Goal: Transaction & Acquisition: Purchase product/service

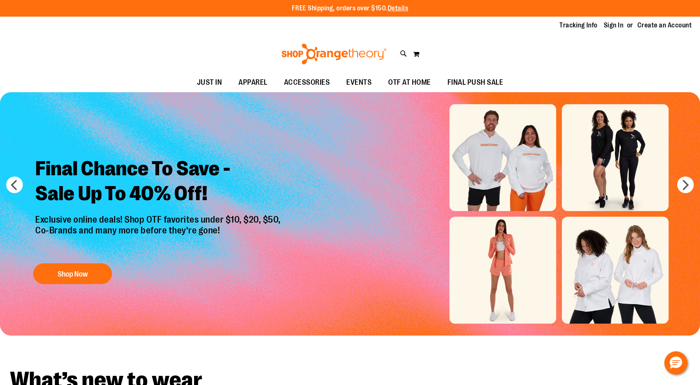
click at [625, 150] on img "Slide 1 of 6" at bounding box center [350, 213] width 700 height 243
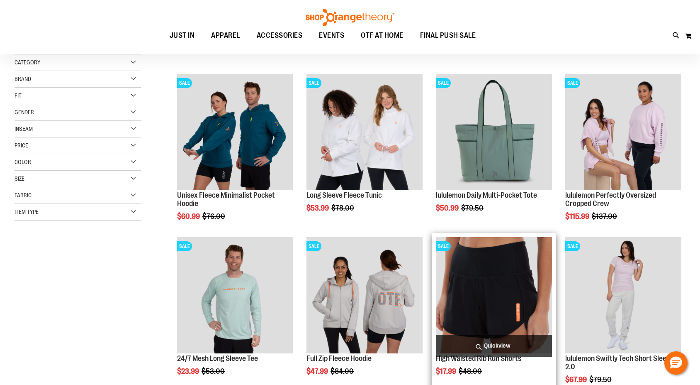
scroll to position [97, 0]
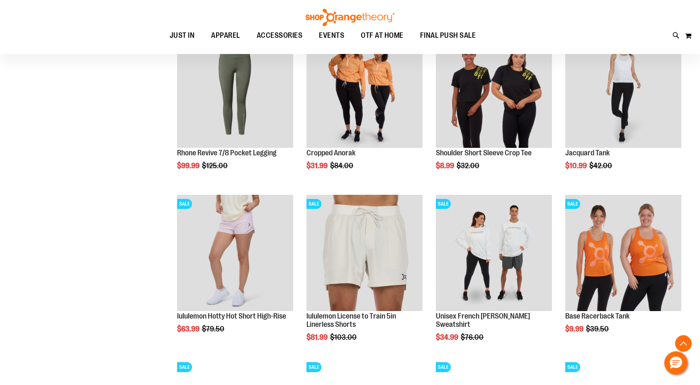
scroll to position [150, 0]
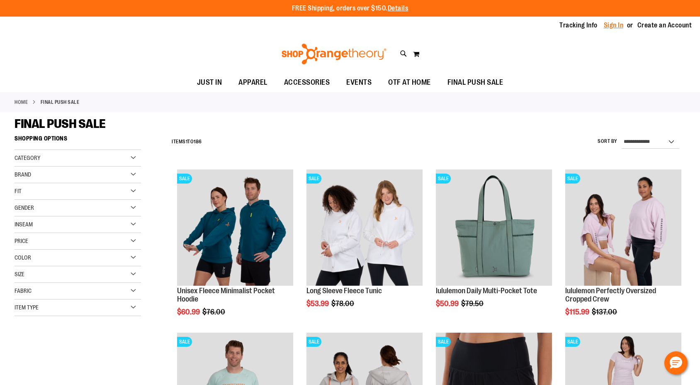
click at [611, 24] on link "Sign In" at bounding box center [614, 25] width 20 height 9
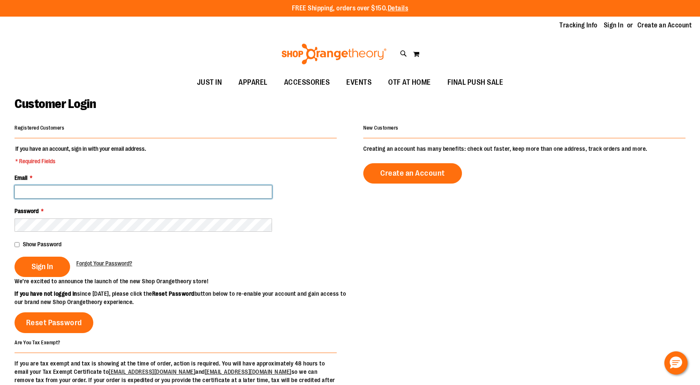
type input "**********"
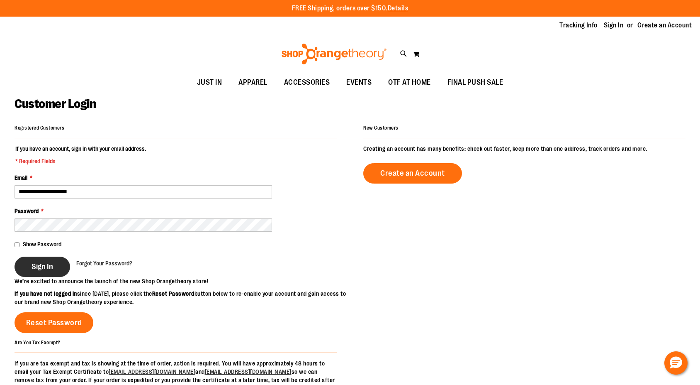
click at [34, 262] on span "Sign In" at bounding box center [43, 266] width 22 height 9
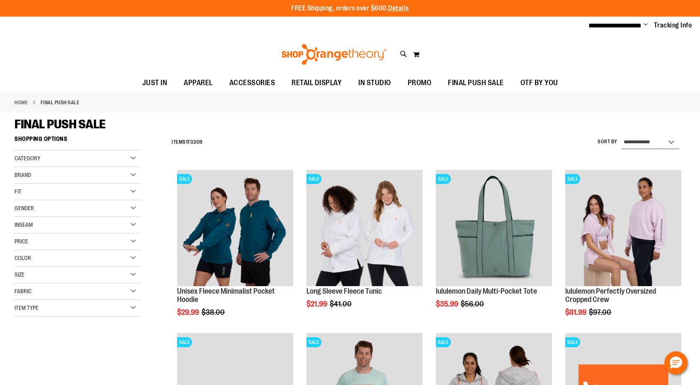
select select "*********"
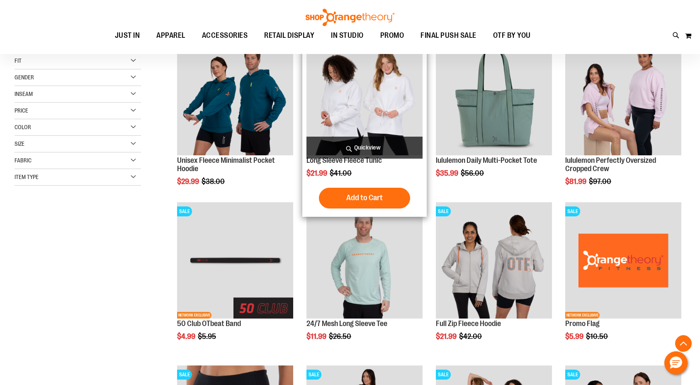
scroll to position [131, 0]
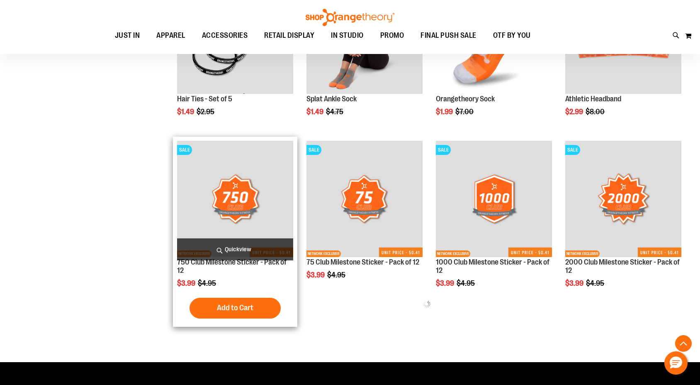
scroll to position [402, 0]
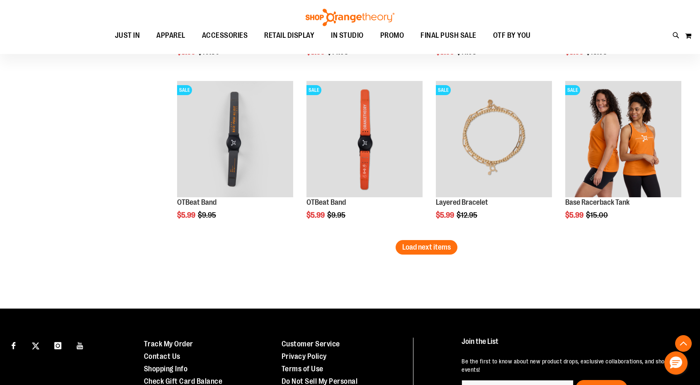
scroll to position [1394, 0]
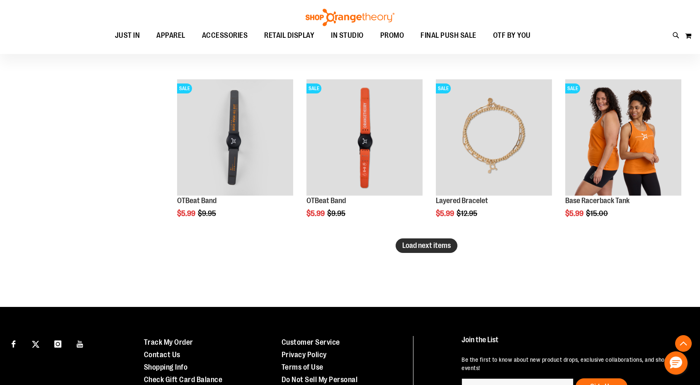
click at [436, 250] on button "Load next items" at bounding box center [427, 245] width 62 height 15
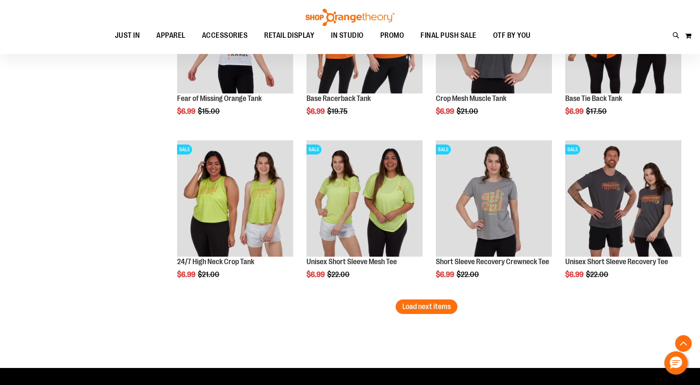
scroll to position [1823, 0]
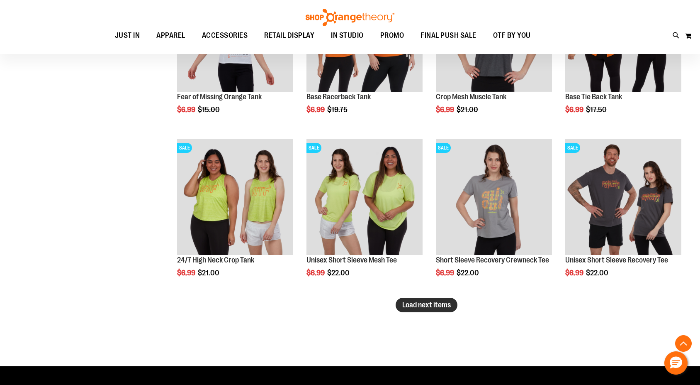
click at [408, 307] on span "Load next items" at bounding box center [426, 304] width 49 height 8
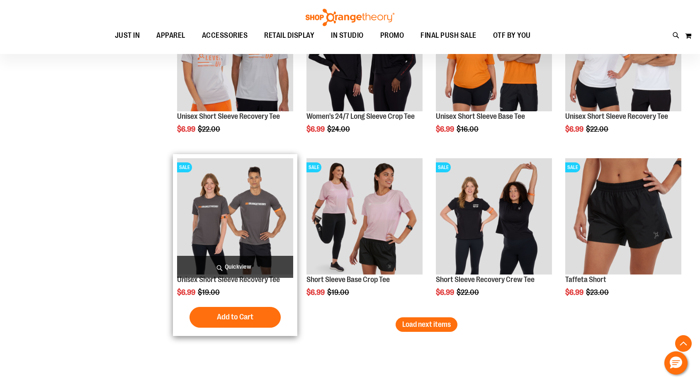
scroll to position [2295, 0]
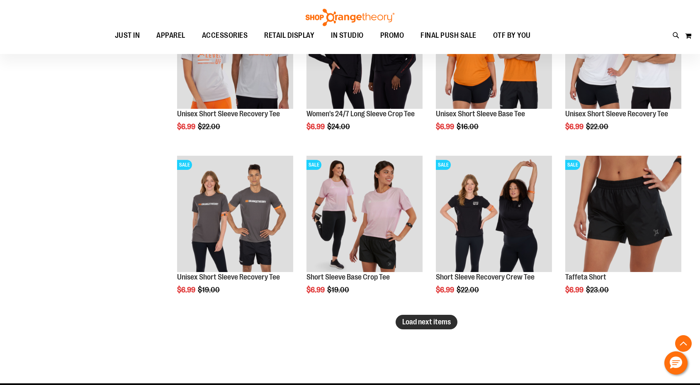
click at [414, 319] on span "Load next items" at bounding box center [426, 321] width 49 height 8
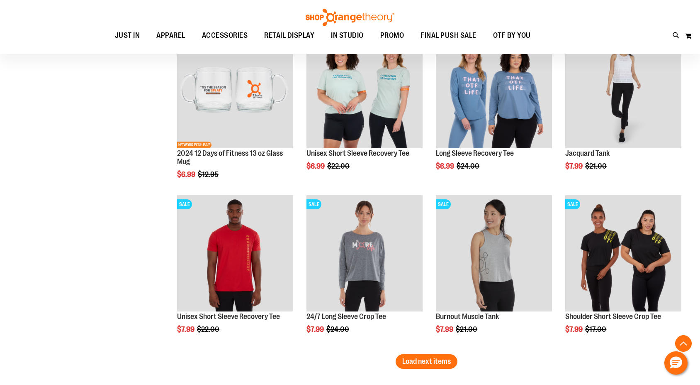
scroll to position [2801, 0]
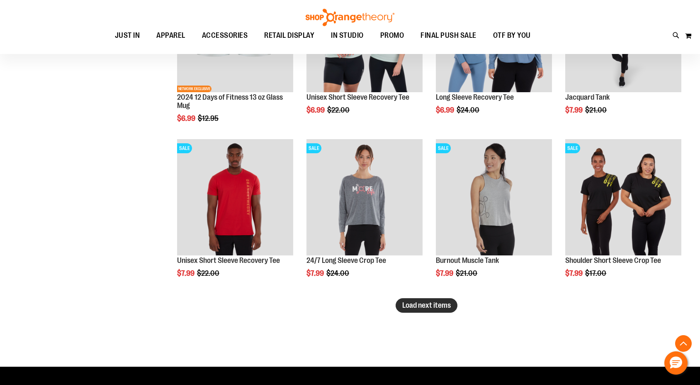
click at [440, 311] on button "Load next items" at bounding box center [427, 305] width 62 height 15
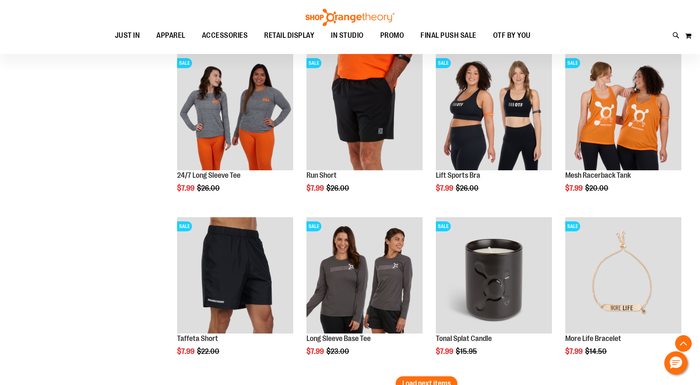
scroll to position [3371, 0]
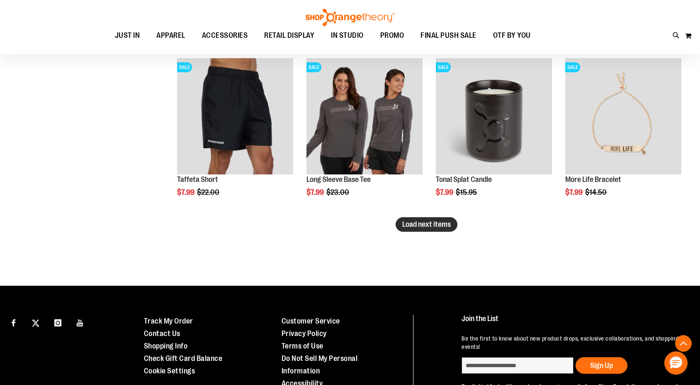
click at [431, 231] on button "Load next items" at bounding box center [427, 224] width 62 height 15
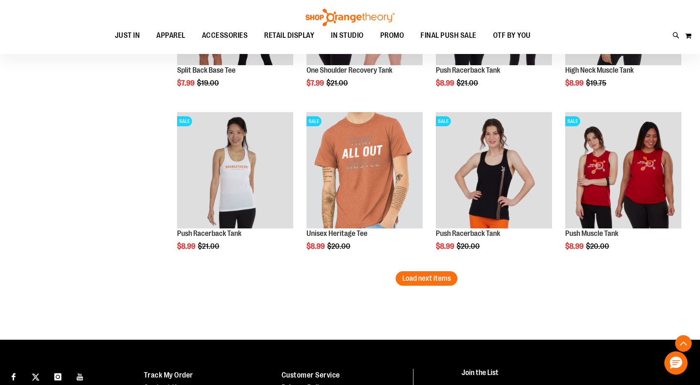
scroll to position [3873, 0]
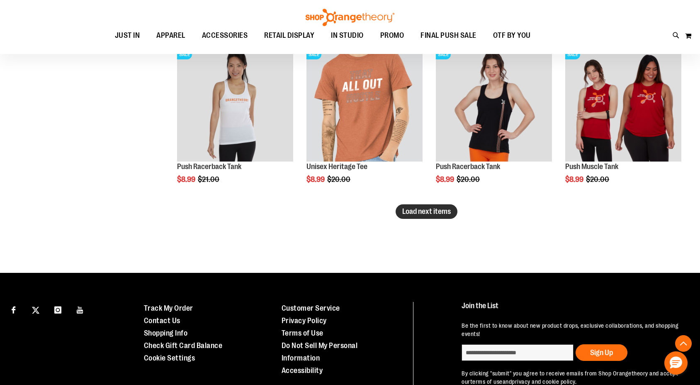
click at [443, 209] on span "Load next items" at bounding box center [426, 211] width 49 height 8
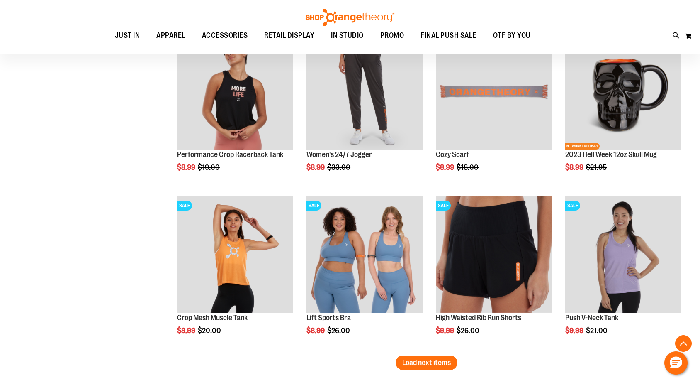
scroll to position [4133, 0]
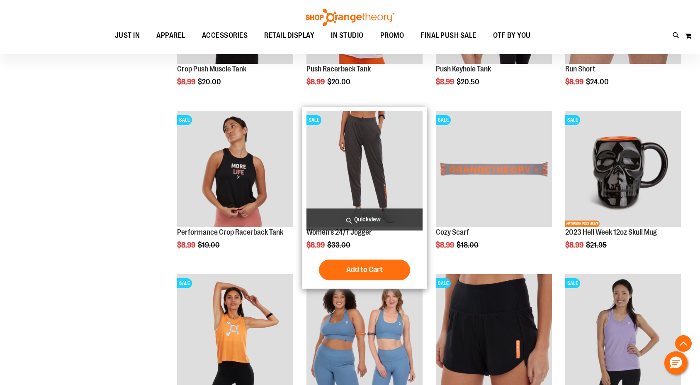
click at [363, 149] on img "product" at bounding box center [365, 169] width 116 height 116
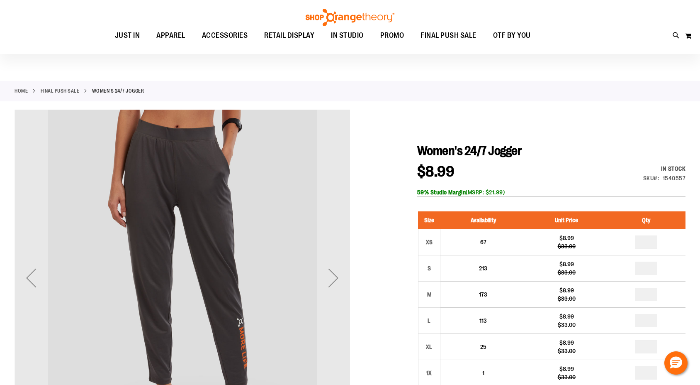
scroll to position [83, 0]
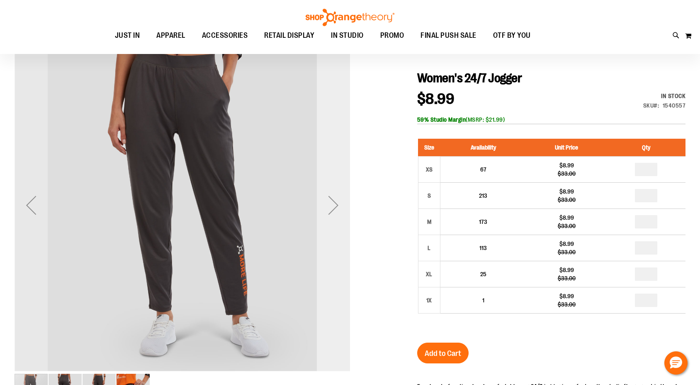
click at [330, 208] on div "Next" at bounding box center [333, 204] width 33 height 33
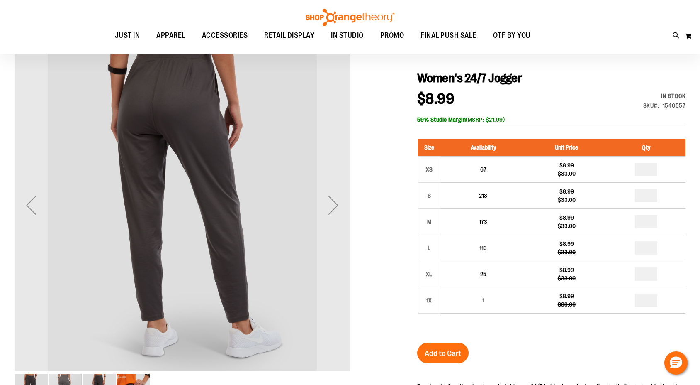
scroll to position [68, 0]
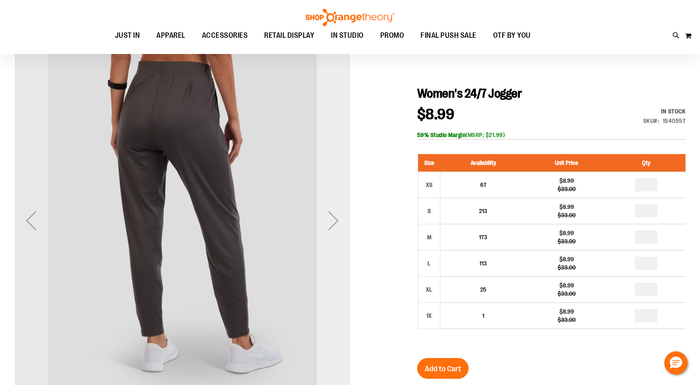
click at [338, 220] on div "Next" at bounding box center [333, 220] width 33 height 33
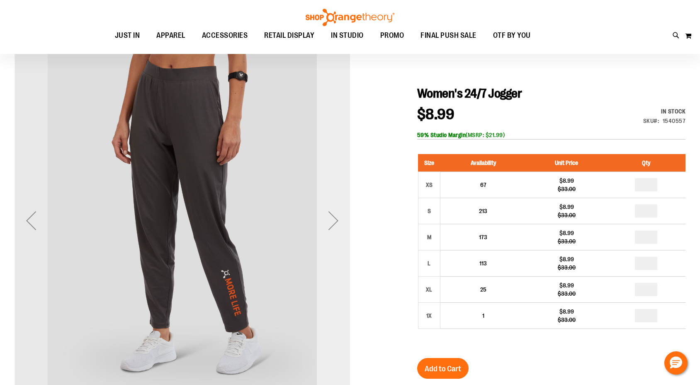
click at [336, 221] on div "Next" at bounding box center [333, 220] width 33 height 33
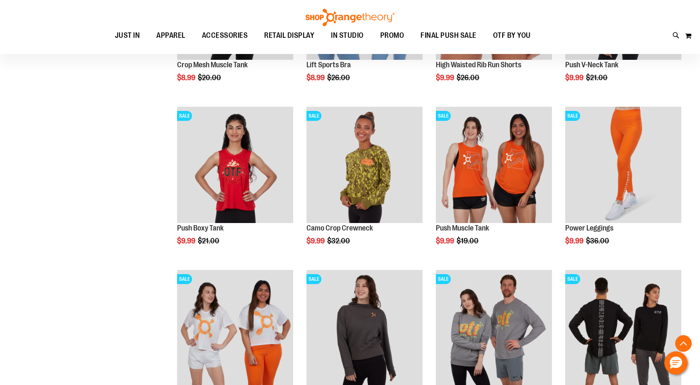
scroll to position [485, 0]
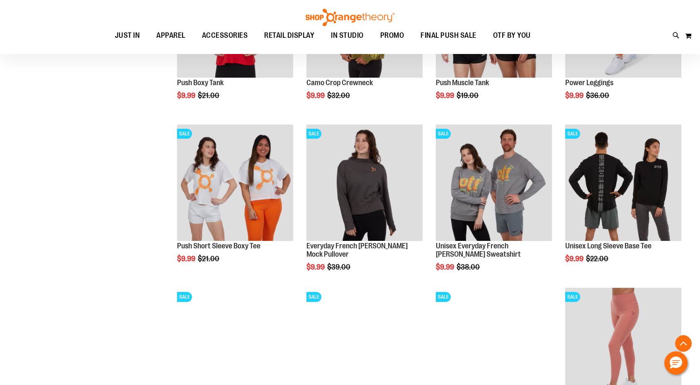
scroll to position [677, 0]
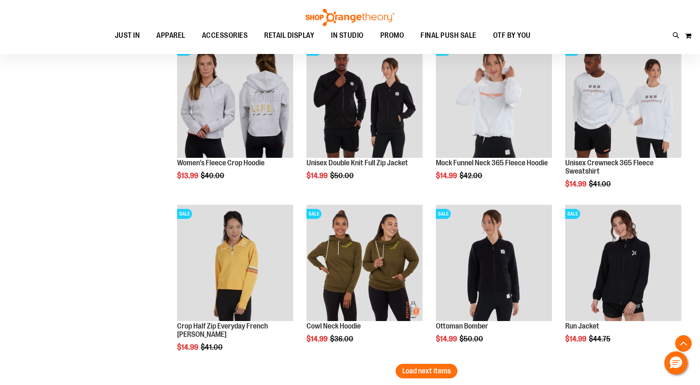
scroll to position [1181, 0]
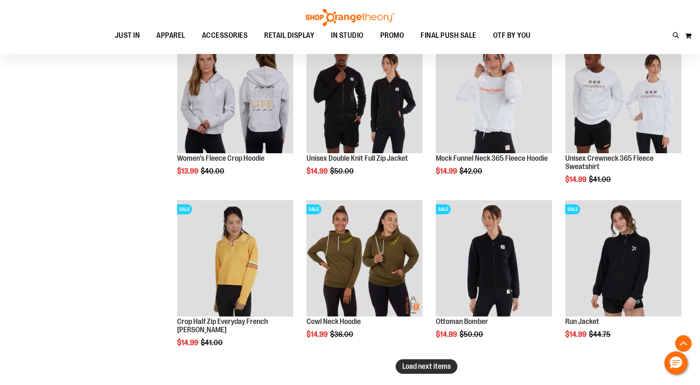
click at [405, 364] on span "Load next items" at bounding box center [426, 366] width 49 height 8
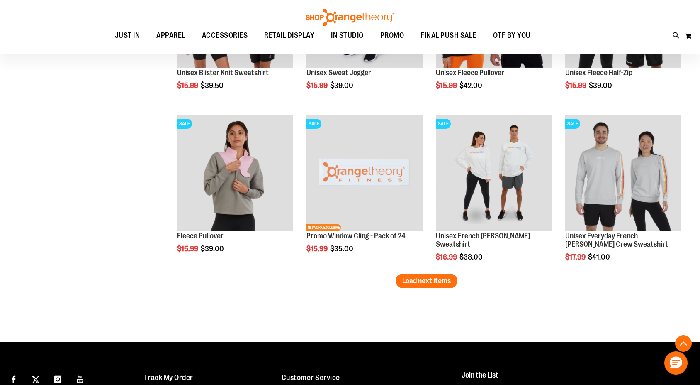
scroll to position [1876, 0]
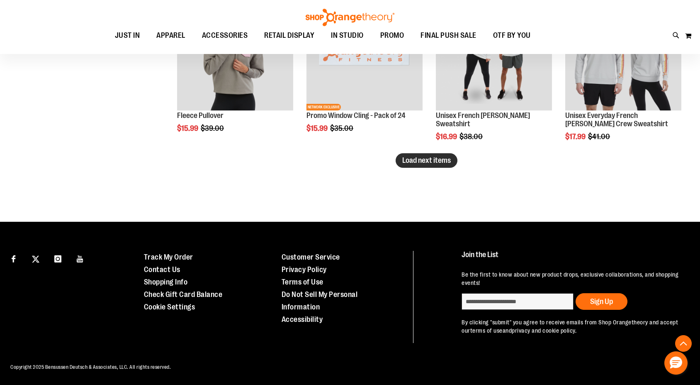
click at [430, 164] on span "Load next items" at bounding box center [426, 160] width 49 height 8
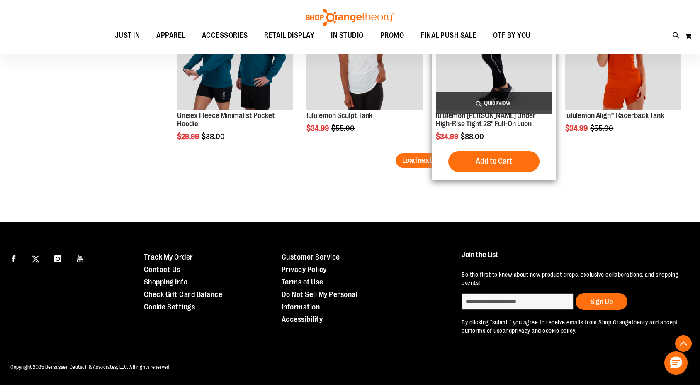
scroll to position [2294, 0]
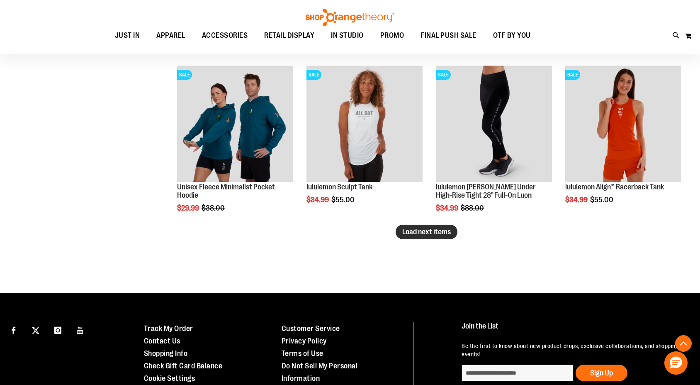
click at [442, 235] on span "Load next items" at bounding box center [426, 231] width 49 height 8
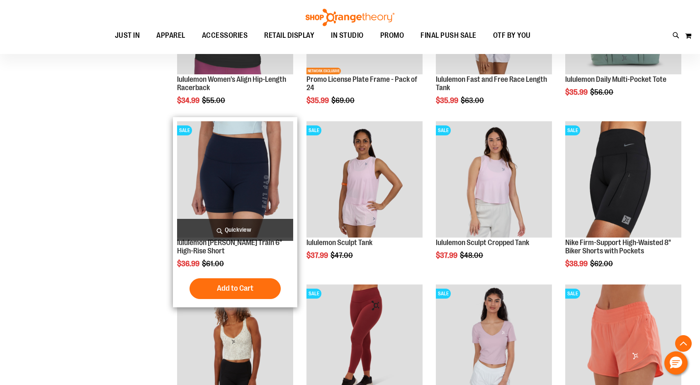
scroll to position [2676, 0]
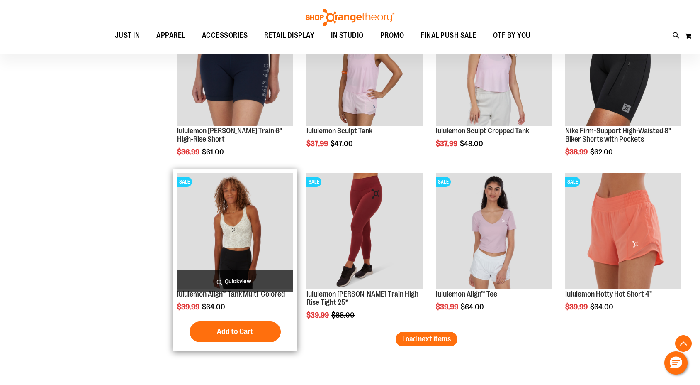
click at [256, 243] on img "product" at bounding box center [235, 231] width 116 height 116
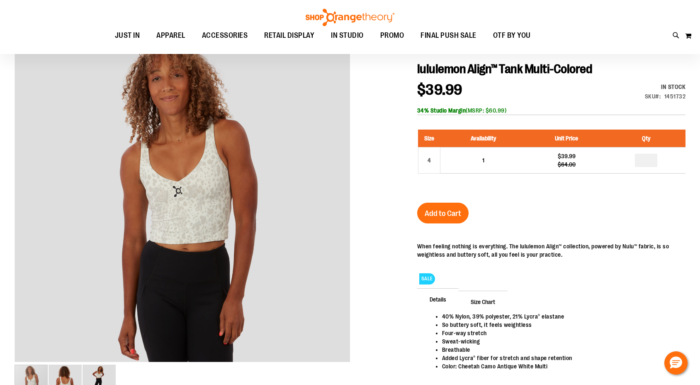
scroll to position [21, 0]
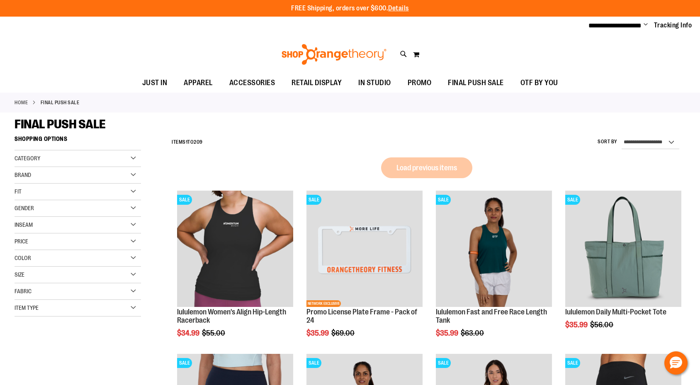
click at [51, 273] on div "Size" at bounding box center [78, 274] width 127 height 17
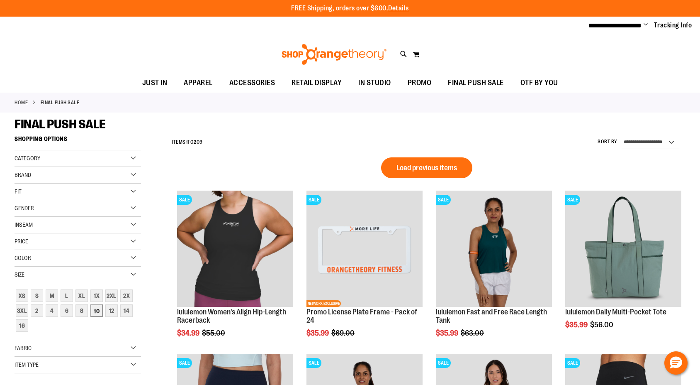
click at [94, 313] on div "10" at bounding box center [96, 310] width 12 height 12
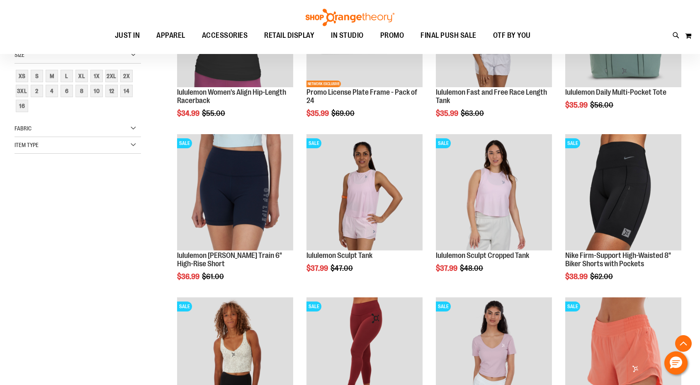
scroll to position [131, 0]
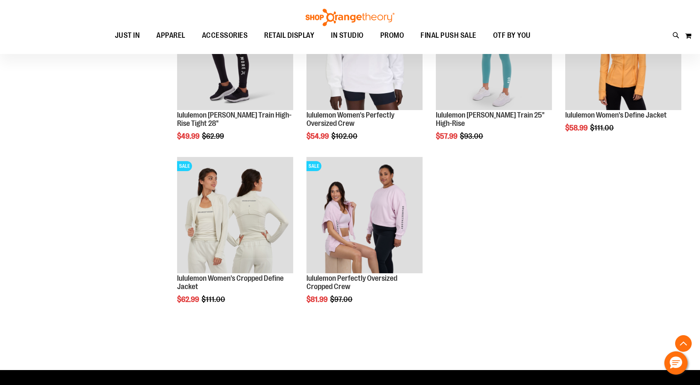
scroll to position [350, 0]
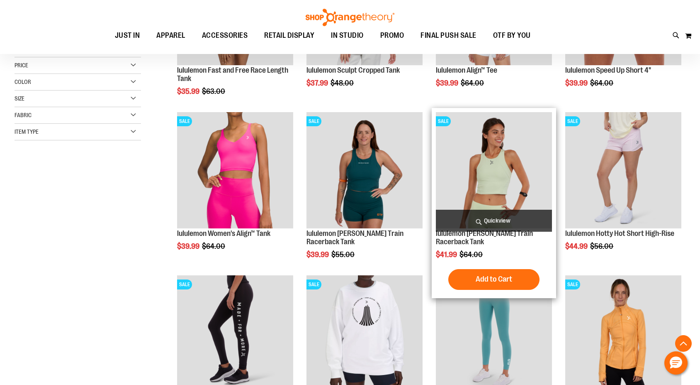
scroll to position [58, 0]
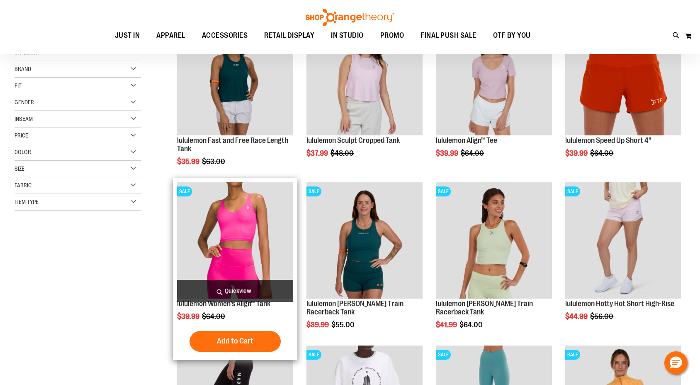
click at [232, 233] on img "product" at bounding box center [235, 240] width 116 height 116
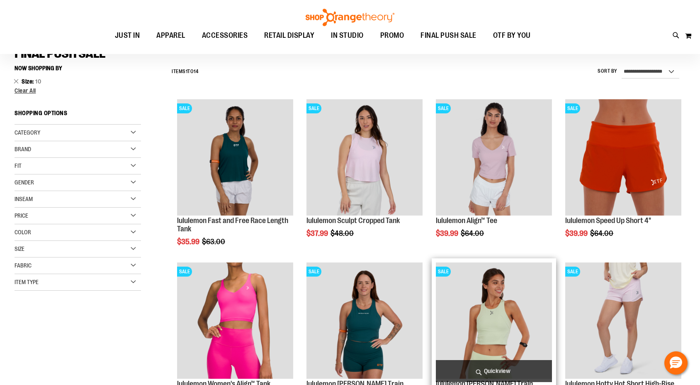
scroll to position [202, 0]
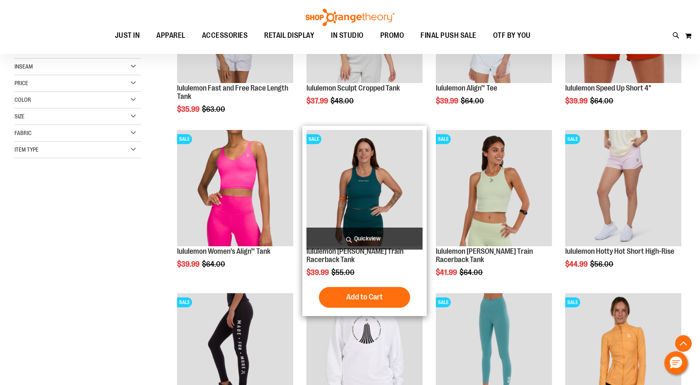
click at [383, 191] on img "product" at bounding box center [365, 188] width 116 height 116
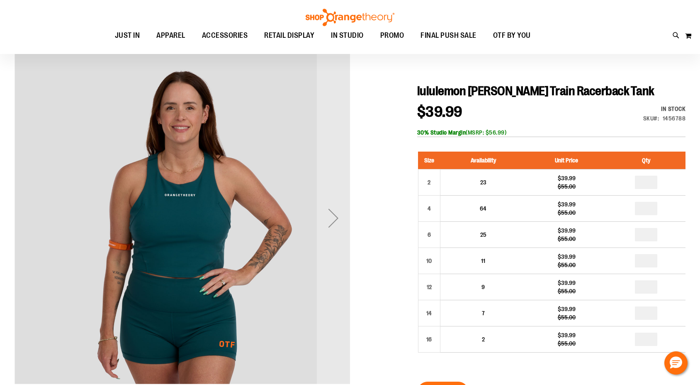
scroll to position [99, 0]
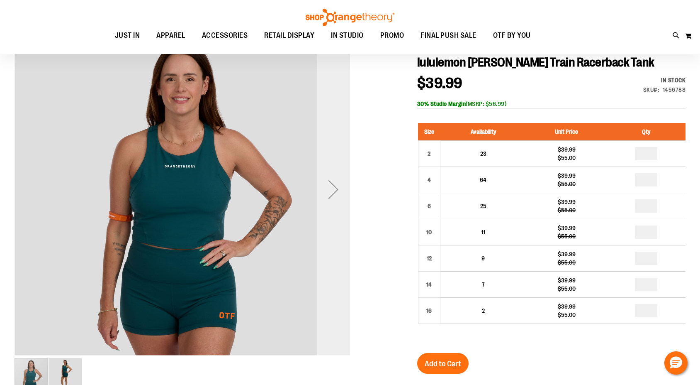
click at [335, 196] on div "Next" at bounding box center [333, 189] width 33 height 33
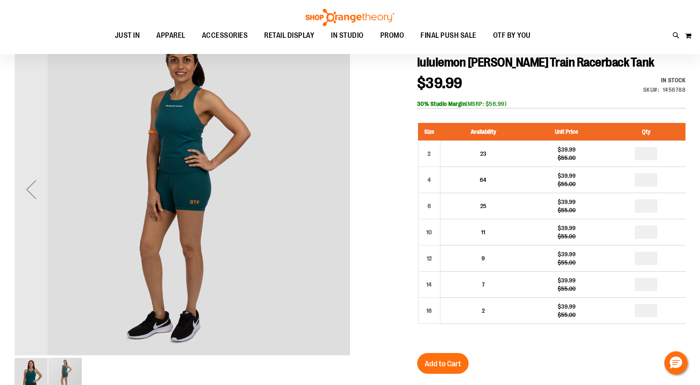
scroll to position [85, 0]
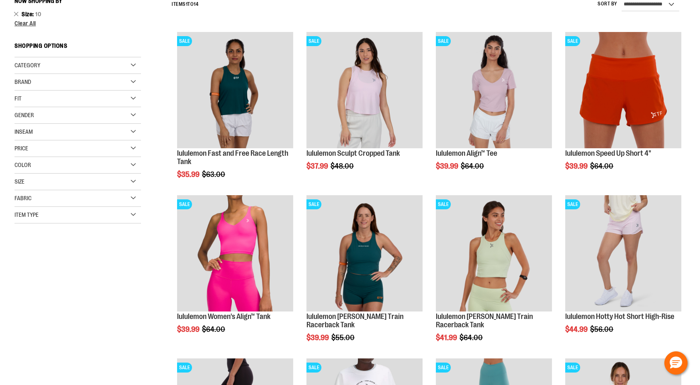
scroll to position [66, 0]
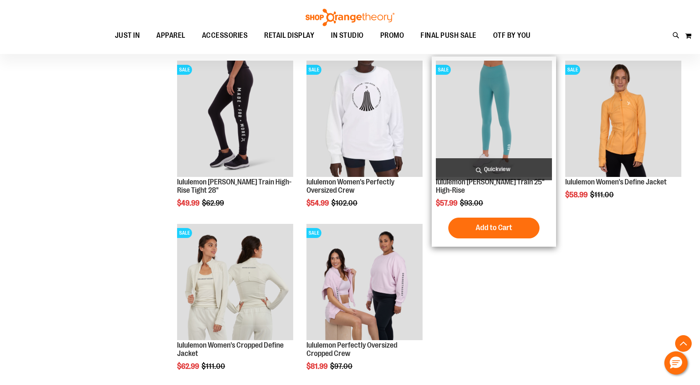
scroll to position [274, 0]
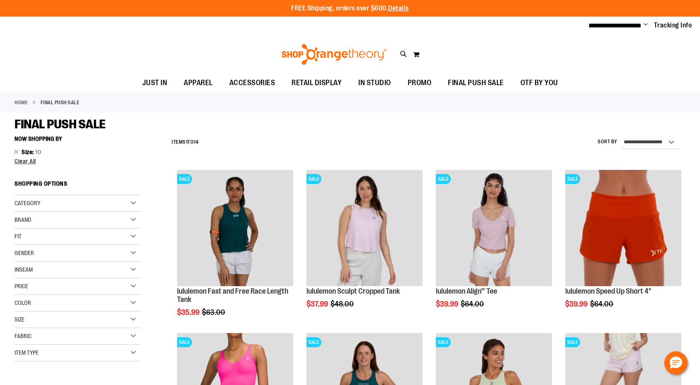
click at [43, 317] on div "Size" at bounding box center [78, 319] width 127 height 17
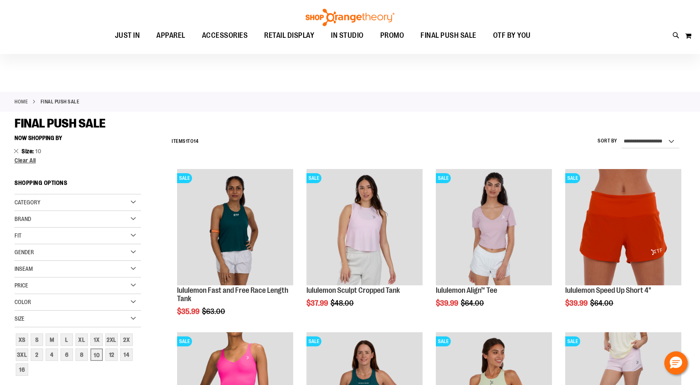
scroll to position [39, 0]
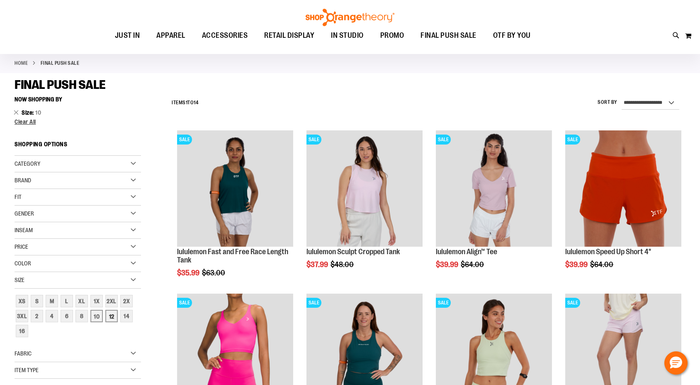
click at [112, 317] on div "12" at bounding box center [111, 315] width 12 height 12
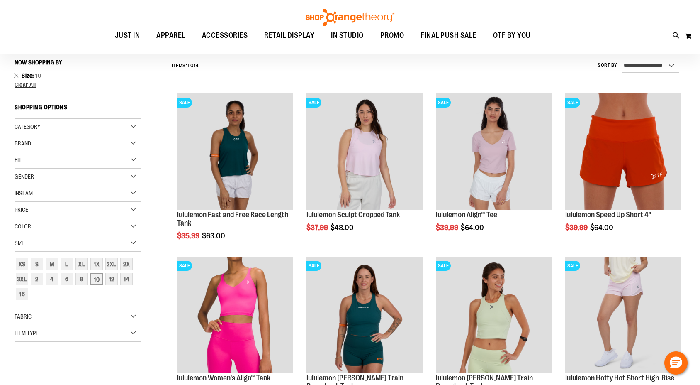
scroll to position [77, 0]
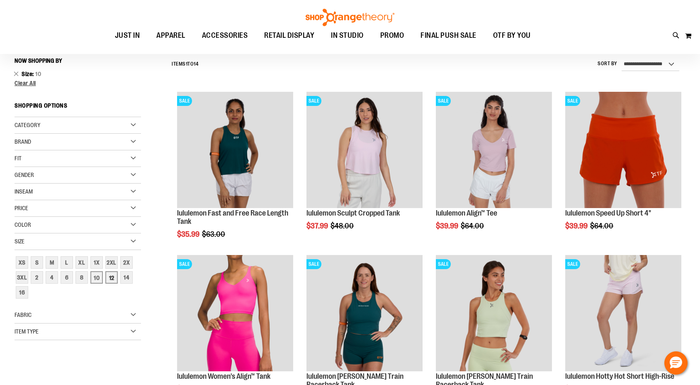
click at [111, 277] on div "12" at bounding box center [111, 277] width 12 height 12
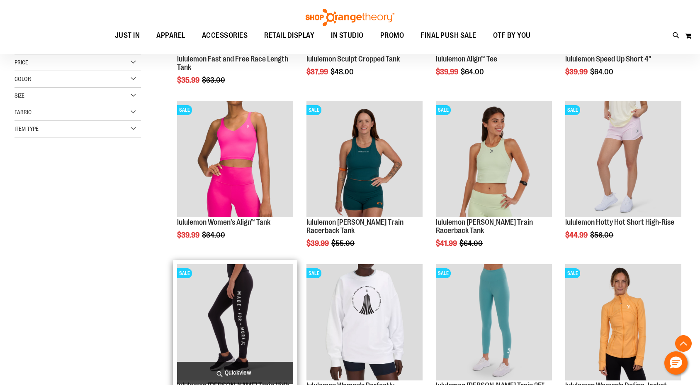
scroll to position [375, 0]
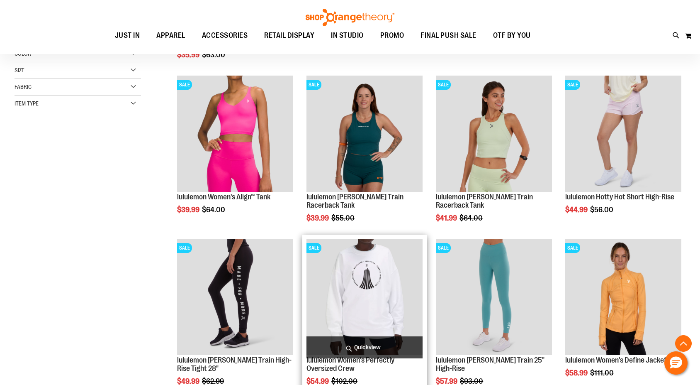
scroll to position [241, 0]
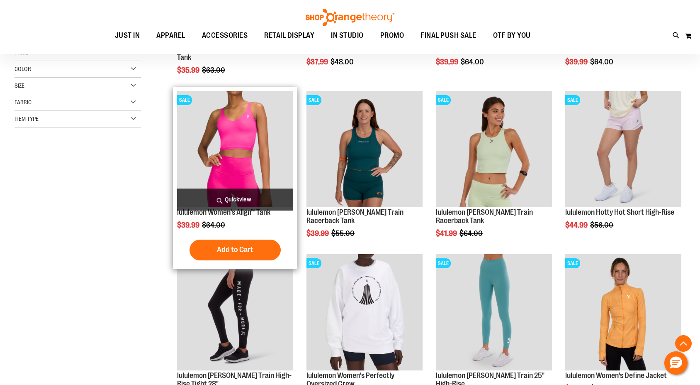
click at [232, 169] on img "product" at bounding box center [235, 149] width 116 height 116
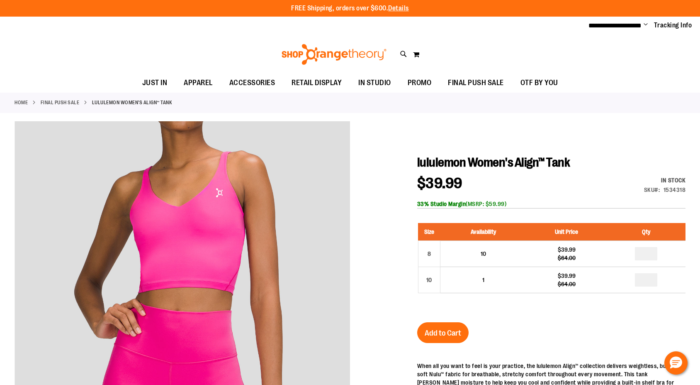
click at [59, 101] on link "FINAL PUSH SALE" at bounding box center [60, 102] width 39 height 7
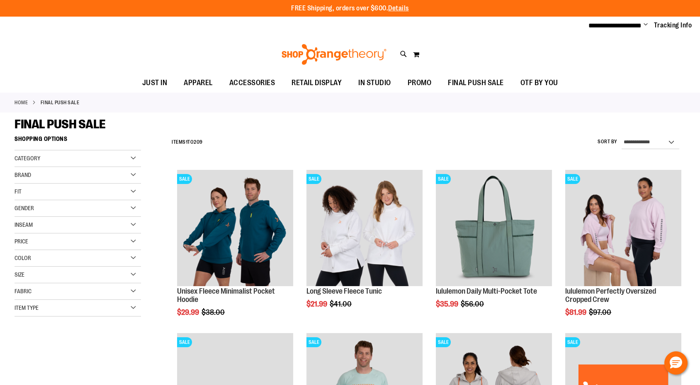
click at [38, 269] on div "Size" at bounding box center [78, 274] width 127 height 17
click at [112, 312] on div "12" at bounding box center [111, 310] width 12 height 12
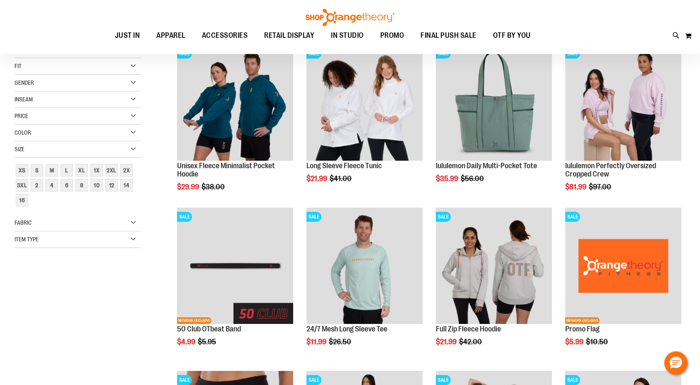
scroll to position [131, 0]
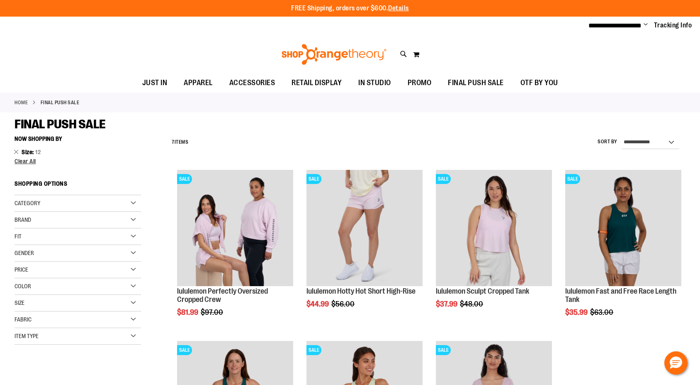
click at [41, 301] on div "Size" at bounding box center [78, 302] width 127 height 17
click at [111, 338] on div "12" at bounding box center [111, 338] width 12 height 12
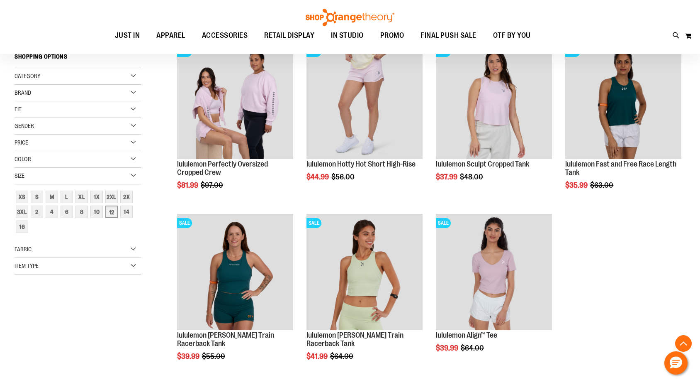
scroll to position [131, 0]
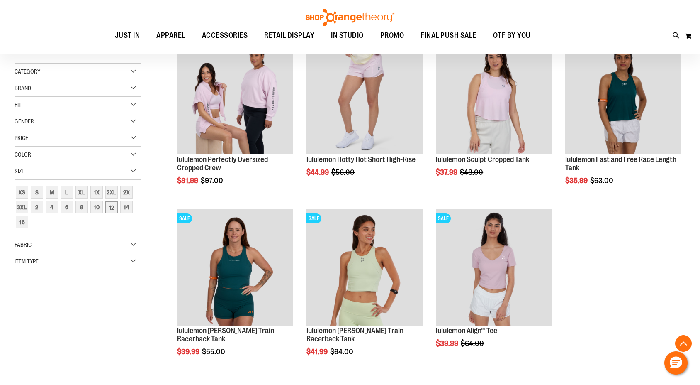
click at [84, 286] on div "Recently Ordered Last Ordered Items Add to Cart lululemon Hooded Define Jacket …" at bounding box center [85, 294] width 140 height 17
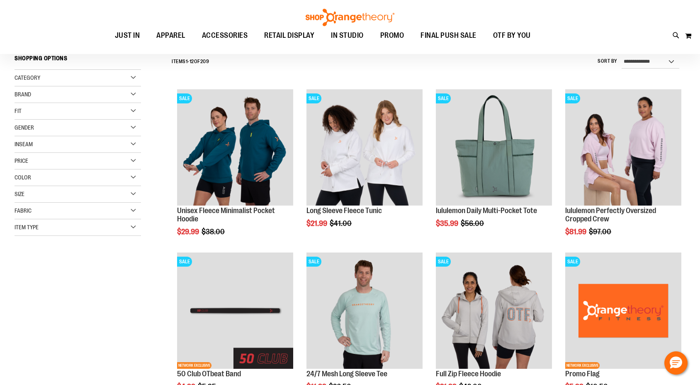
scroll to position [78, 0]
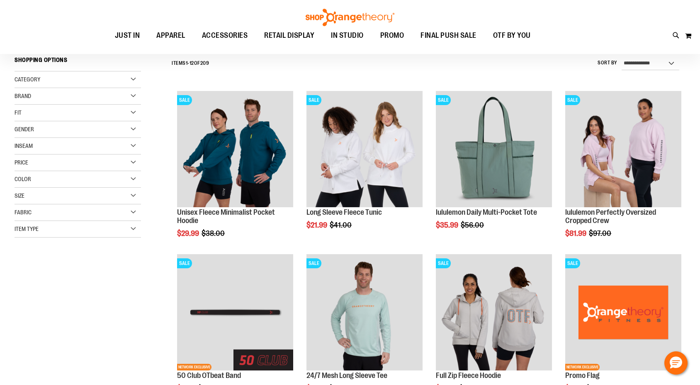
click at [70, 98] on div "Brand" at bounding box center [78, 96] width 127 height 17
click at [39, 140] on link "lululemon" at bounding box center [73, 139] width 122 height 9
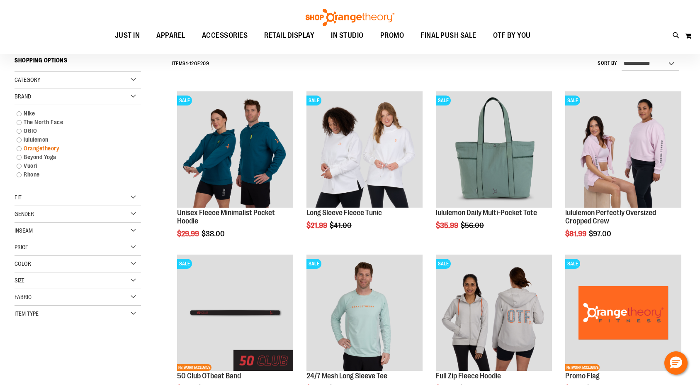
scroll to position [77, 0]
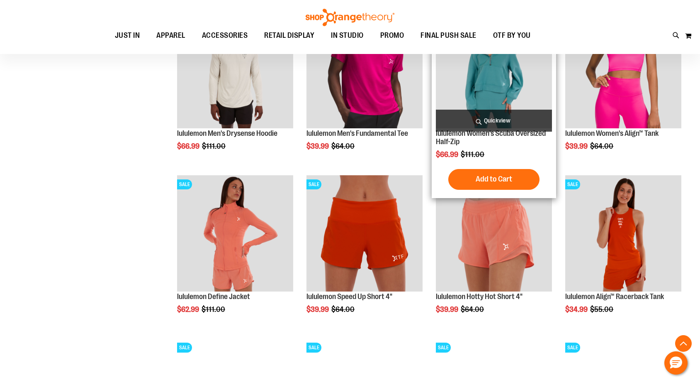
scroll to position [724, 0]
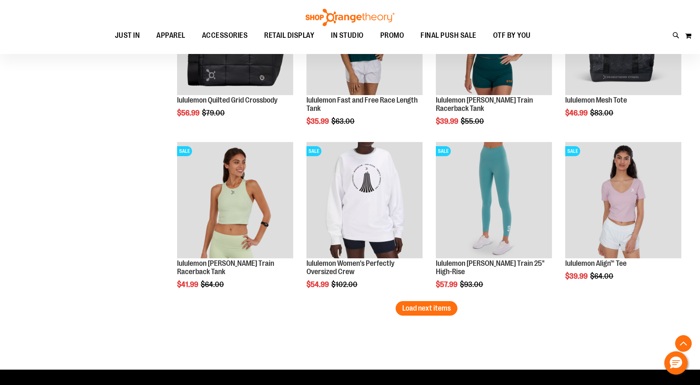
scroll to position [1375, 0]
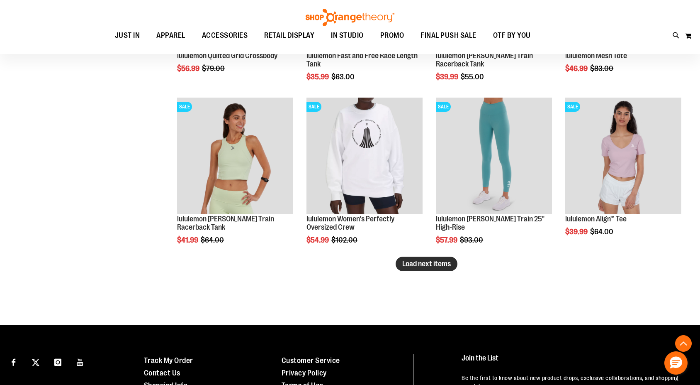
click at [424, 266] on span "Load next items" at bounding box center [426, 263] width 49 height 8
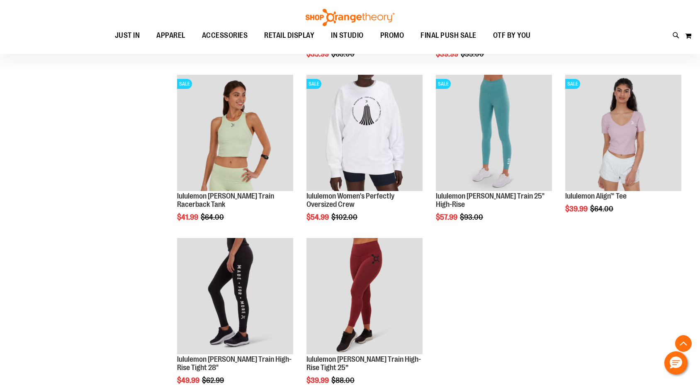
scroll to position [1414, 0]
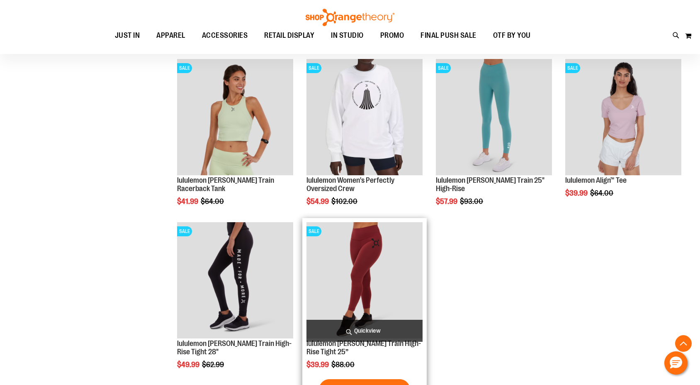
click at [373, 273] on img "product" at bounding box center [365, 280] width 116 height 116
click at [365, 319] on span "Quickview" at bounding box center [365, 330] width 116 height 22
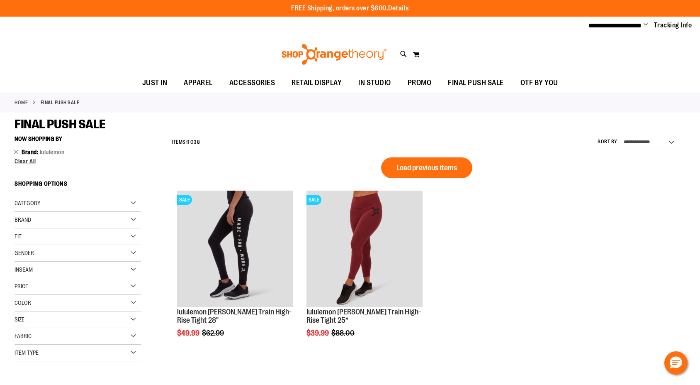
click at [40, 100] on li "Home" at bounding box center [28, 102] width 26 height 7
click at [42, 100] on strong "FINAL PUSH SALE" at bounding box center [60, 102] width 39 height 7
click at [419, 163] on span "Load previous items" at bounding box center [427, 167] width 61 height 8
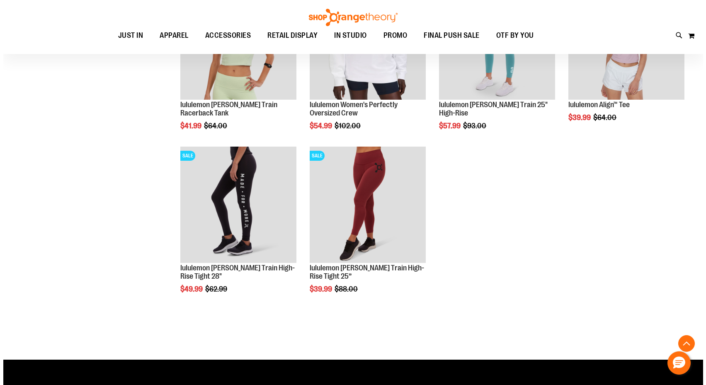
scroll to position [378, 0]
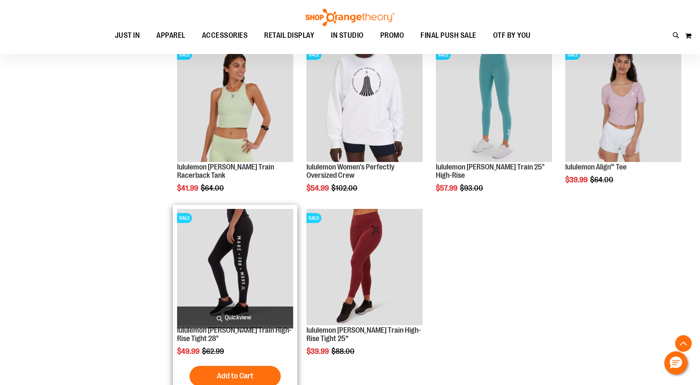
click at [244, 320] on span "Quickview" at bounding box center [235, 317] width 116 height 22
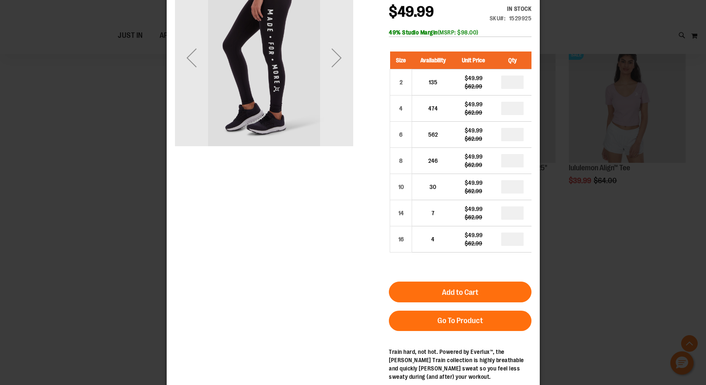
scroll to position [42, 0]
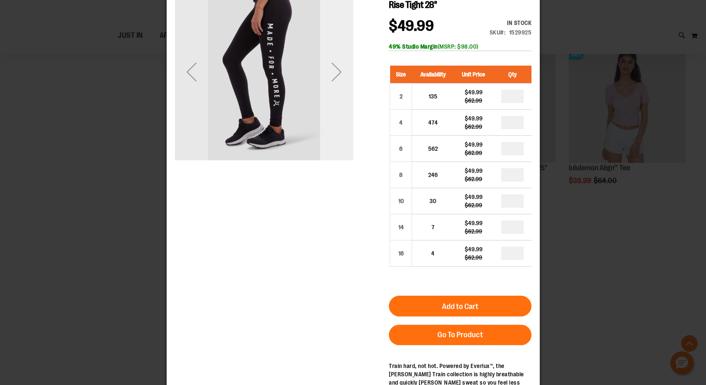
click at [340, 85] on div "Next" at bounding box center [336, 71] width 33 height 33
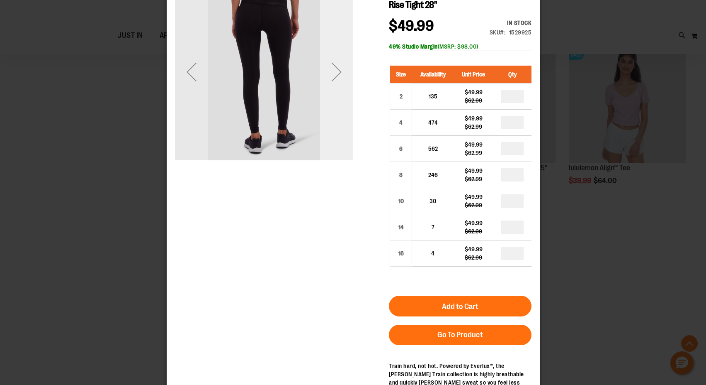
click at [338, 91] on div "Next" at bounding box center [336, 72] width 33 height 178
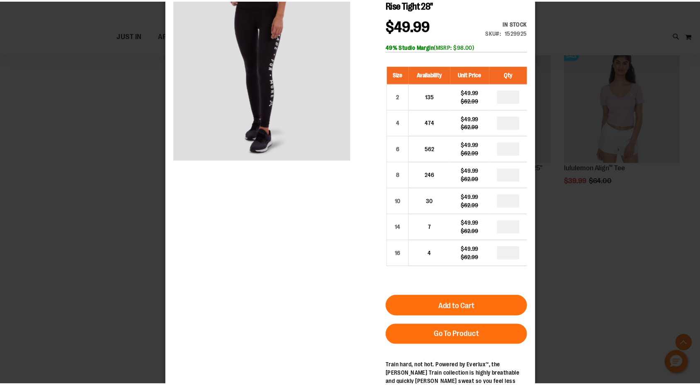
scroll to position [0, 0]
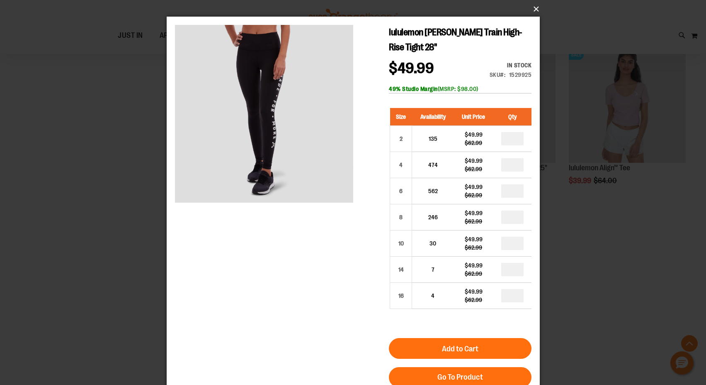
click at [538, 8] on button "×" at bounding box center [355, 9] width 373 height 18
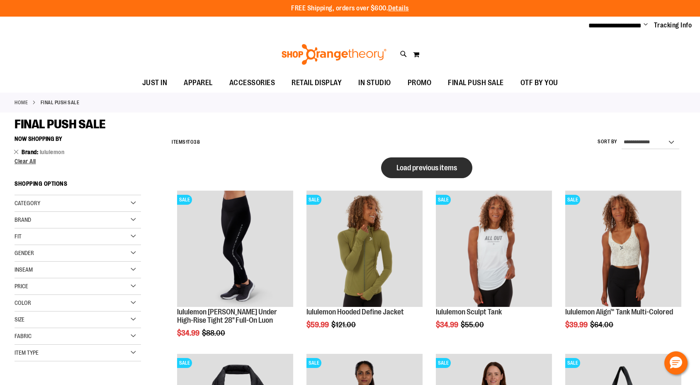
click at [426, 164] on span "Load previous items" at bounding box center [427, 167] width 61 height 8
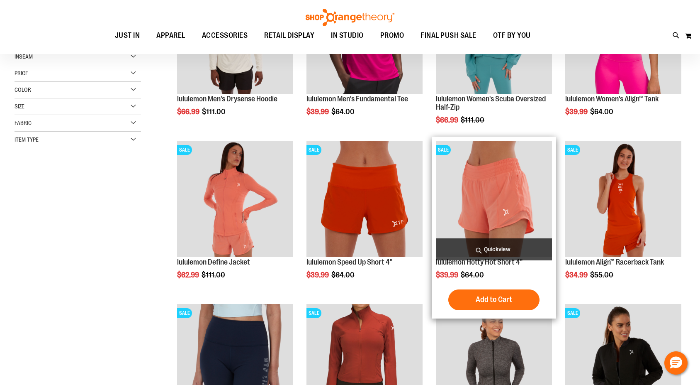
scroll to position [170, 0]
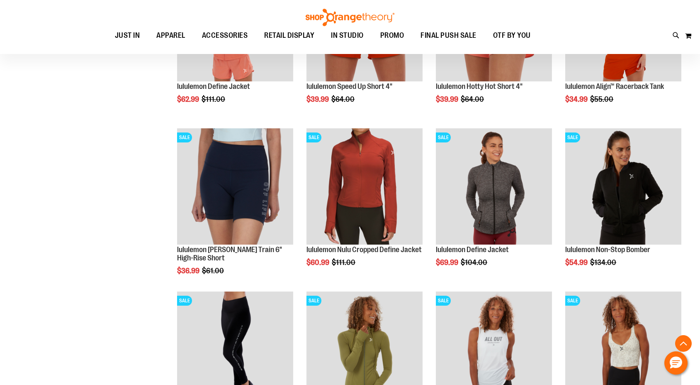
scroll to position [343, 0]
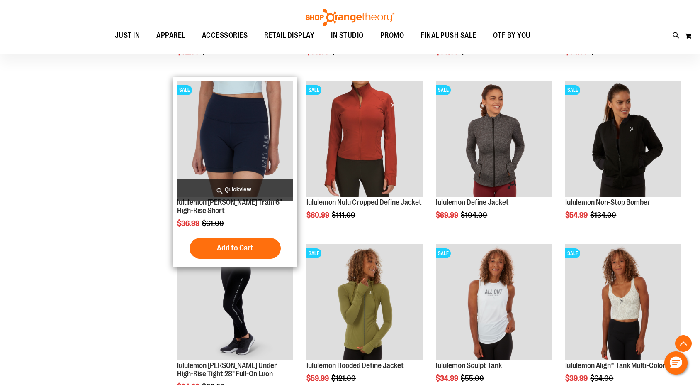
click at [237, 129] on img "product" at bounding box center [235, 139] width 116 height 116
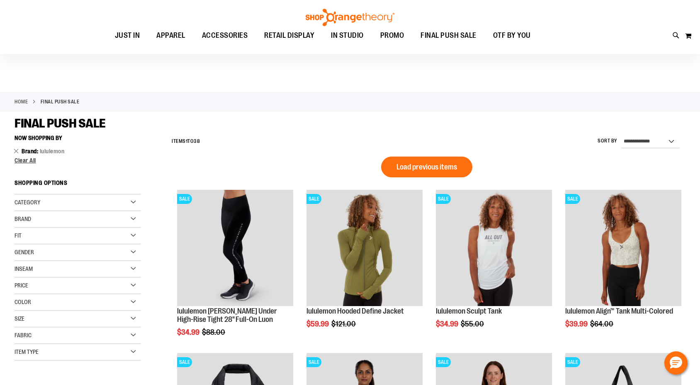
scroll to position [60, 0]
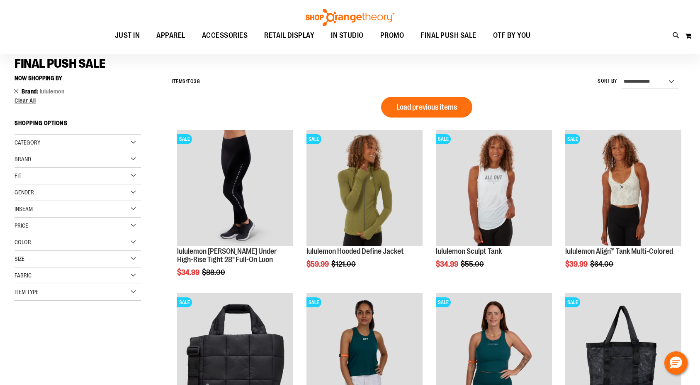
click at [17, 91] on link "Remove This Item" at bounding box center [16, 91] width 5 height 8
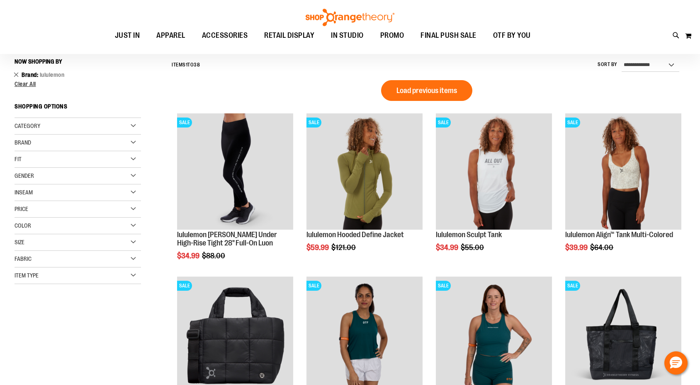
scroll to position [77, 0]
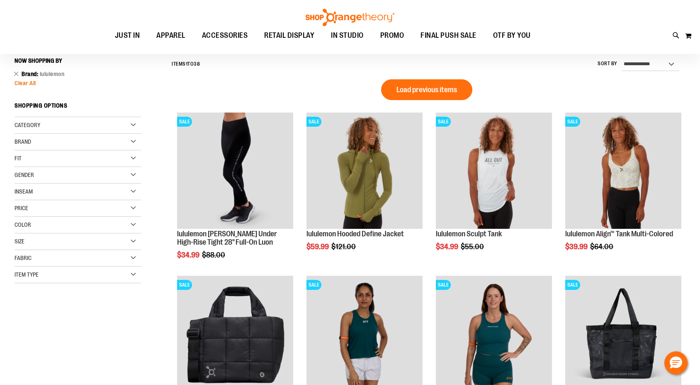
click at [26, 84] on span "Clear All" at bounding box center [26, 83] width 22 height 7
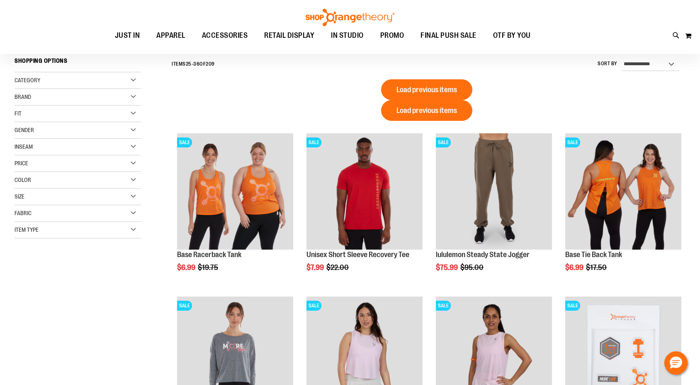
click at [54, 182] on div "Color" at bounding box center [78, 180] width 127 height 17
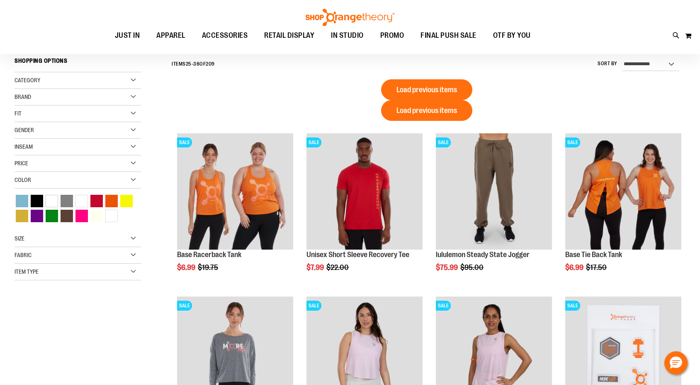
click at [54, 182] on div "Color" at bounding box center [78, 180] width 127 height 17
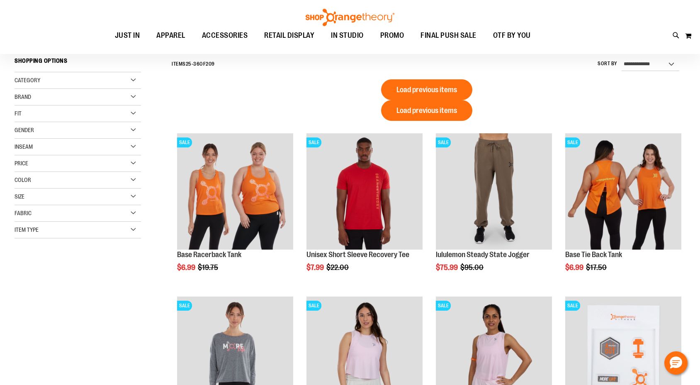
click at [46, 131] on div "Gender" at bounding box center [78, 130] width 127 height 17
click at [46, 156] on span "105 items" at bounding box center [51, 155] width 17 height 9
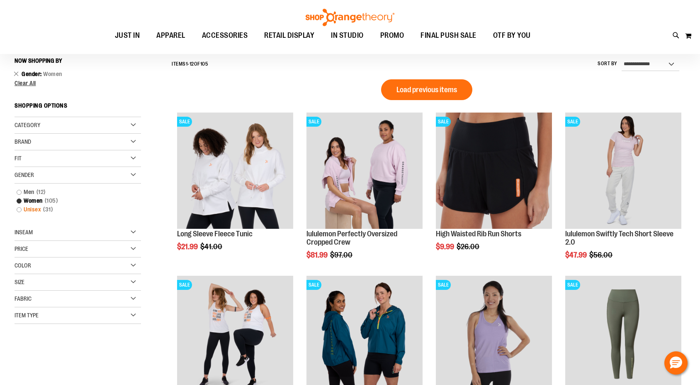
scroll to position [100, 0]
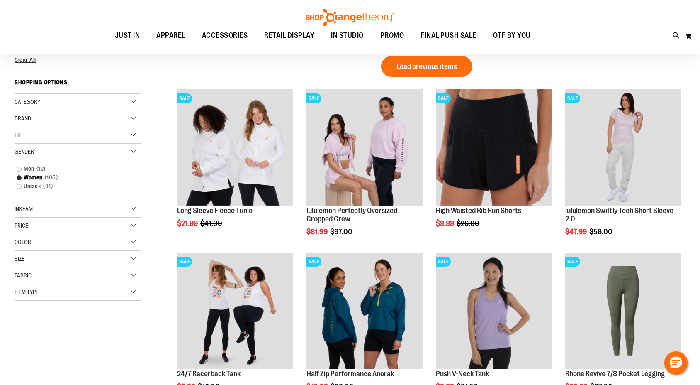
click at [44, 260] on div "Size" at bounding box center [78, 259] width 127 height 17
click at [71, 281] on div "L" at bounding box center [67, 279] width 12 height 12
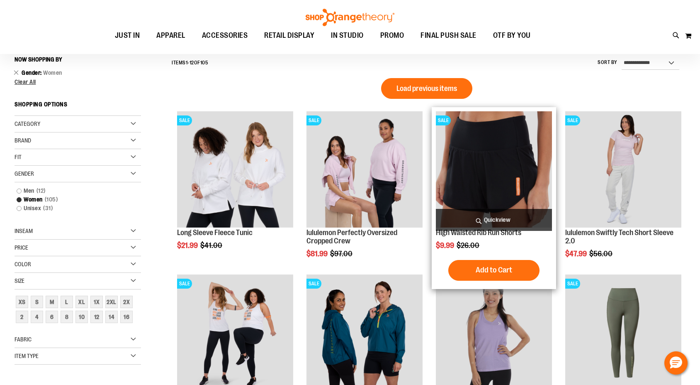
scroll to position [77, 0]
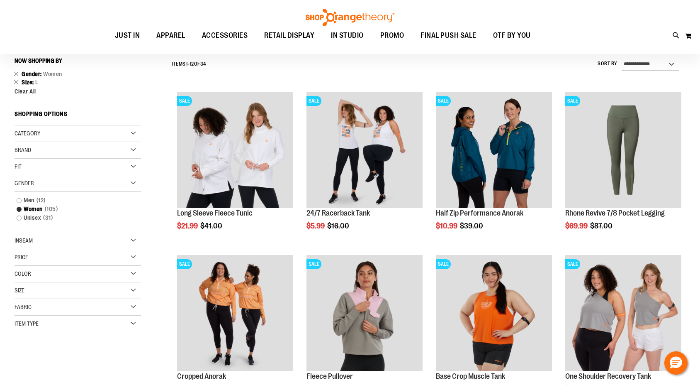
select select "*********"
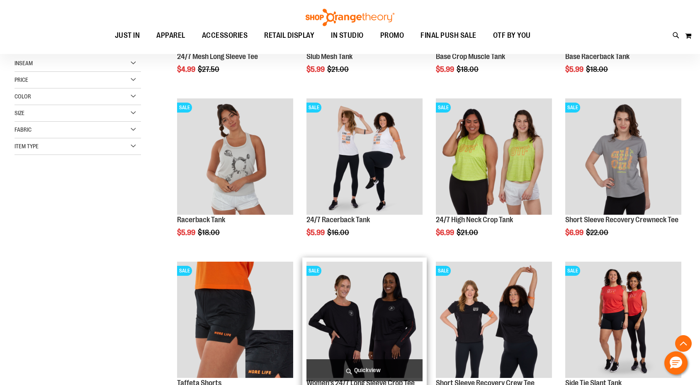
scroll to position [330, 0]
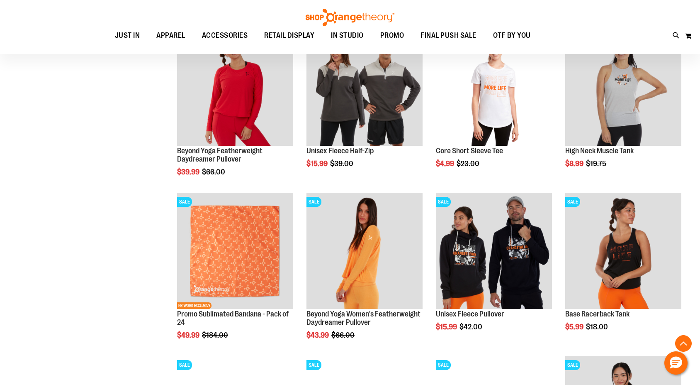
scroll to position [1299, 0]
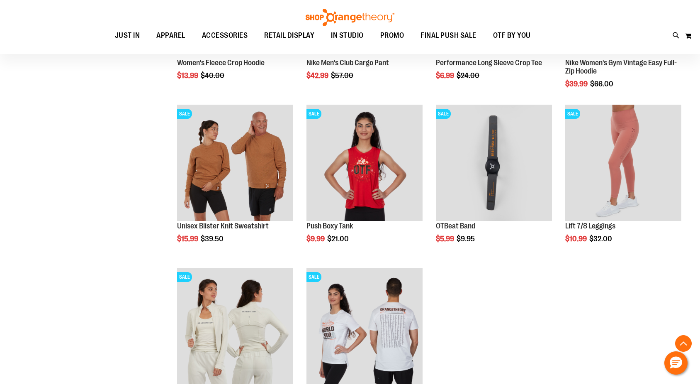
scroll to position [2333, 0]
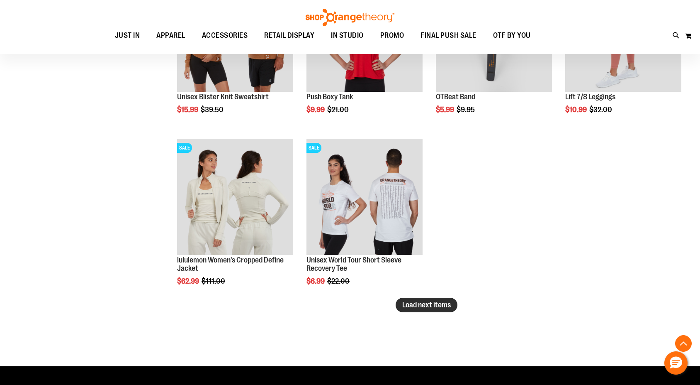
click at [431, 309] on span "Load next items" at bounding box center [426, 304] width 49 height 8
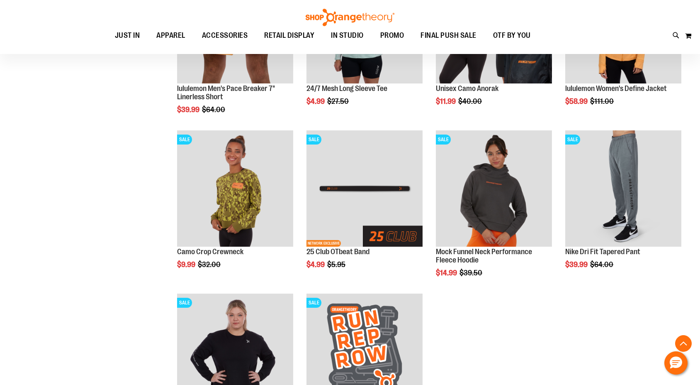
scroll to position [2874, 0]
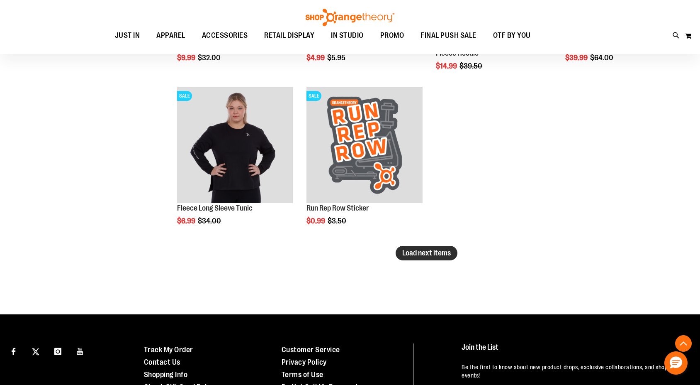
click at [428, 255] on span "Load next items" at bounding box center [426, 252] width 49 height 8
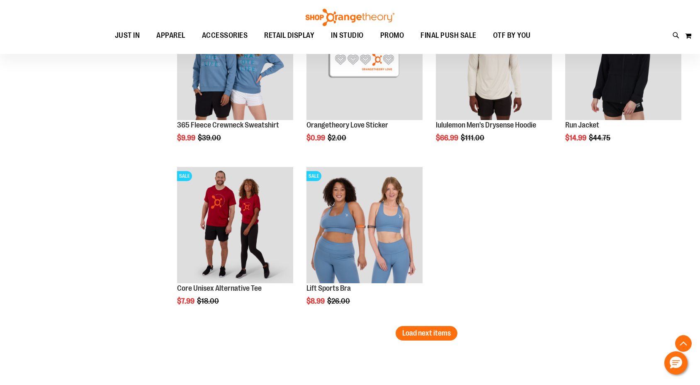
scroll to position [3441, 0]
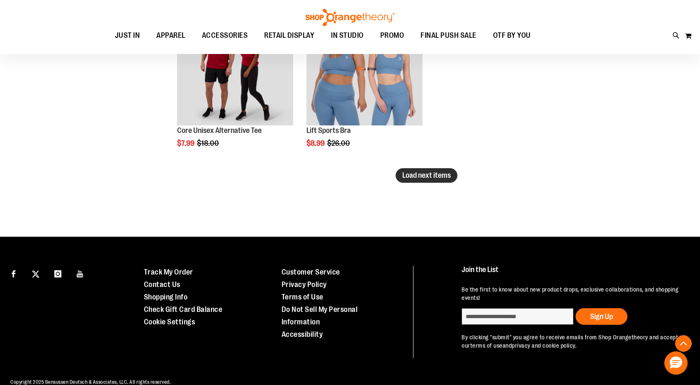
click at [421, 176] on span "Load next items" at bounding box center [426, 175] width 49 height 8
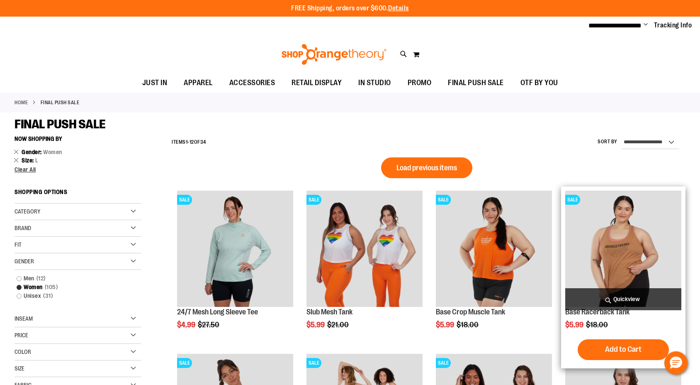
scroll to position [680, 0]
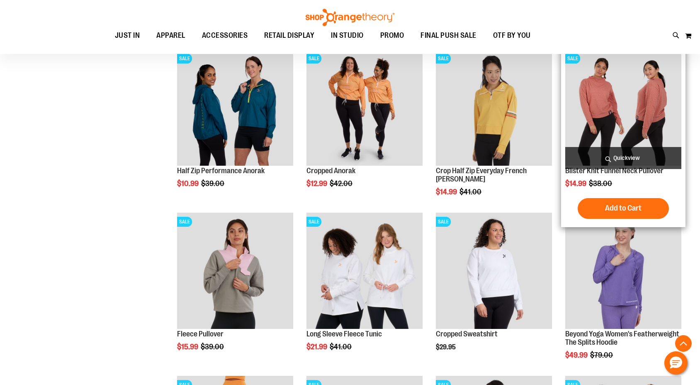
scroll to position [1816, 0]
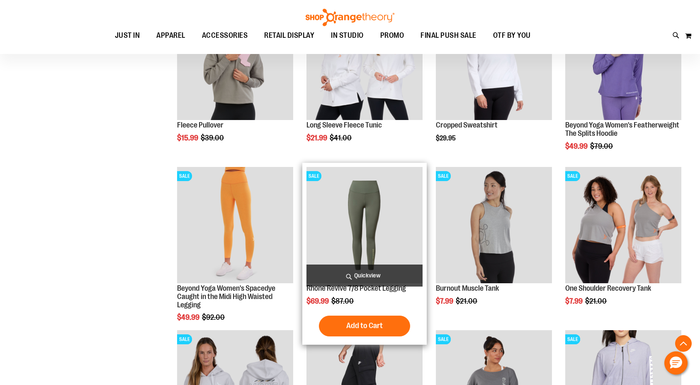
click at [387, 204] on img "product" at bounding box center [365, 225] width 116 height 116
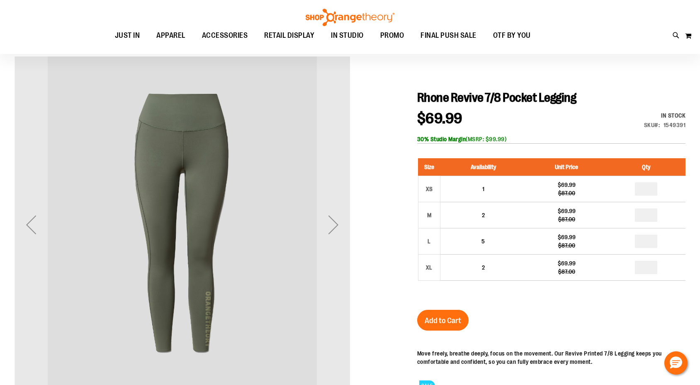
scroll to position [105, 0]
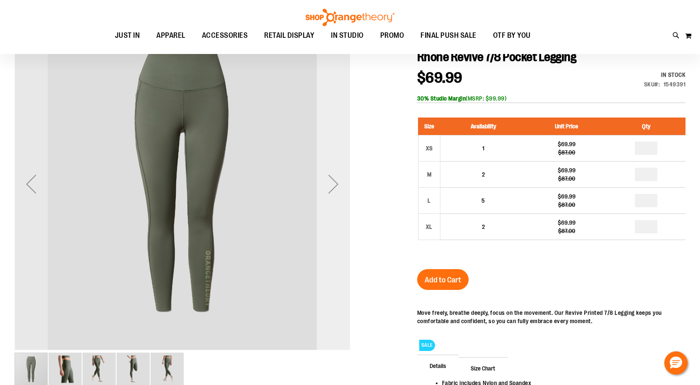
click at [336, 175] on div "Next" at bounding box center [333, 183] width 33 height 33
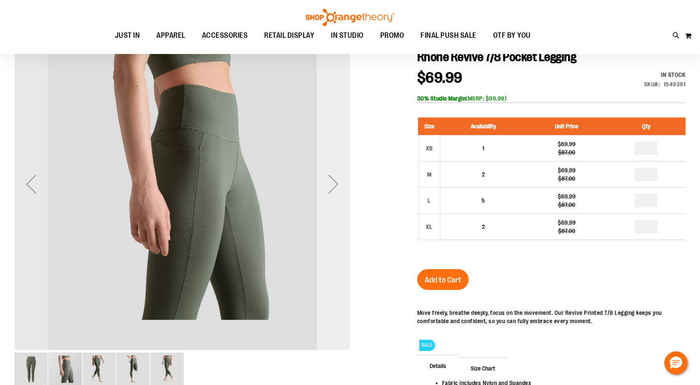
click at [336, 175] on div "Next" at bounding box center [333, 183] width 33 height 33
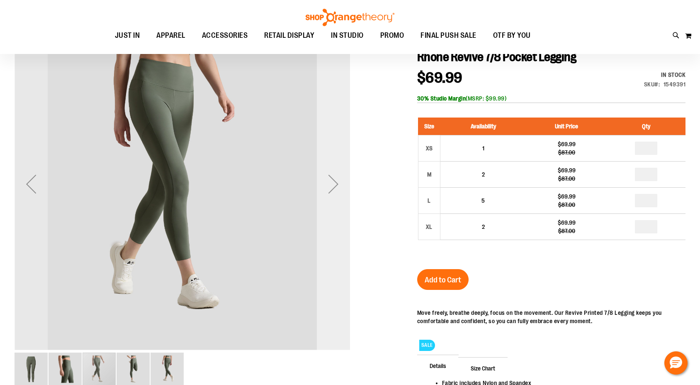
click at [336, 175] on div "Next" at bounding box center [333, 183] width 33 height 33
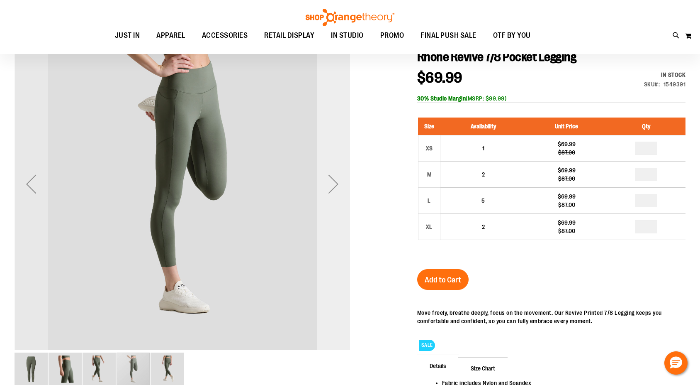
click at [336, 175] on div "Next" at bounding box center [333, 183] width 33 height 33
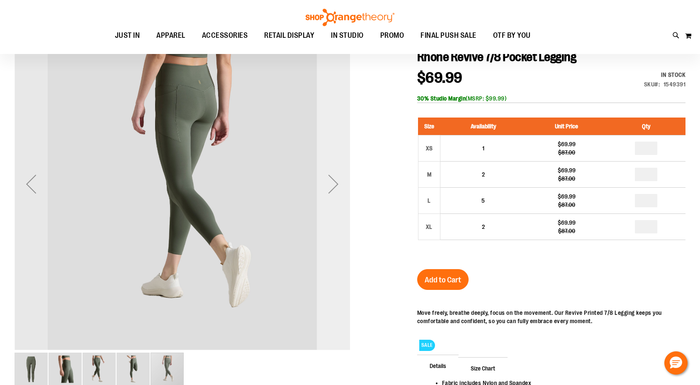
click at [336, 175] on div "Next" at bounding box center [333, 183] width 33 height 33
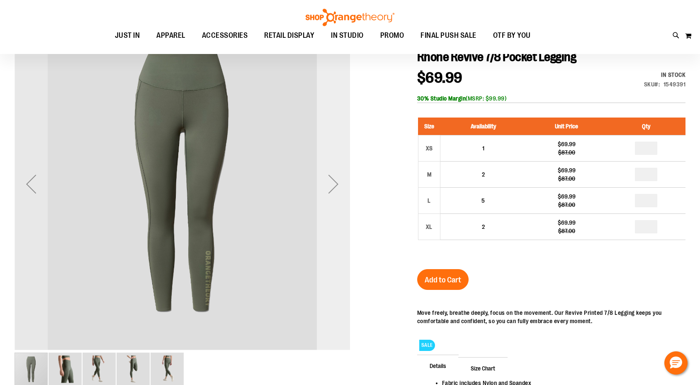
click at [336, 175] on div "Next" at bounding box center [333, 183] width 33 height 33
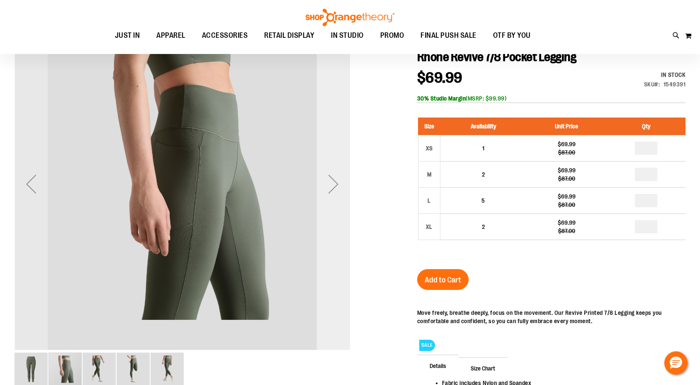
click at [336, 175] on div "Next" at bounding box center [333, 183] width 33 height 33
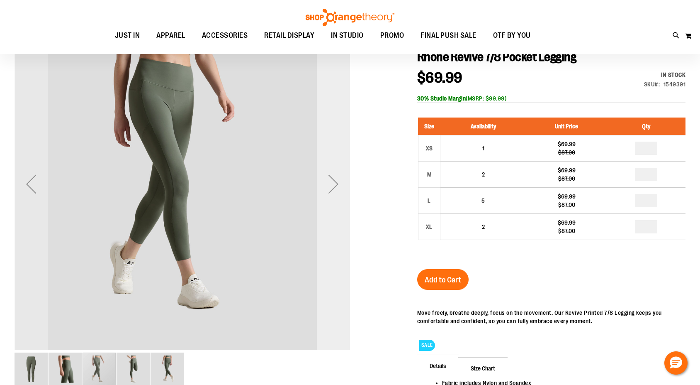
click at [336, 175] on div "Next" at bounding box center [333, 183] width 33 height 33
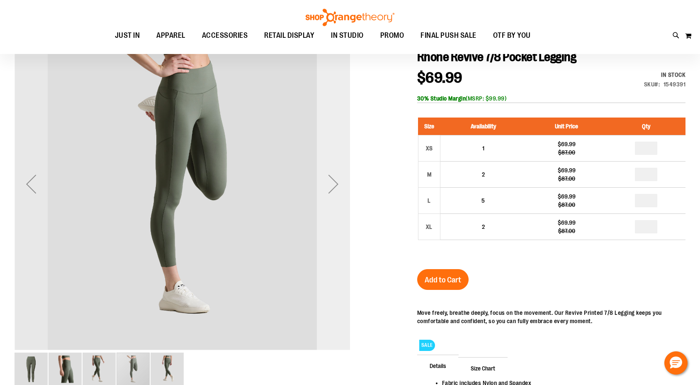
click at [336, 175] on div "Next" at bounding box center [333, 183] width 33 height 33
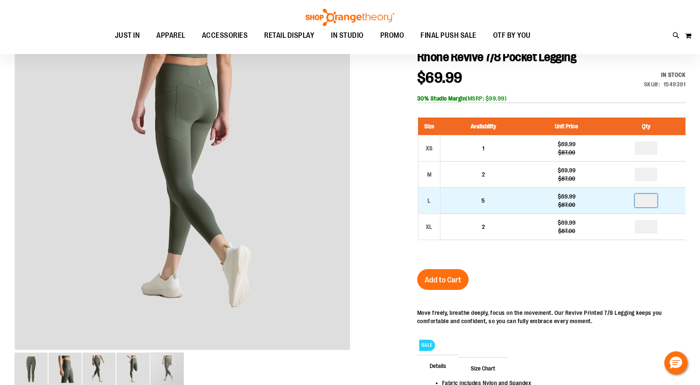
click at [642, 195] on input "number" at bounding box center [646, 200] width 22 height 13
type input "*"
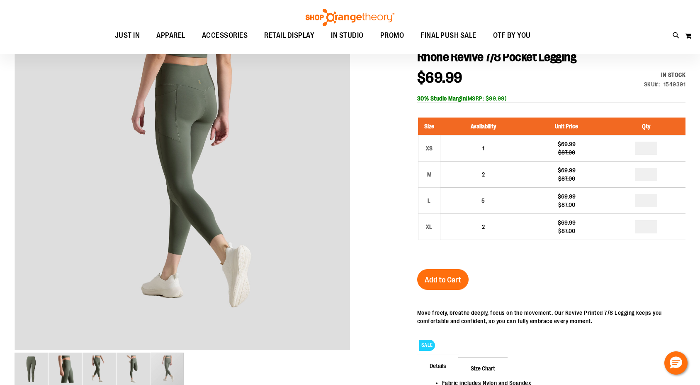
click at [610, 248] on div "Size Availability Unit Price Qty XS 1 $69.99 $87.00 * M 2 $69.99" at bounding box center [551, 184] width 268 height 151
click at [462, 278] on button "Add to Cart" at bounding box center [442, 279] width 51 height 21
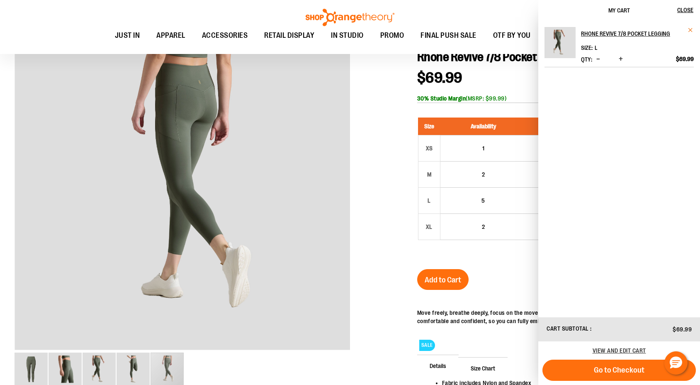
click at [689, 28] on span "Remove item" at bounding box center [691, 30] width 6 height 6
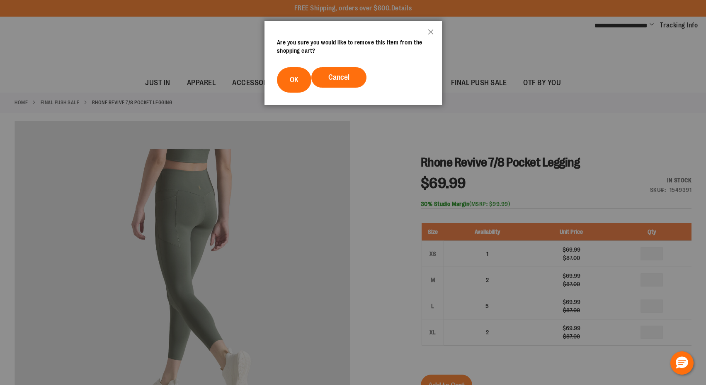
drag, startPoint x: 335, startPoint y: 79, endPoint x: 350, endPoint y: 71, distance: 17.4
click at [335, 79] on span "Cancel" at bounding box center [339, 77] width 21 height 8
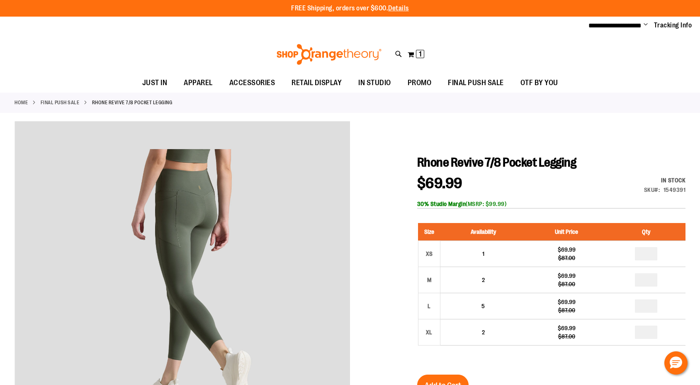
click at [74, 100] on link "FINAL PUSH SALE" at bounding box center [60, 102] width 39 height 7
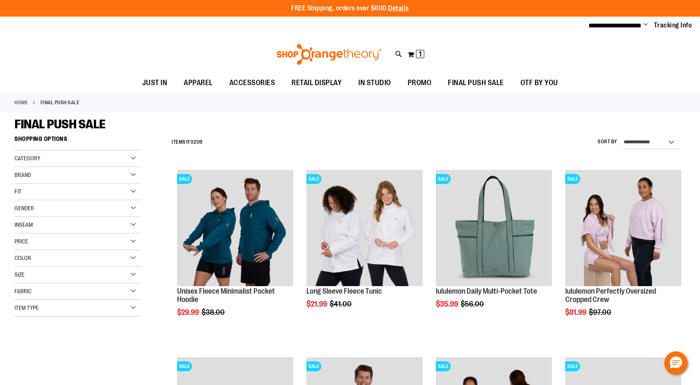
click at [22, 273] on span "Size" at bounding box center [20, 274] width 10 height 7
click at [68, 294] on div "L" at bounding box center [67, 295] width 12 height 12
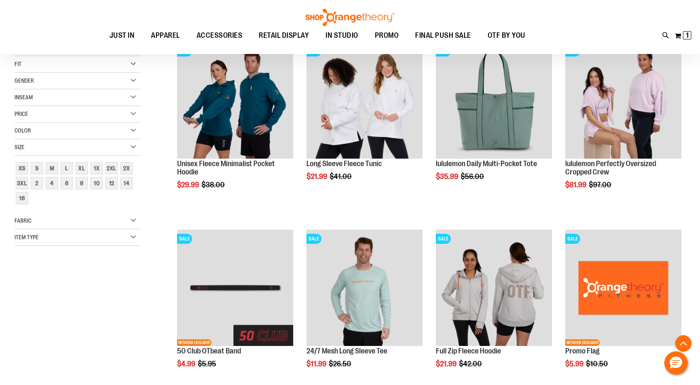
scroll to position [131, 0]
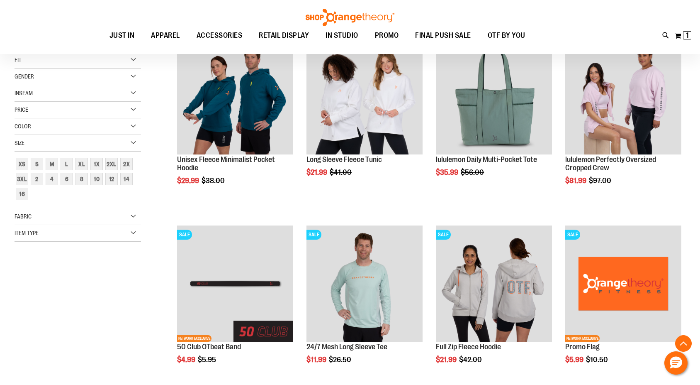
click at [26, 75] on span "Gender" at bounding box center [24, 76] width 19 height 7
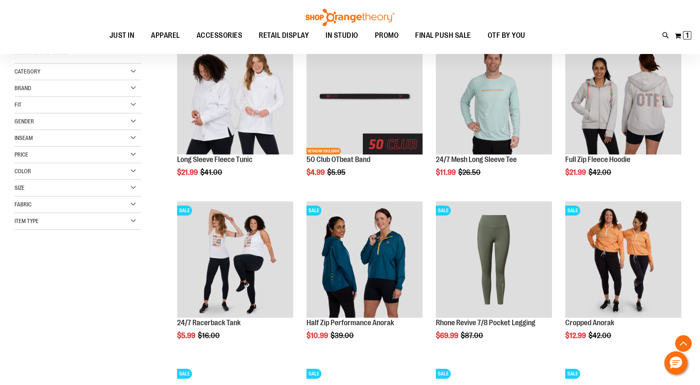
scroll to position [64, 0]
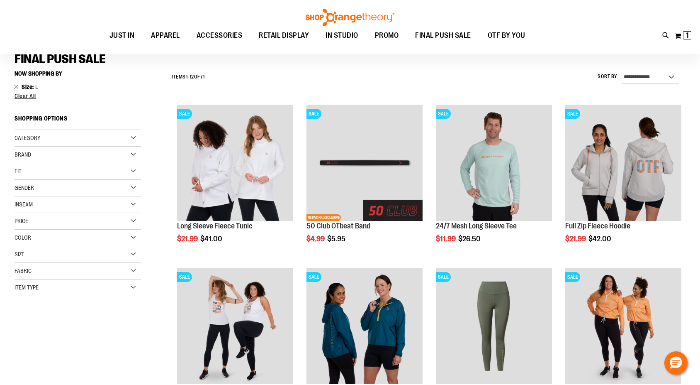
click at [31, 187] on span "Gender" at bounding box center [24, 187] width 19 height 7
click at [32, 211] on link "Women 34 items" at bounding box center [73, 213] width 122 height 9
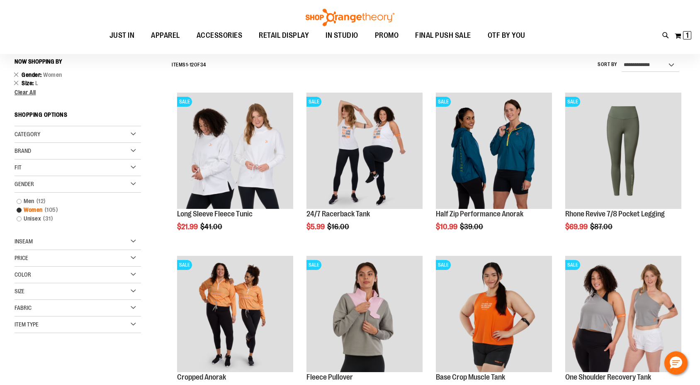
scroll to position [77, 0]
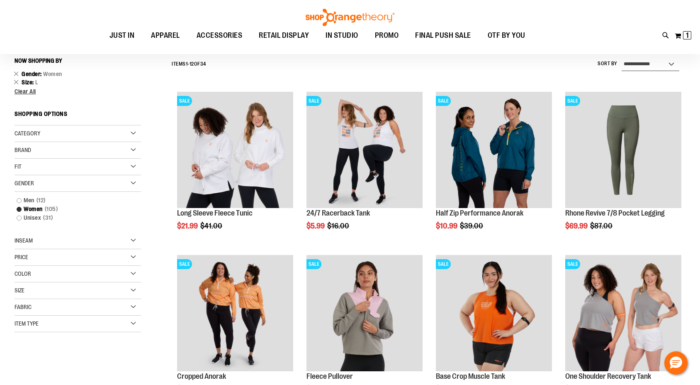
select select "**********"
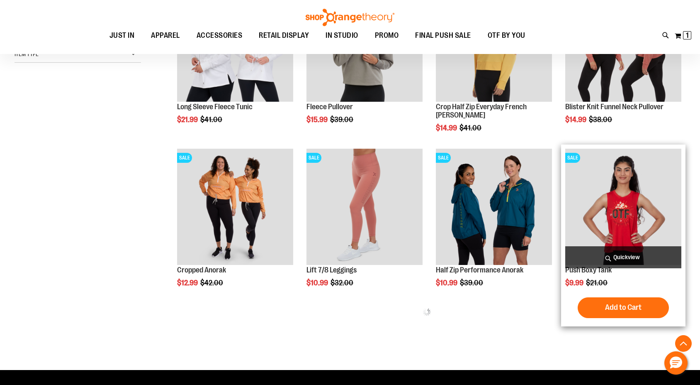
scroll to position [440, 0]
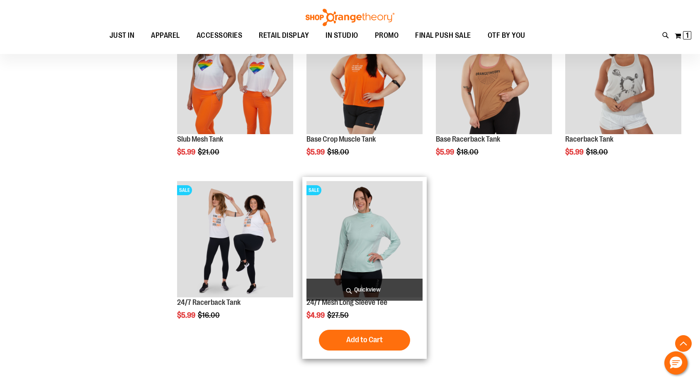
scroll to position [1388, 0]
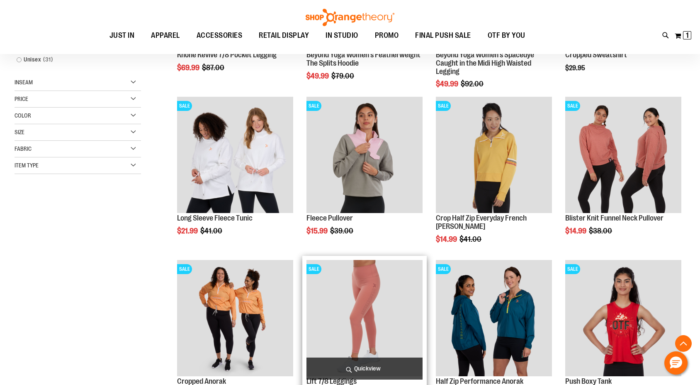
scroll to position [54, 0]
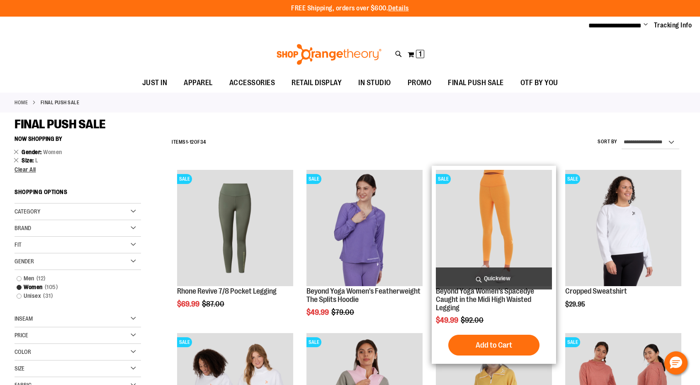
click at [525, 207] on img "product" at bounding box center [494, 228] width 116 height 116
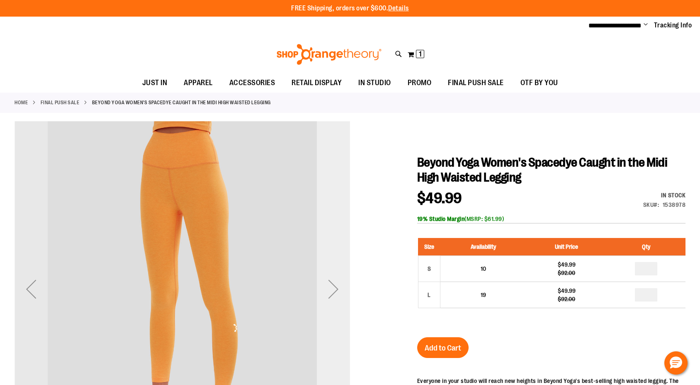
click at [326, 290] on div "Next" at bounding box center [333, 288] width 33 height 33
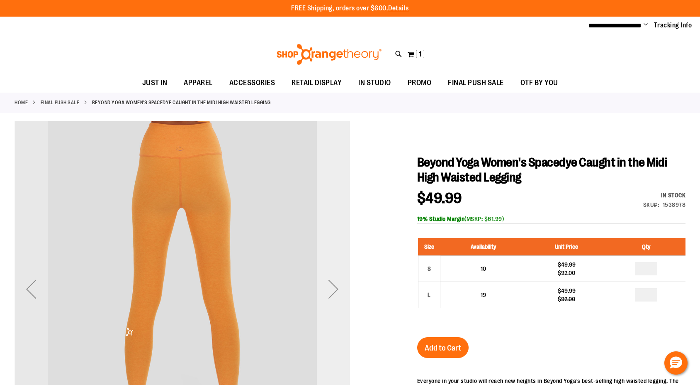
click at [326, 290] on div "Next" at bounding box center [333, 288] width 33 height 33
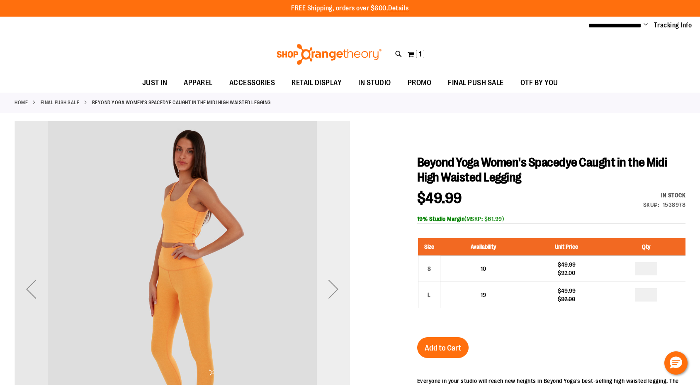
click at [326, 290] on div "Next" at bounding box center [333, 288] width 33 height 33
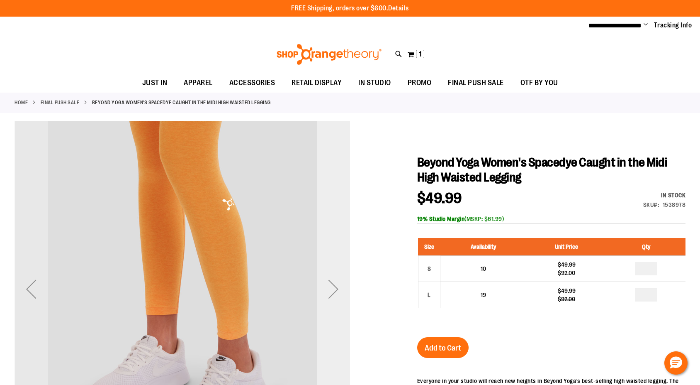
click at [326, 290] on div "Next" at bounding box center [333, 288] width 33 height 33
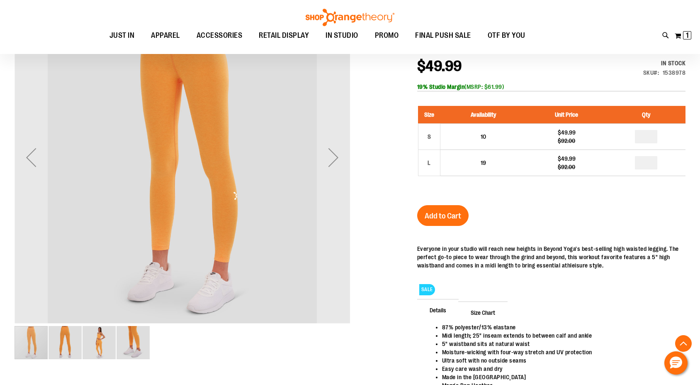
scroll to position [118, 0]
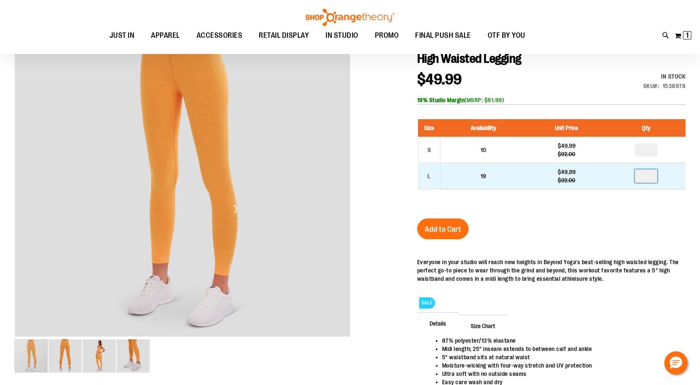
click at [652, 174] on input "number" at bounding box center [646, 175] width 22 height 13
type input "*"
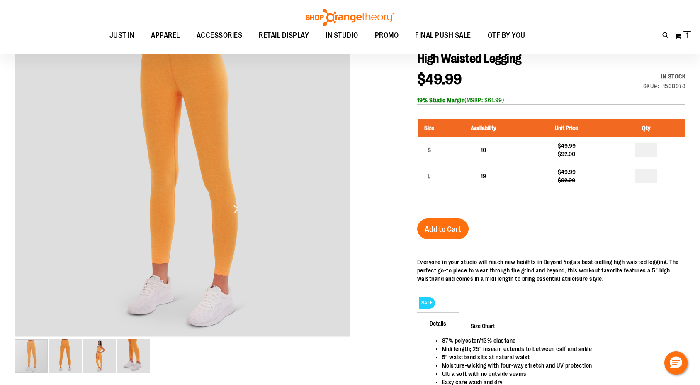
click at [650, 203] on div "Size Availability Unit Price Qty S 10 $49.99 $92.00 * L 19 $49.99" at bounding box center [551, 160] width 268 height 99
click at [448, 223] on button "Add to Cart" at bounding box center [442, 228] width 51 height 21
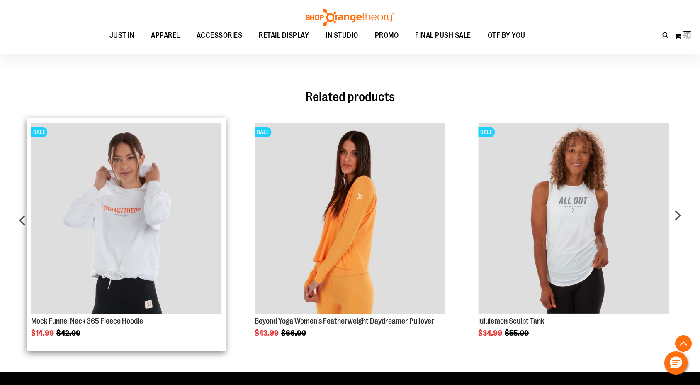
scroll to position [523, 0]
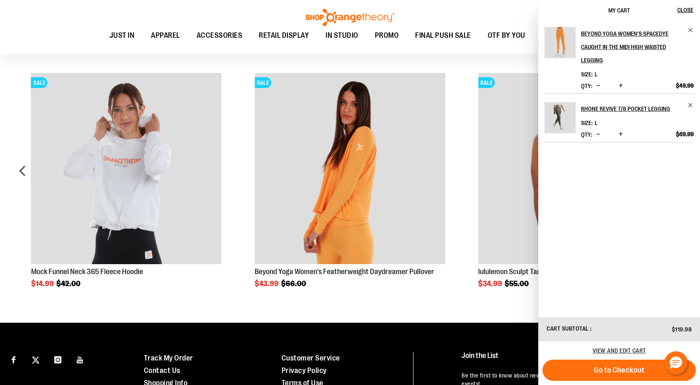
click at [85, 22] on div "Toggle Nav Search Popular Suggestions Advanced Search" at bounding box center [350, 27] width 700 height 54
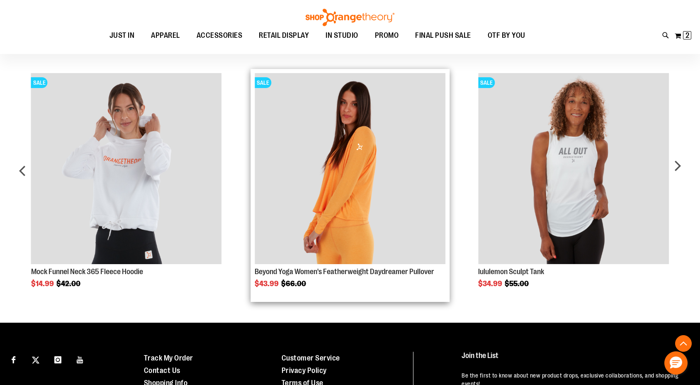
scroll to position [522, 0]
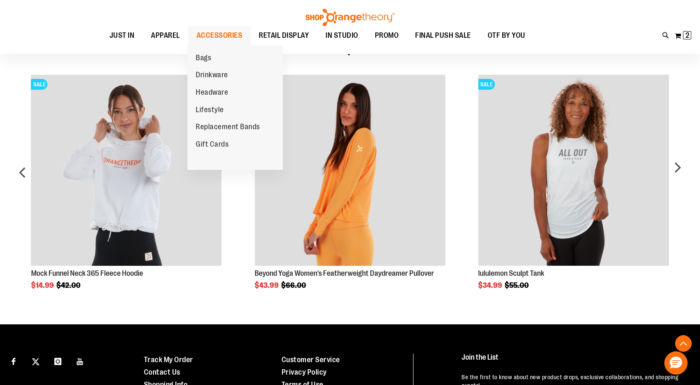
click at [215, 33] on span "ACCESSORIES" at bounding box center [220, 35] width 46 height 19
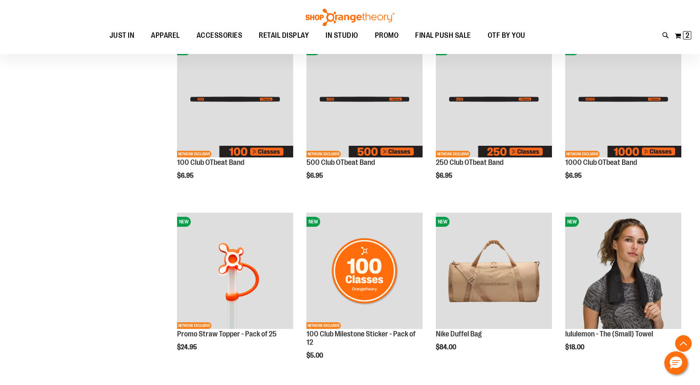
scroll to position [394, 0]
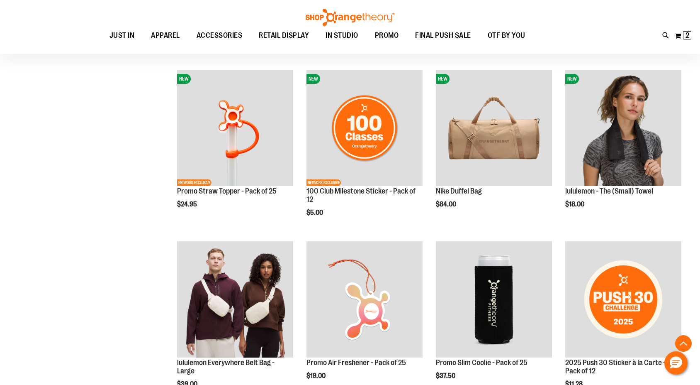
scroll to position [602, 0]
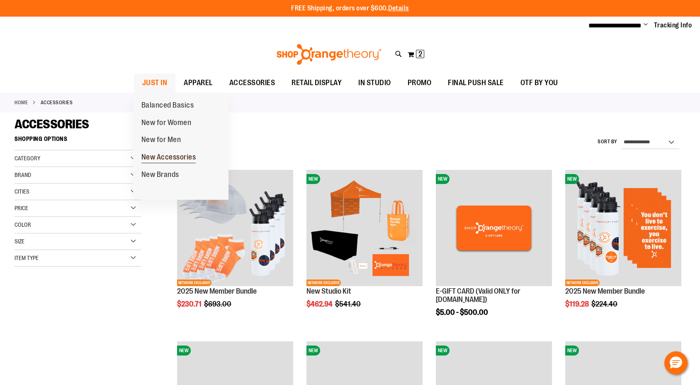
click at [165, 157] on span "New Accessories" at bounding box center [168, 158] width 55 height 10
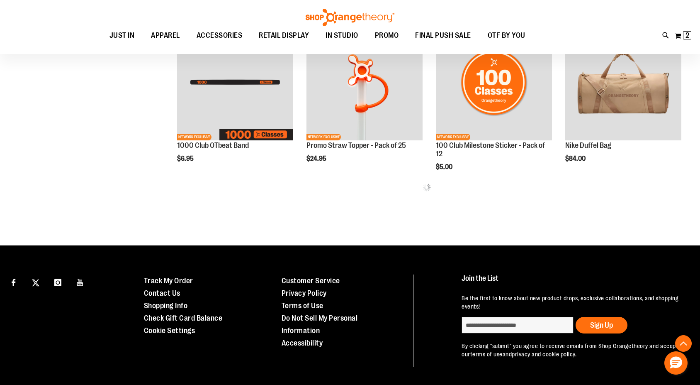
scroll to position [321, 0]
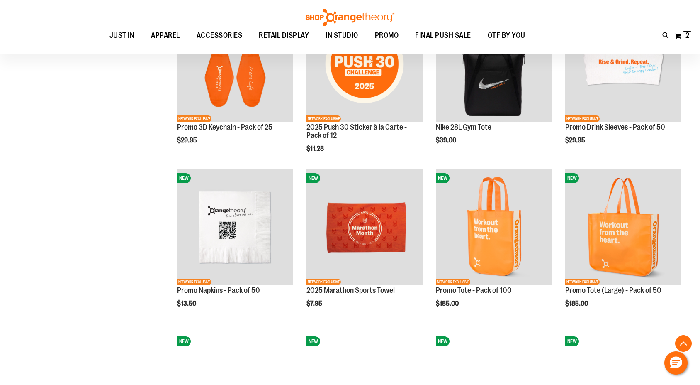
scroll to position [264, 0]
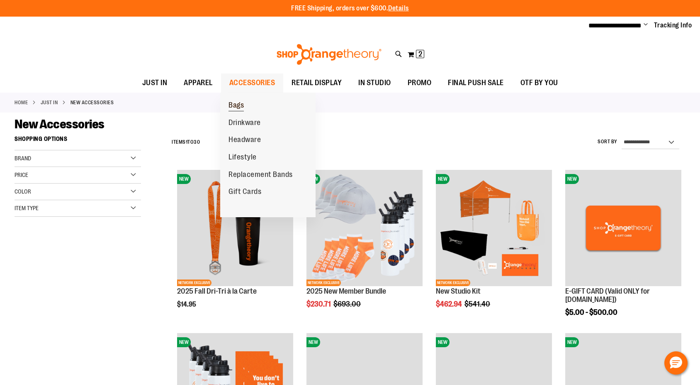
click at [234, 101] on span "Bags" at bounding box center [236, 106] width 15 height 10
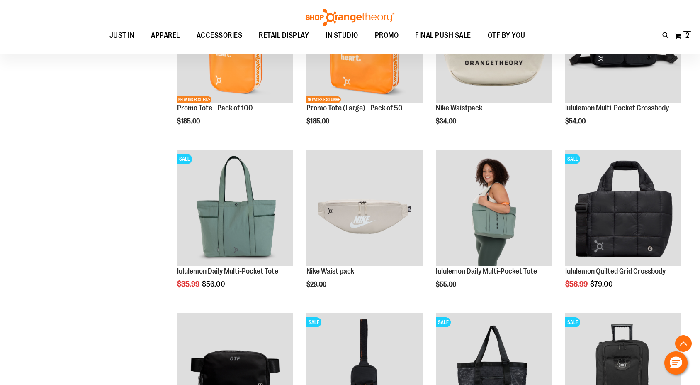
scroll to position [264, 0]
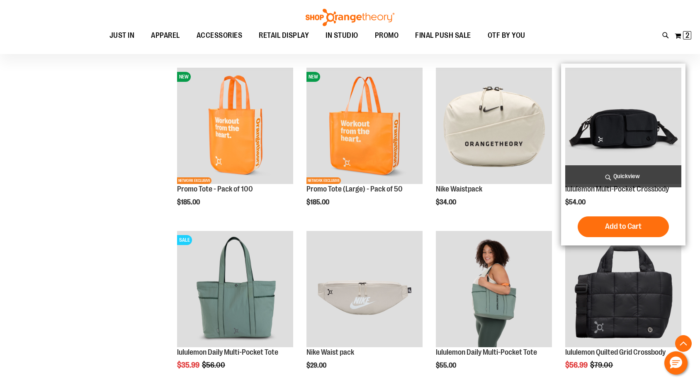
click at [628, 118] on img "product" at bounding box center [623, 126] width 116 height 116
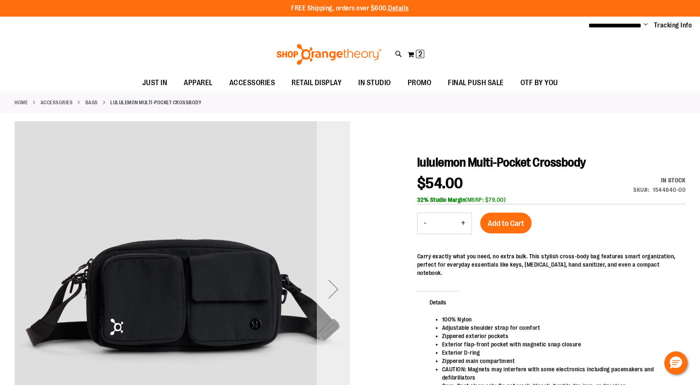
click at [326, 291] on div "Next" at bounding box center [333, 288] width 33 height 33
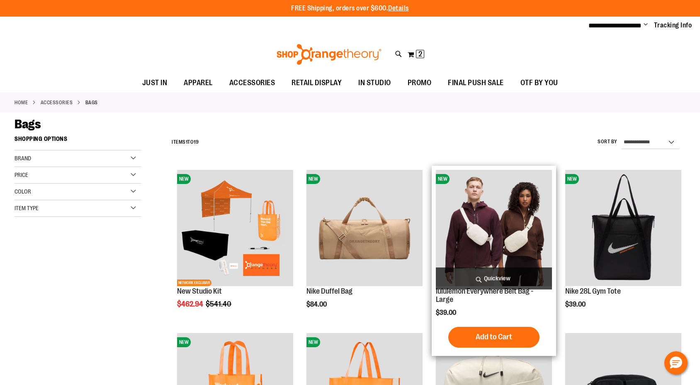
click at [524, 221] on img "product" at bounding box center [494, 228] width 116 height 116
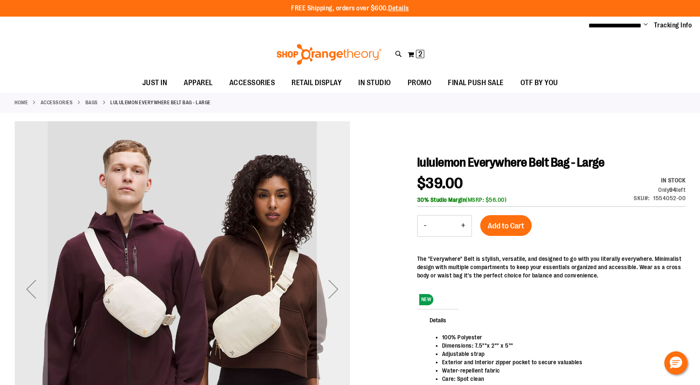
click at [339, 282] on div "Next" at bounding box center [333, 288] width 33 height 33
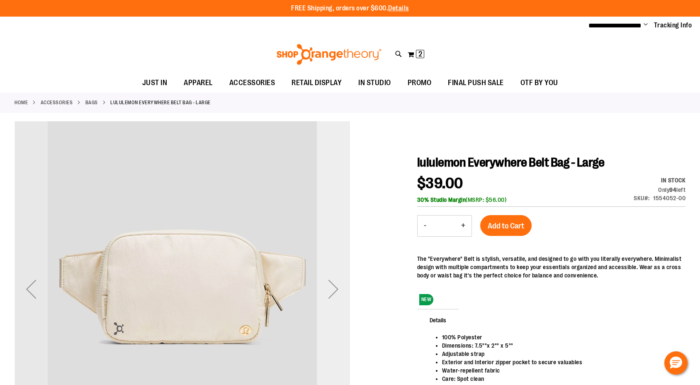
click at [339, 282] on div "Next" at bounding box center [333, 288] width 33 height 33
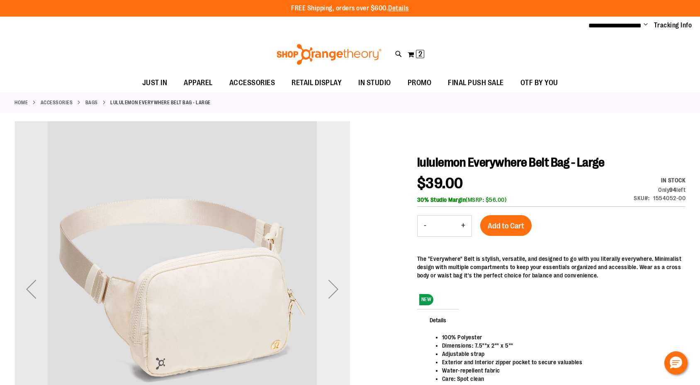
click at [339, 282] on div "Next" at bounding box center [333, 288] width 33 height 33
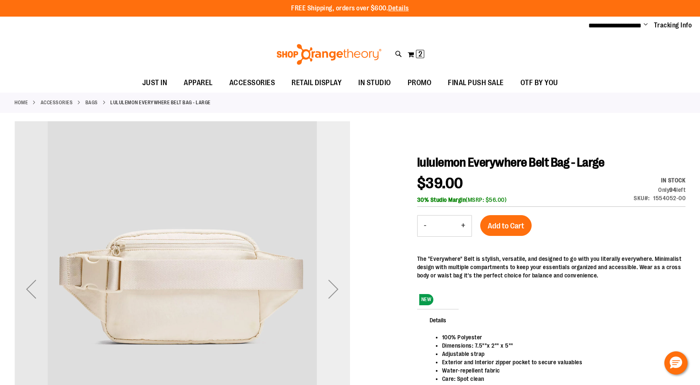
click at [339, 282] on div "Next" at bounding box center [333, 288] width 33 height 33
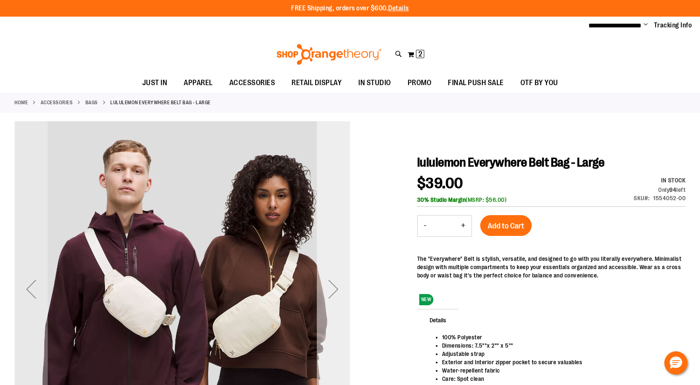
click at [339, 282] on div "Next" at bounding box center [333, 288] width 33 height 33
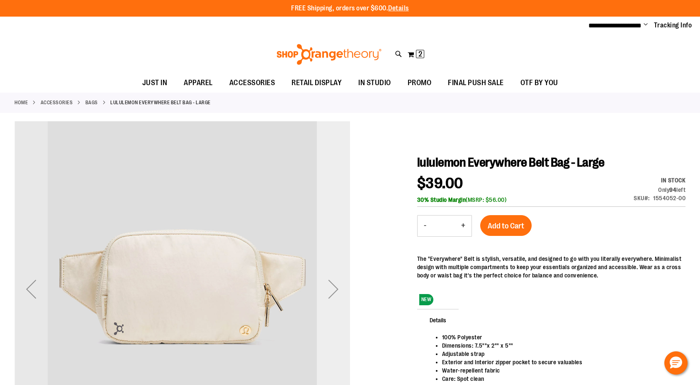
click at [339, 282] on div "Next" at bounding box center [333, 288] width 33 height 33
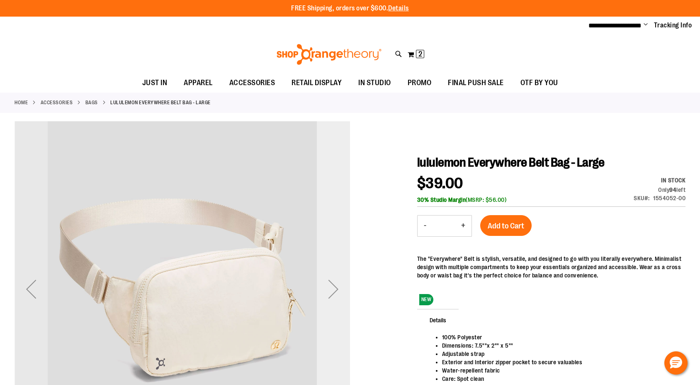
click at [339, 282] on div "Next" at bounding box center [333, 288] width 33 height 33
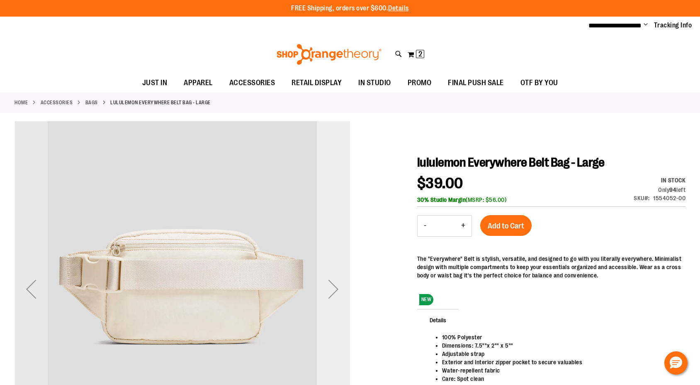
click at [339, 282] on div "Next" at bounding box center [333, 288] width 33 height 33
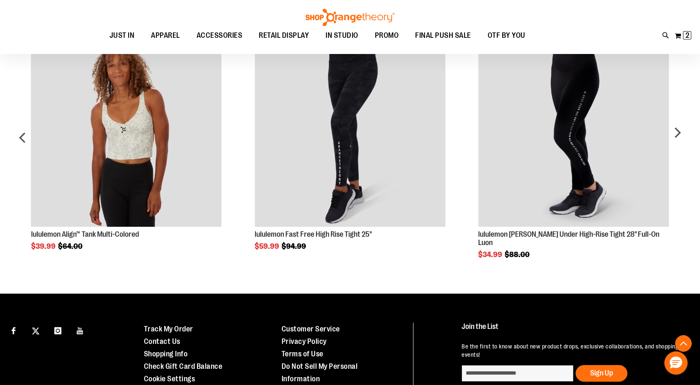
scroll to position [445, 0]
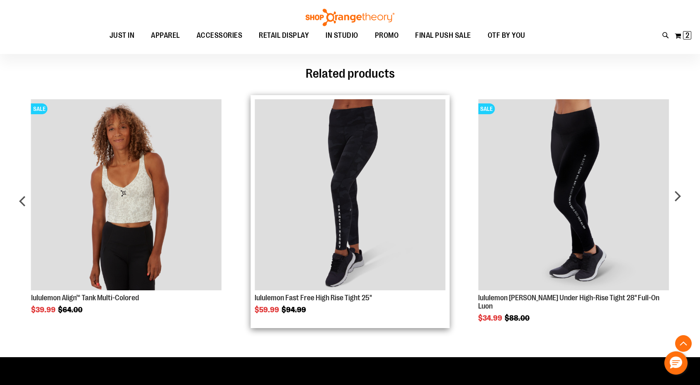
click at [430, 226] on img "Product Page Link" at bounding box center [350, 194] width 191 height 191
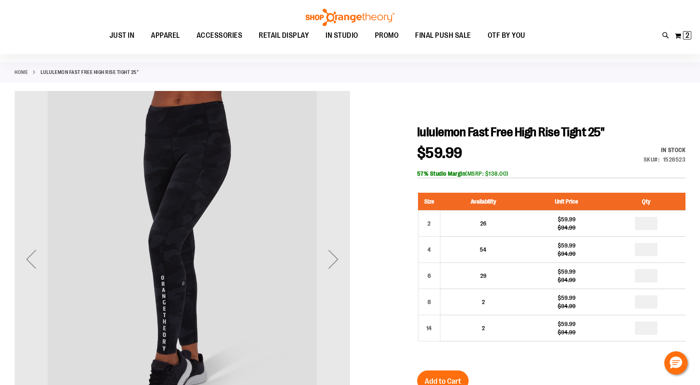
scroll to position [47, 0]
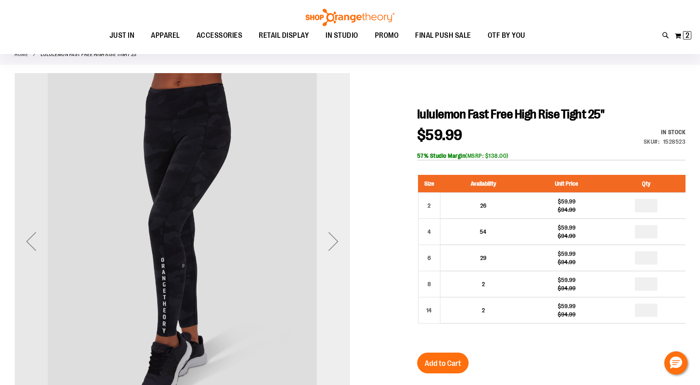
click at [339, 229] on div "Next" at bounding box center [333, 240] width 33 height 33
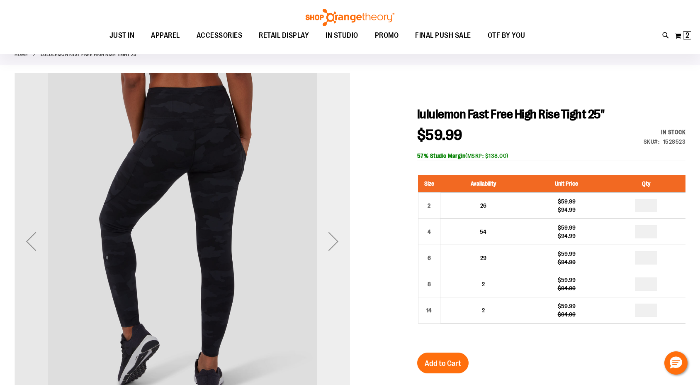
click at [339, 229] on div "Next" at bounding box center [333, 240] width 33 height 33
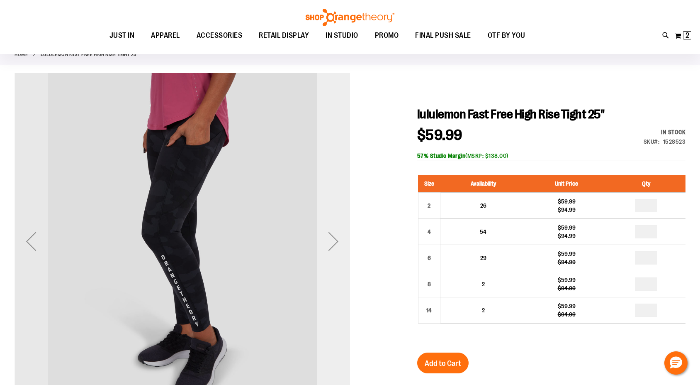
click at [339, 229] on div "Next" at bounding box center [333, 240] width 33 height 33
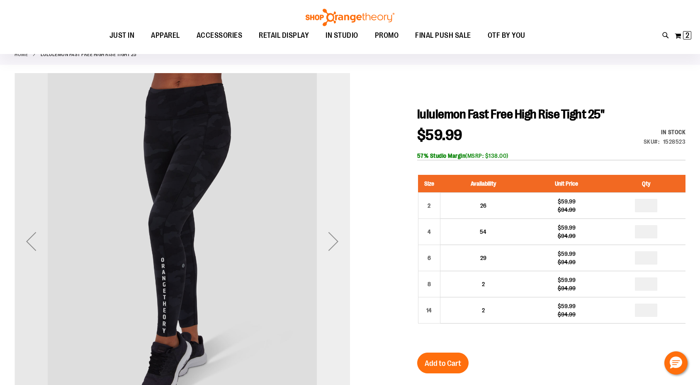
click at [339, 229] on div "Next" at bounding box center [333, 240] width 33 height 33
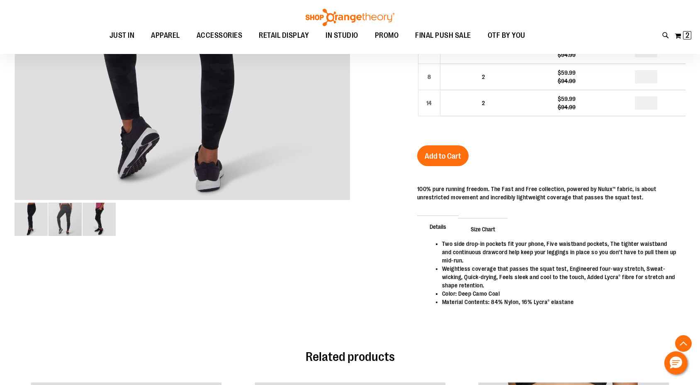
scroll to position [0, 0]
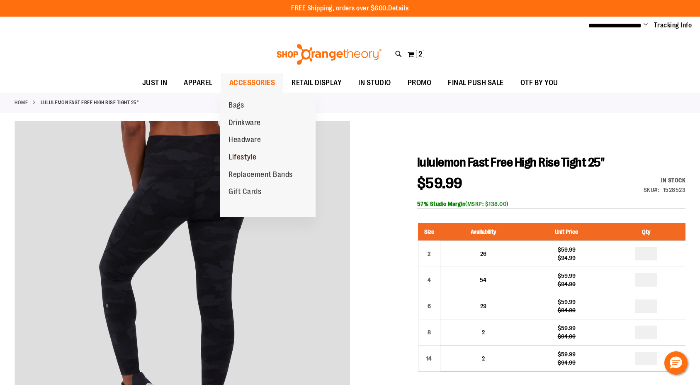
click at [252, 156] on span "Lifestyle" at bounding box center [243, 158] width 28 height 10
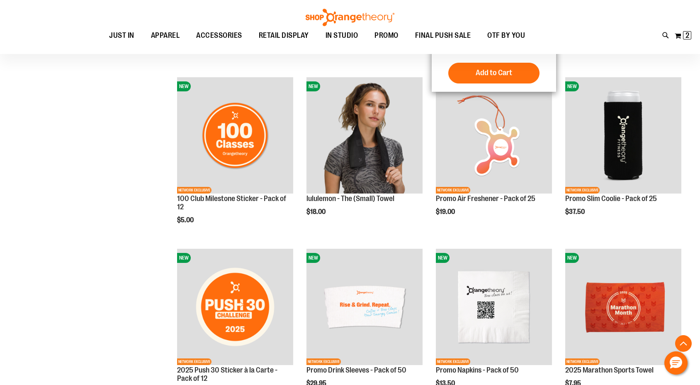
scroll to position [88, 0]
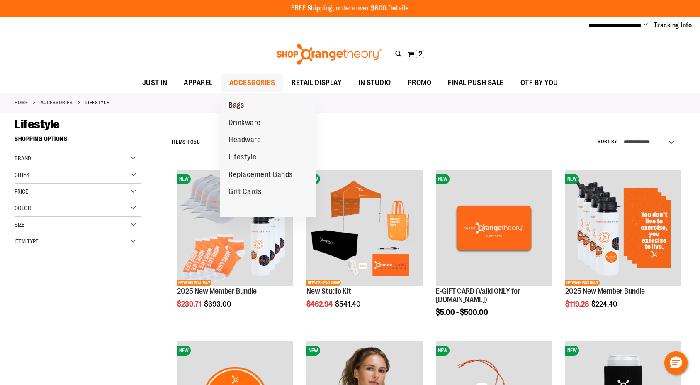
click at [242, 102] on span "Bags" at bounding box center [236, 106] width 15 height 10
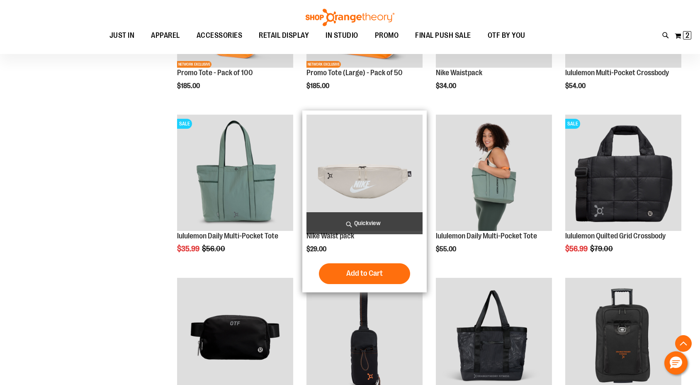
scroll to position [560, 0]
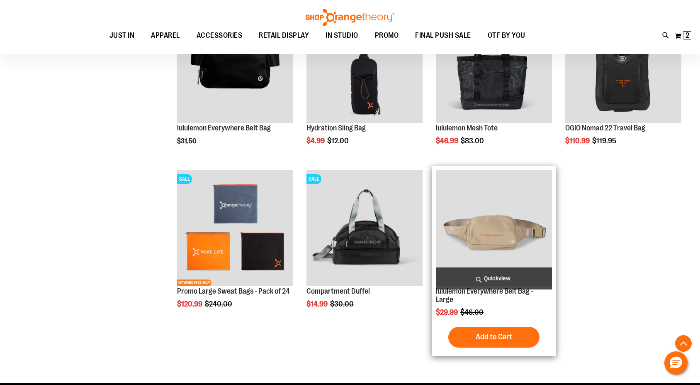
click at [484, 238] on img "product" at bounding box center [494, 228] width 116 height 116
click at [470, 239] on img "product" at bounding box center [494, 228] width 116 height 116
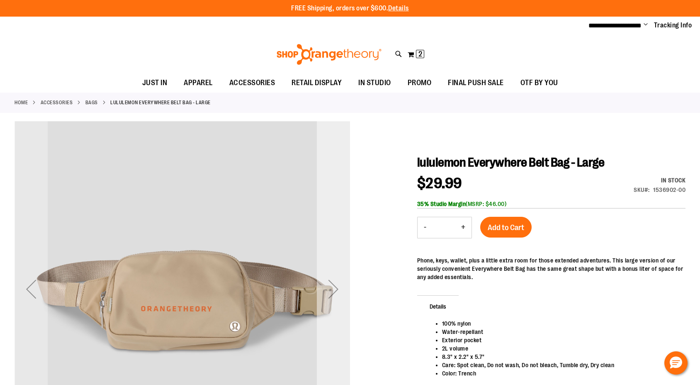
click at [330, 289] on div "Next" at bounding box center [333, 288] width 33 height 33
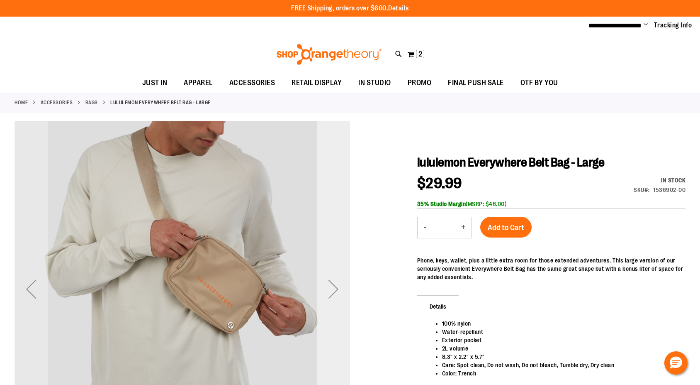
click at [330, 289] on div "Next" at bounding box center [333, 288] width 33 height 33
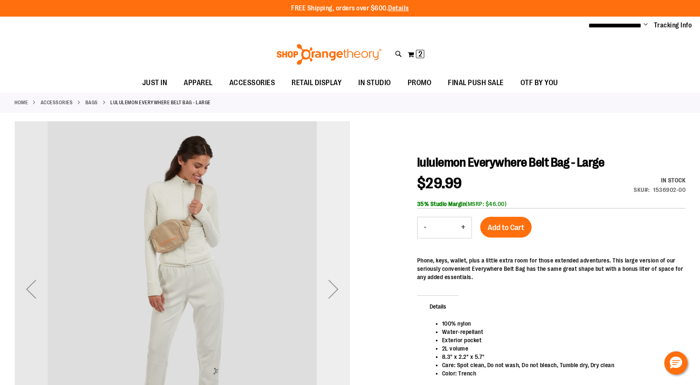
click at [330, 289] on div "Next" at bounding box center [333, 288] width 33 height 33
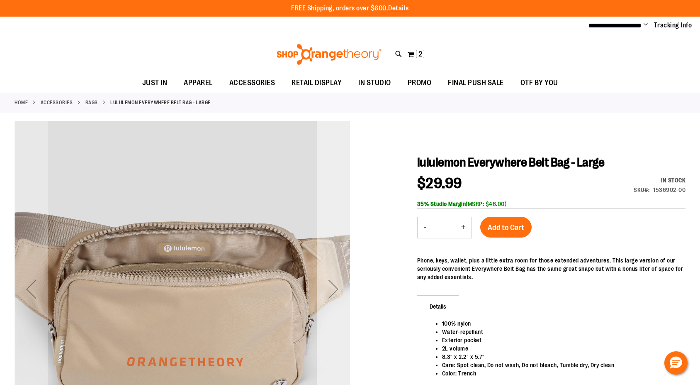
click at [330, 289] on div "Next" at bounding box center [333, 288] width 33 height 33
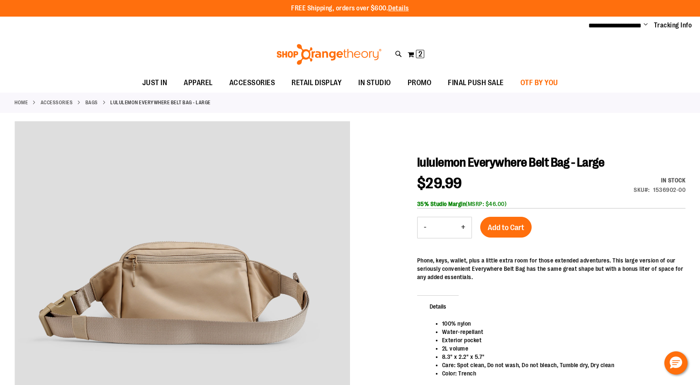
click at [533, 82] on span "OTF BY YOU" at bounding box center [540, 82] width 38 height 19
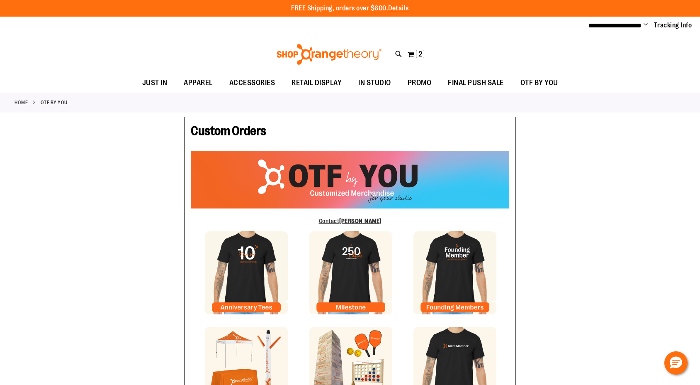
type input "*****"
type input "**********"
click at [644, 24] on span "Change" at bounding box center [646, 25] width 4 height 8
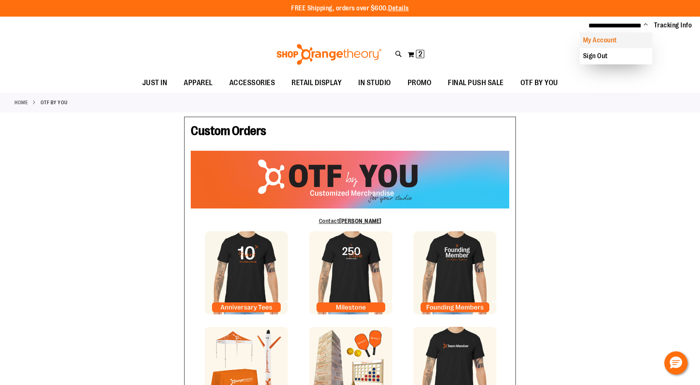
click at [630, 41] on link "My Account" at bounding box center [616, 40] width 73 height 16
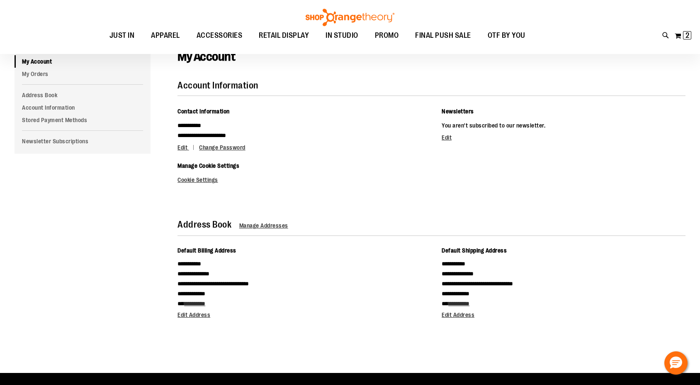
scroll to position [12, 0]
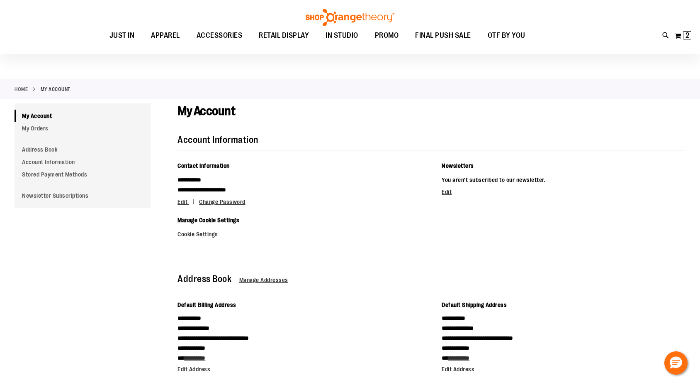
click at [196, 233] on link "Cookie Settings" at bounding box center [198, 234] width 41 height 7
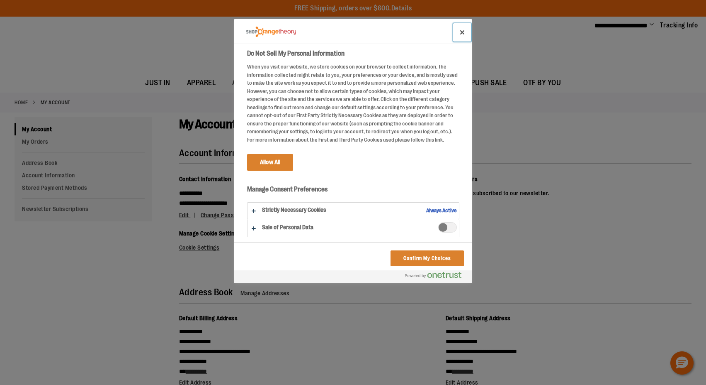
click at [460, 30] on button "Close" at bounding box center [462, 32] width 18 height 18
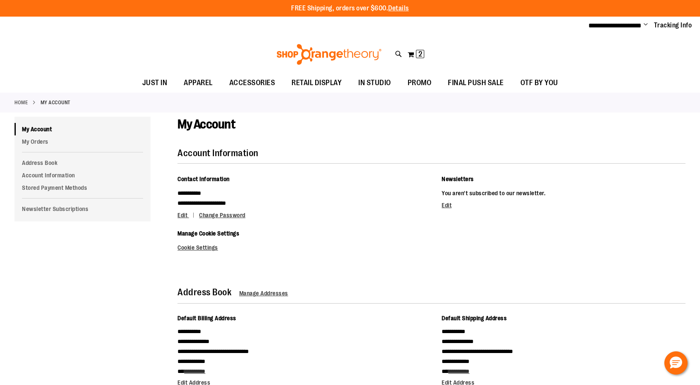
click at [619, 159] on div "Account Information" at bounding box center [432, 155] width 508 height 15
click at [47, 176] on link "Account Information" at bounding box center [83, 175] width 136 height 12
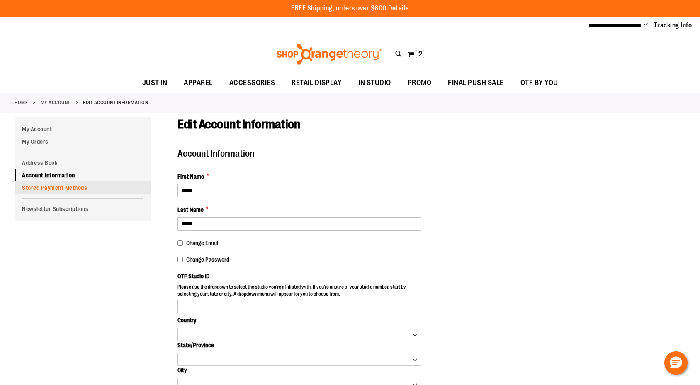
type input "****"
select select "***"
select select "**********"
select select "*******"
select select "****"
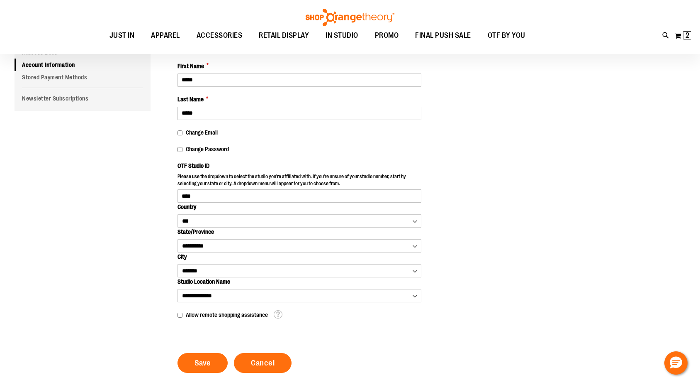
scroll to position [33, 0]
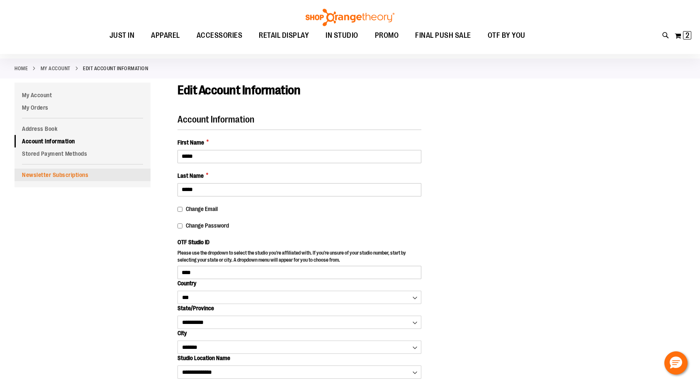
click at [48, 178] on link "Newsletter Subscriptions" at bounding box center [83, 174] width 136 height 12
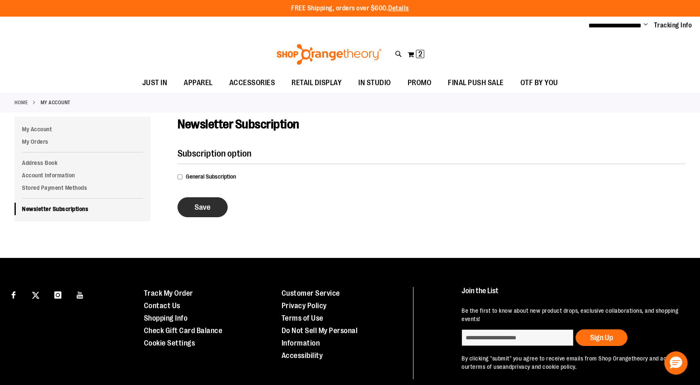
click at [195, 204] on span "Save" at bounding box center [203, 206] width 16 height 9
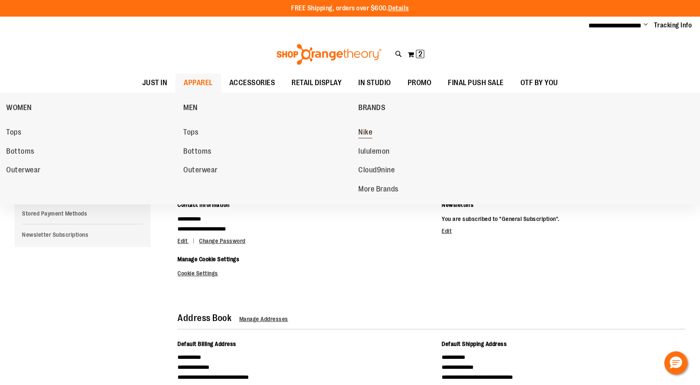
click at [367, 132] on span "Nike" at bounding box center [365, 133] width 14 height 10
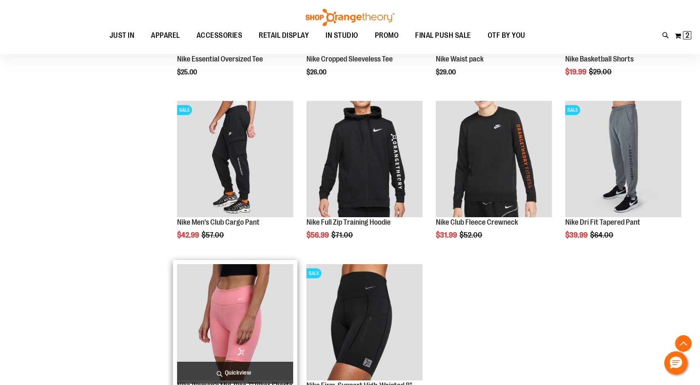
scroll to position [789, 0]
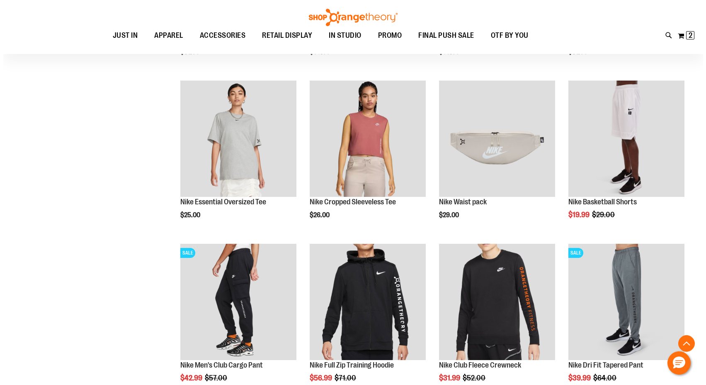
scroll to position [562, 0]
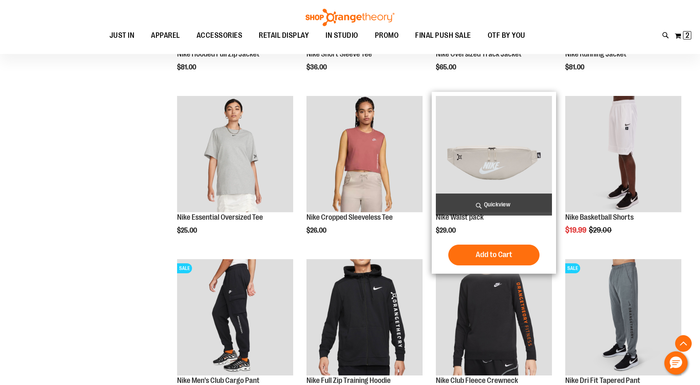
click at [479, 198] on span "Quickview" at bounding box center [494, 204] width 116 height 22
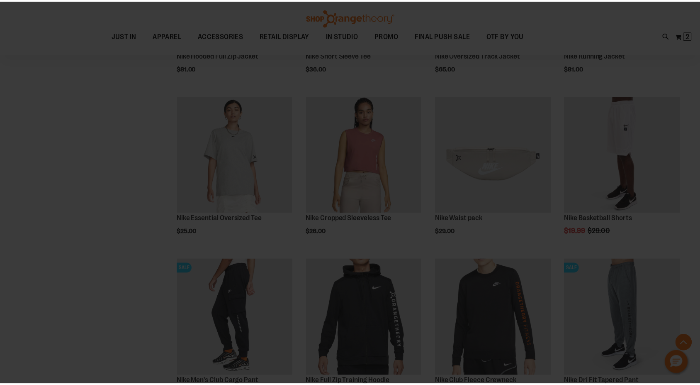
scroll to position [0, 0]
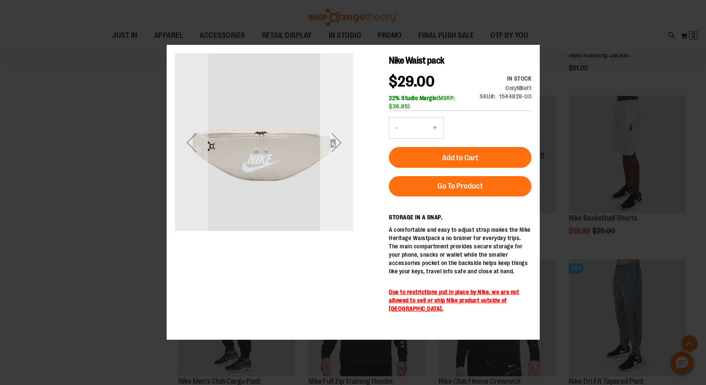
click at [338, 150] on div "Next" at bounding box center [336, 142] width 33 height 33
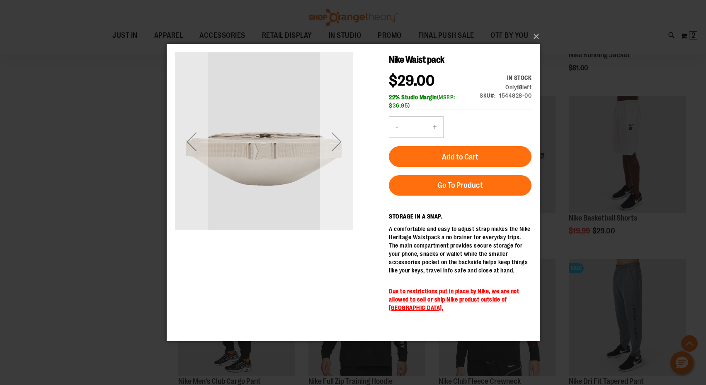
click at [338, 149] on div "Next" at bounding box center [336, 141] width 33 height 33
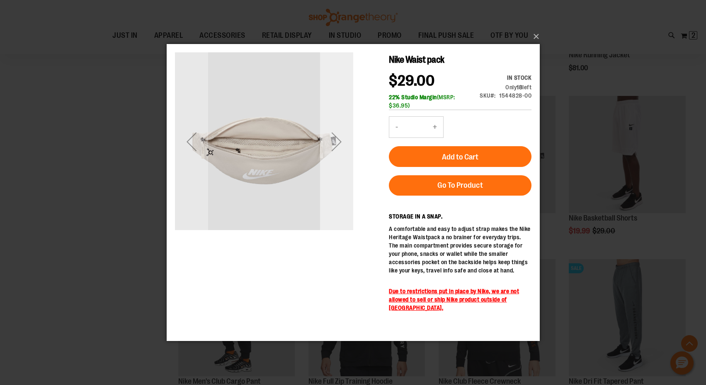
click at [338, 149] on div "Next" at bounding box center [336, 141] width 33 height 33
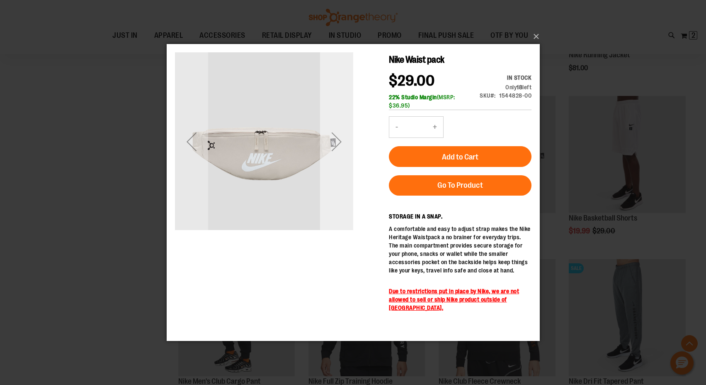
click at [338, 149] on div "Next" at bounding box center [336, 141] width 33 height 33
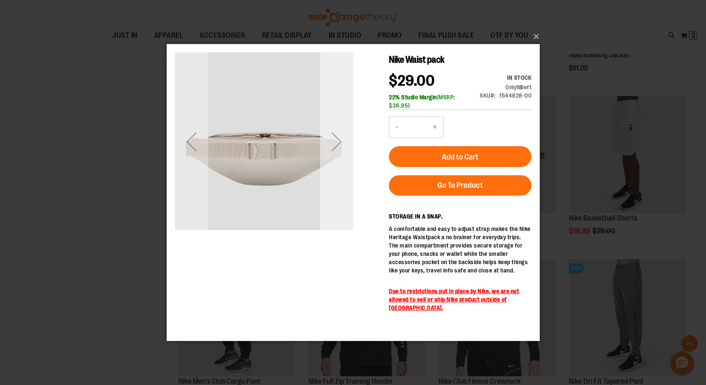
click at [338, 149] on div "Next" at bounding box center [336, 141] width 33 height 33
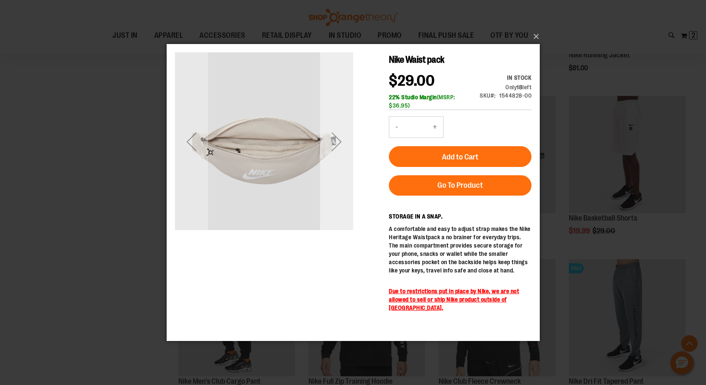
click at [338, 149] on div "Next" at bounding box center [336, 141] width 33 height 33
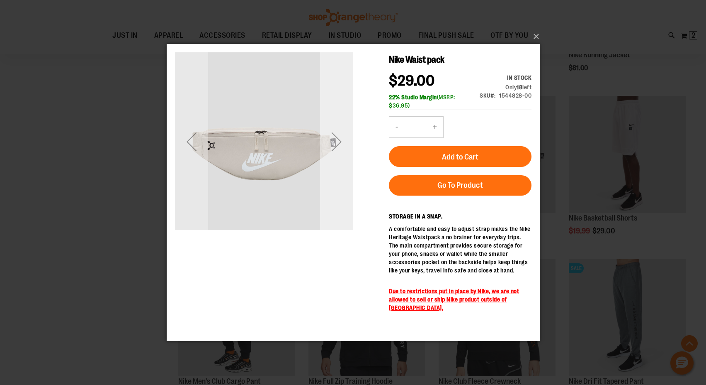
click at [338, 149] on div "Next" at bounding box center [336, 141] width 33 height 33
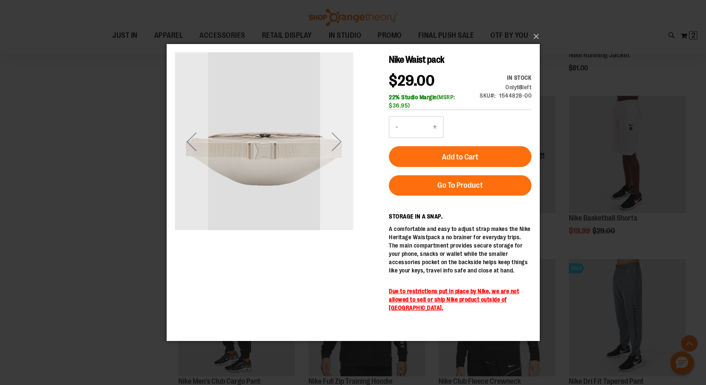
click at [338, 149] on div "Next" at bounding box center [336, 141] width 33 height 33
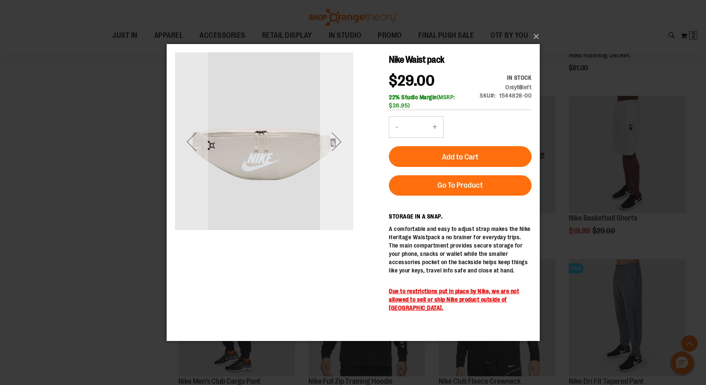
click at [338, 149] on div "Next" at bounding box center [336, 141] width 33 height 33
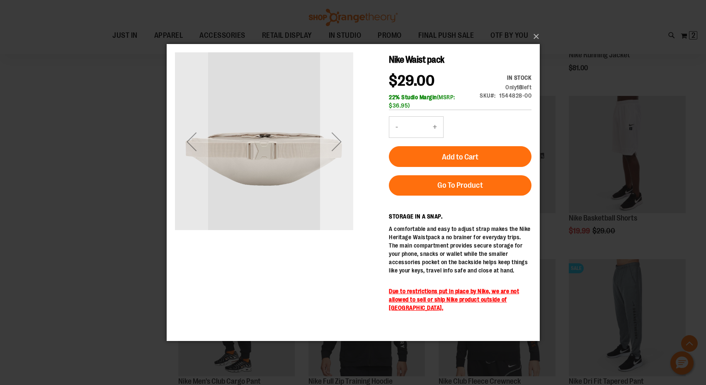
click at [338, 149] on div "Next" at bounding box center [336, 141] width 33 height 33
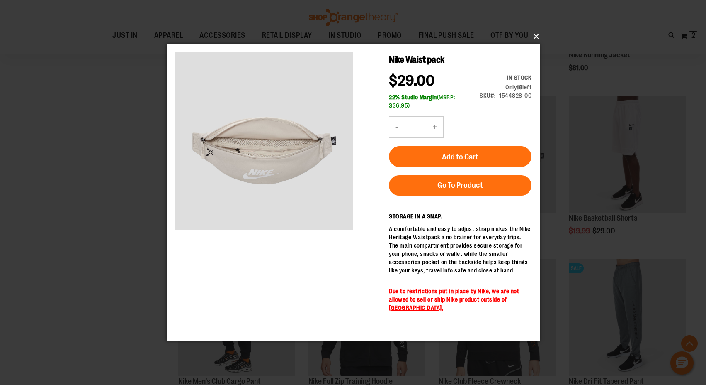
click at [536, 37] on button "×" at bounding box center [355, 36] width 373 height 18
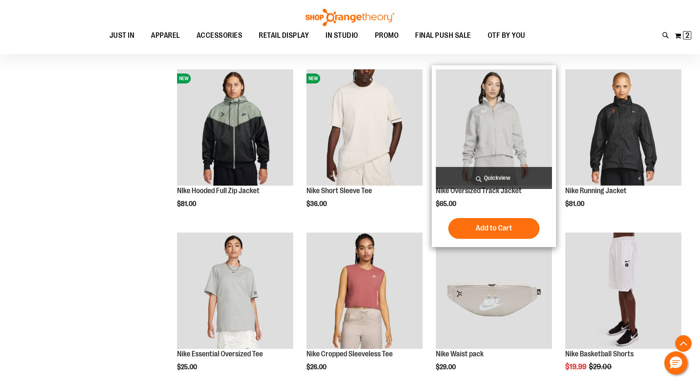
scroll to position [411, 0]
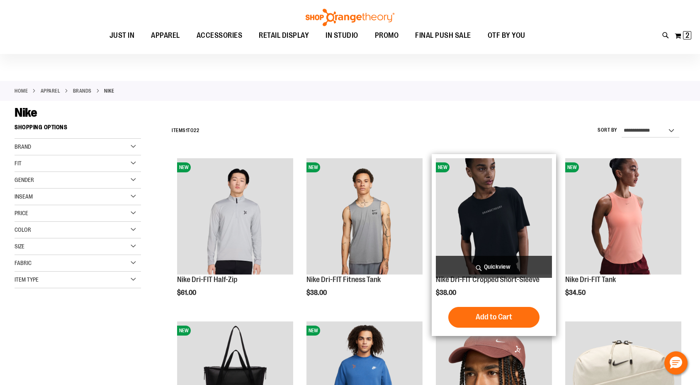
scroll to position [289, 0]
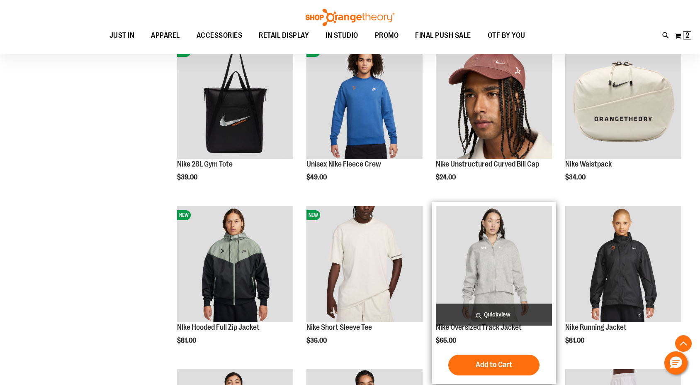
click at [524, 267] on img "product" at bounding box center [494, 264] width 116 height 116
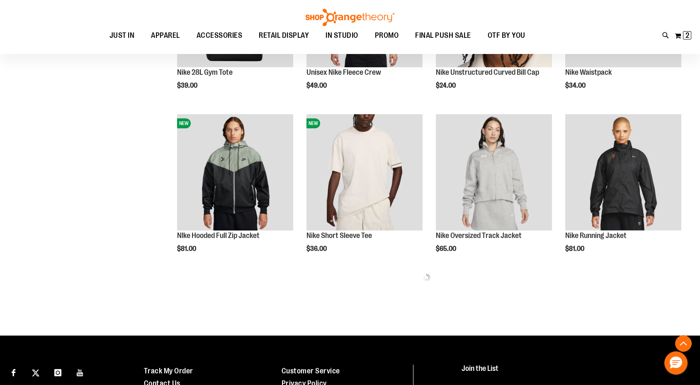
scroll to position [289, 0]
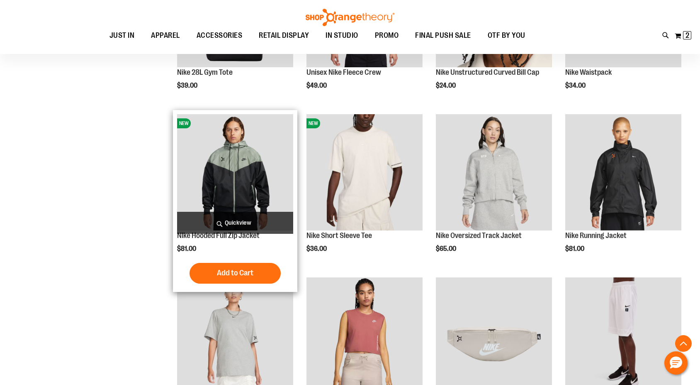
click at [218, 175] on img "product" at bounding box center [235, 172] width 116 height 116
click at [225, 171] on img "product" at bounding box center [235, 172] width 116 height 116
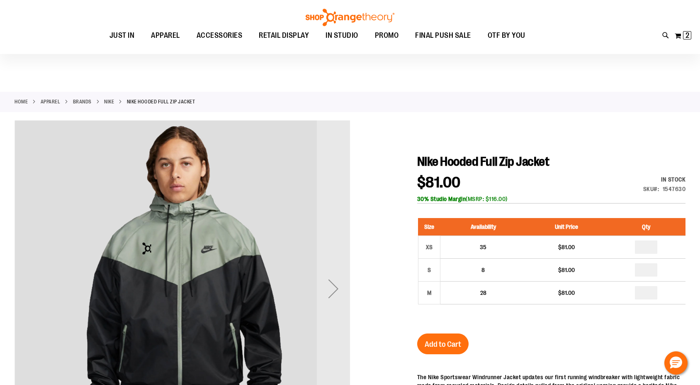
scroll to position [66, 0]
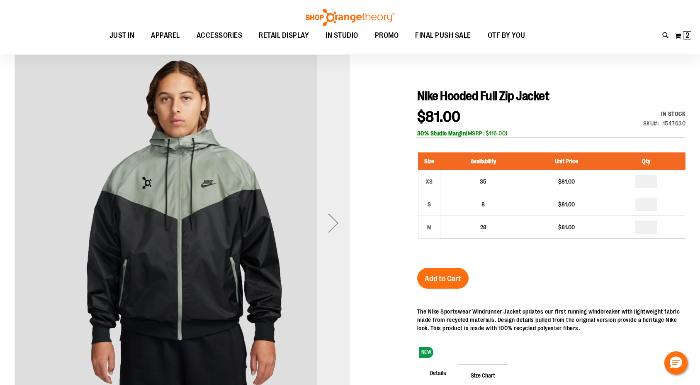
click at [330, 239] on div "Next" at bounding box center [333, 222] width 33 height 33
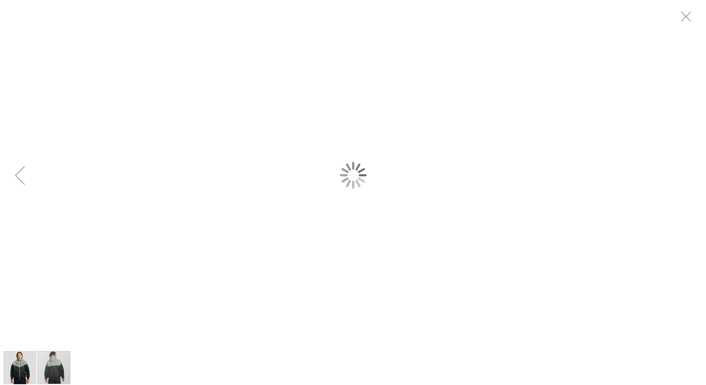
scroll to position [0, 0]
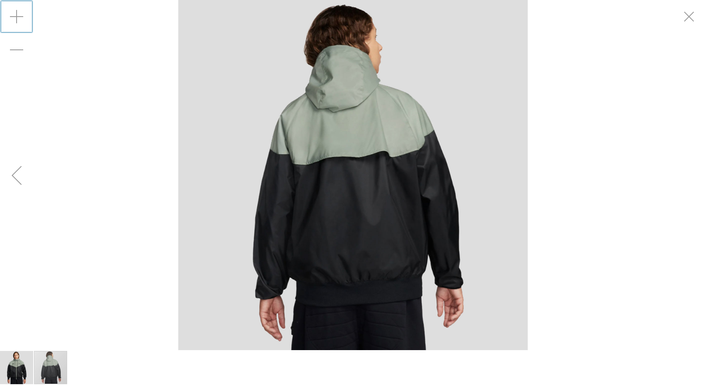
click at [12, 12] on div "Zoom in" at bounding box center [16, 16] width 33 height 33
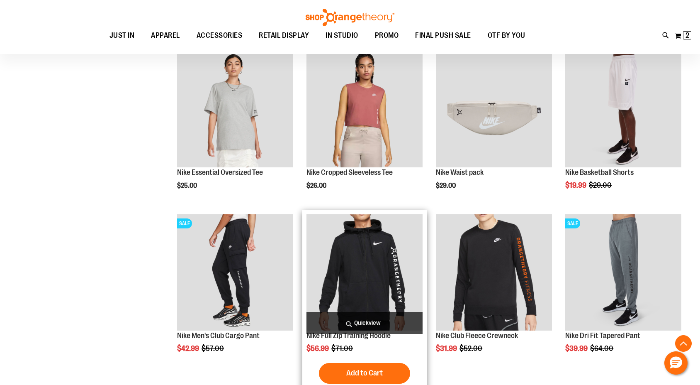
scroll to position [608, 0]
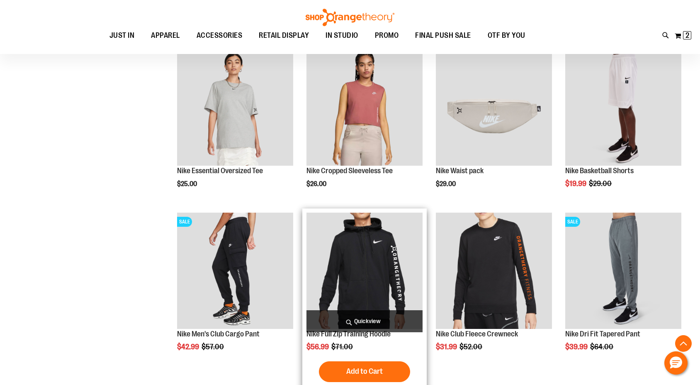
click at [396, 258] on img "product" at bounding box center [365, 270] width 116 height 116
click at [338, 282] on img "product" at bounding box center [365, 270] width 116 height 116
click at [354, 324] on span "Quickview" at bounding box center [365, 321] width 116 height 22
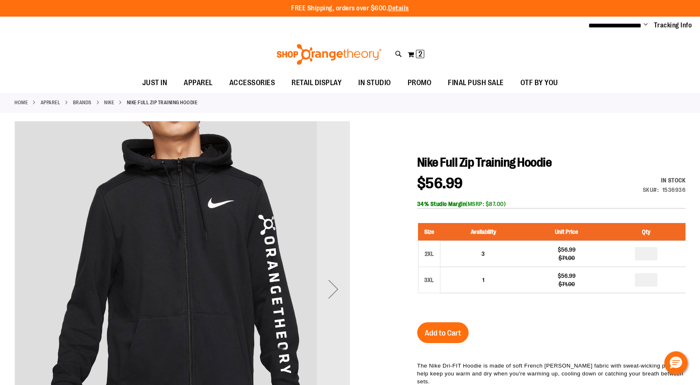
scroll to position [10, 0]
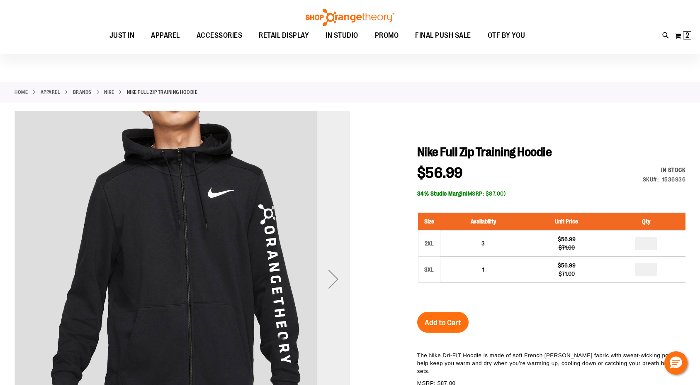
click at [339, 275] on div "Next" at bounding box center [333, 278] width 33 height 33
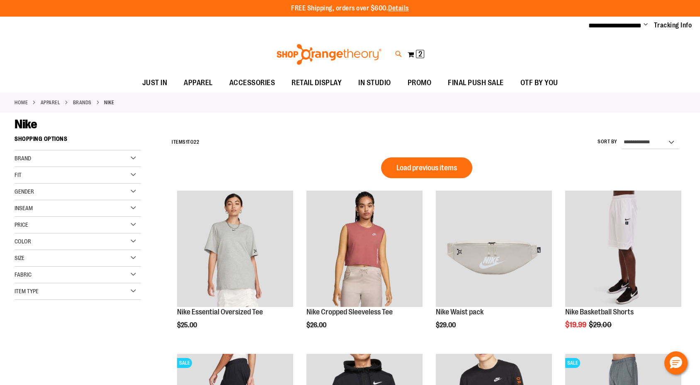
click at [397, 51] on icon at bounding box center [398, 54] width 7 height 10
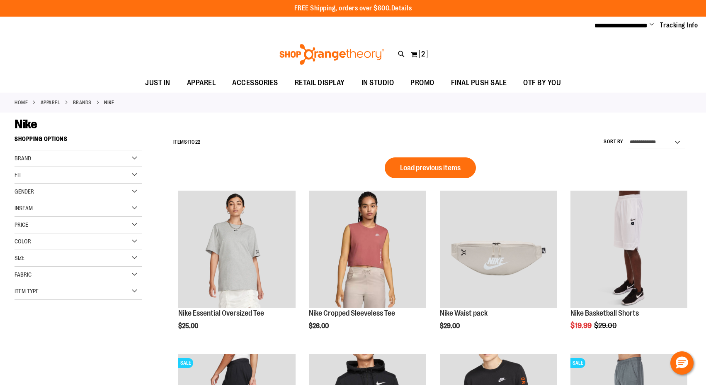
type input "****"
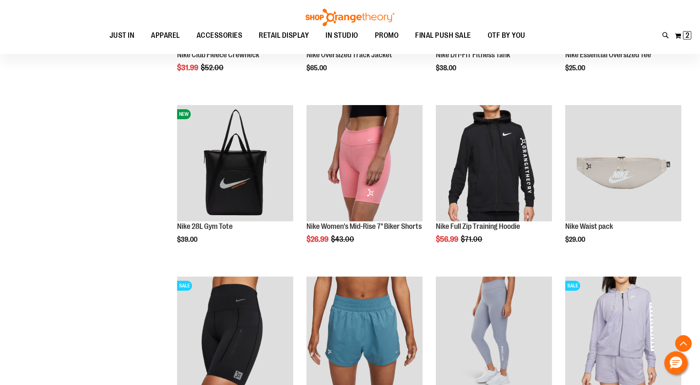
scroll to position [1312, 0]
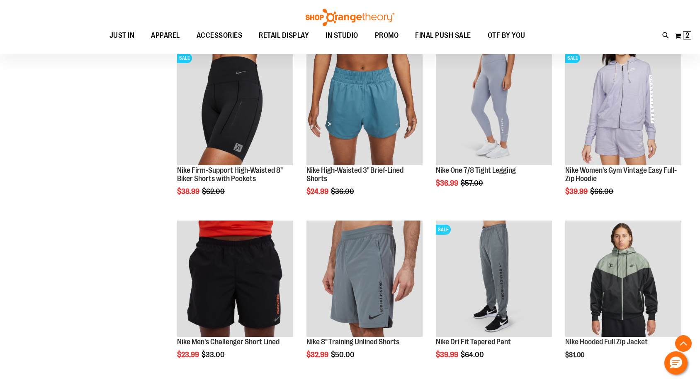
scroll to position [1400, 0]
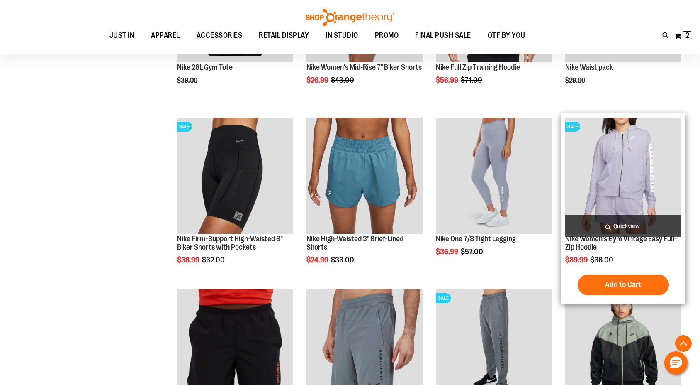
click at [628, 177] on img "product" at bounding box center [623, 175] width 116 height 116
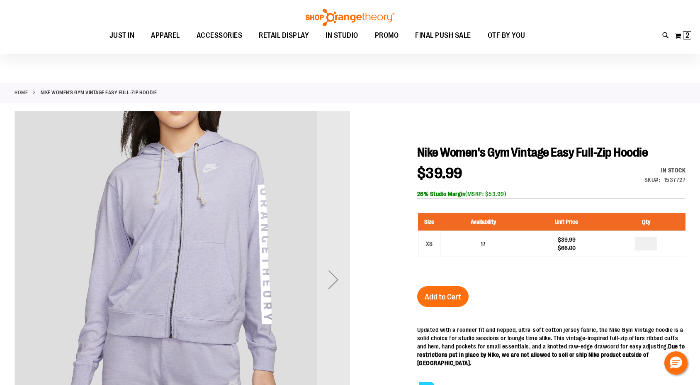
scroll to position [79, 0]
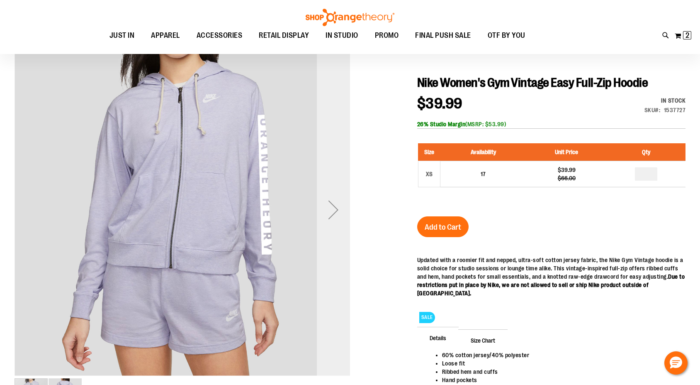
click at [331, 201] on div "Next" at bounding box center [333, 209] width 33 height 33
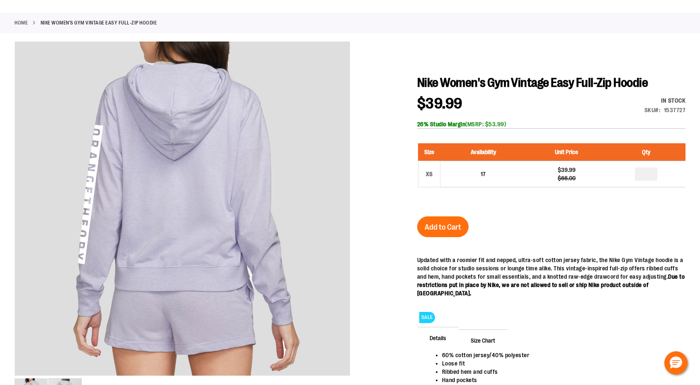
scroll to position [0, 0]
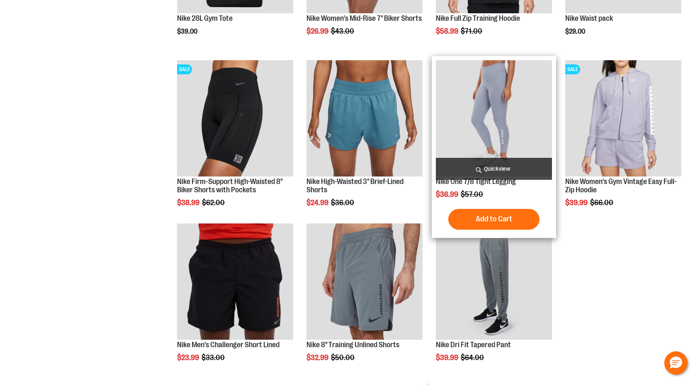
scroll to position [1400, 0]
click at [522, 130] on img "product" at bounding box center [494, 118] width 116 height 116
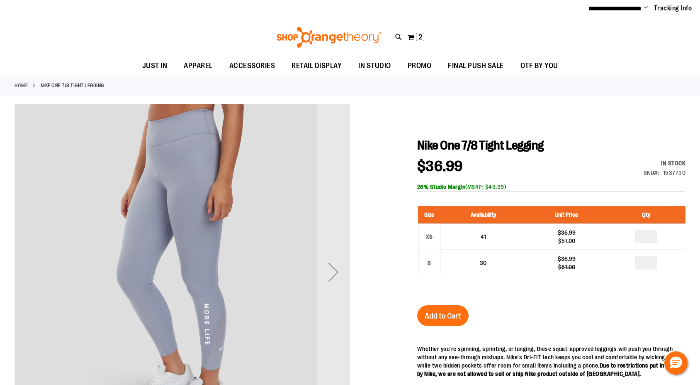
scroll to position [124, 0]
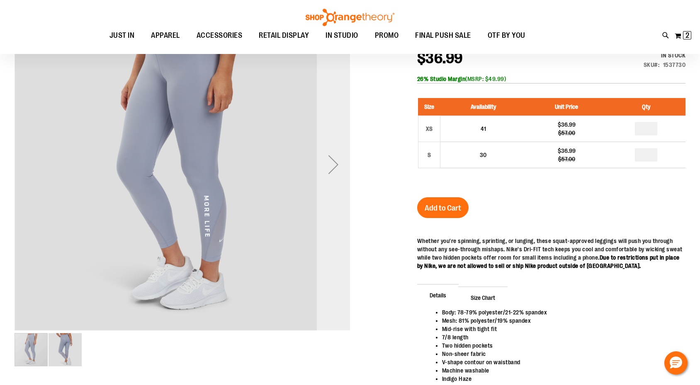
click at [330, 145] on div "Next" at bounding box center [333, 164] width 33 height 336
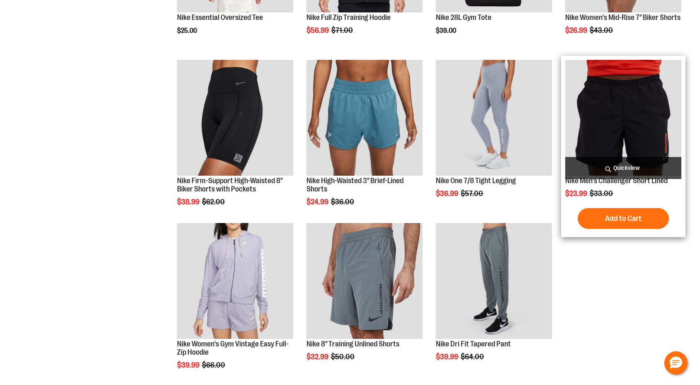
scroll to position [1400, 0]
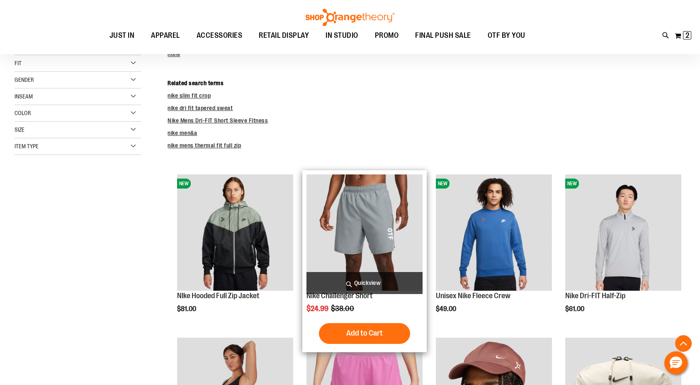
scroll to position [190, 0]
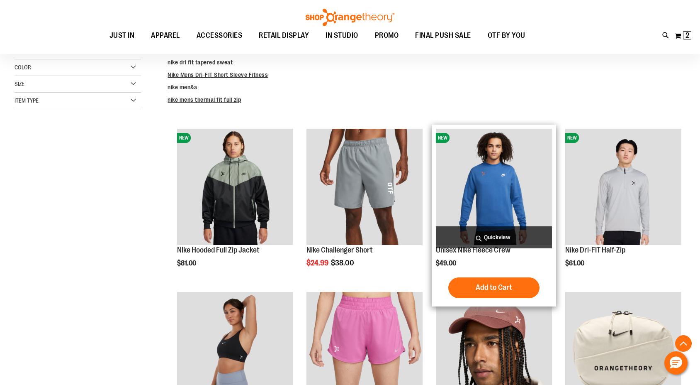
click at [493, 186] on img "product" at bounding box center [494, 187] width 116 height 116
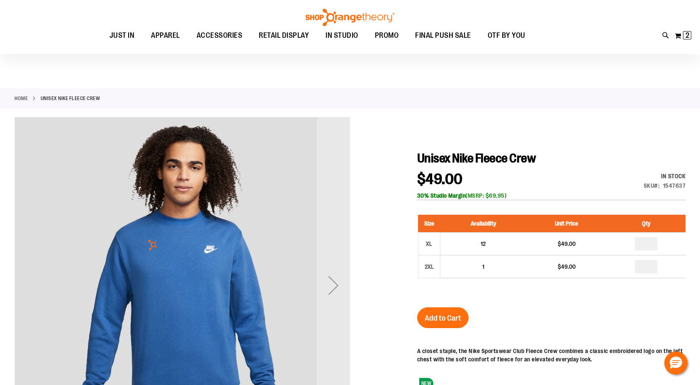
scroll to position [70, 0]
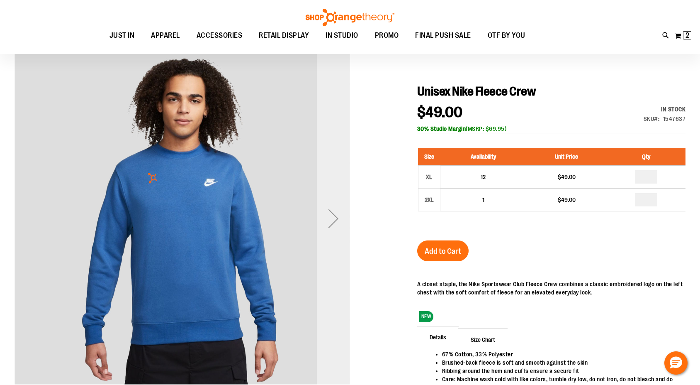
click at [320, 235] on div "Next" at bounding box center [333, 218] width 33 height 336
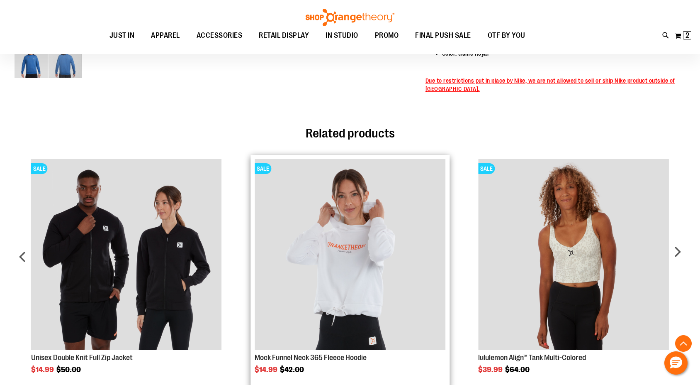
scroll to position [424, 0]
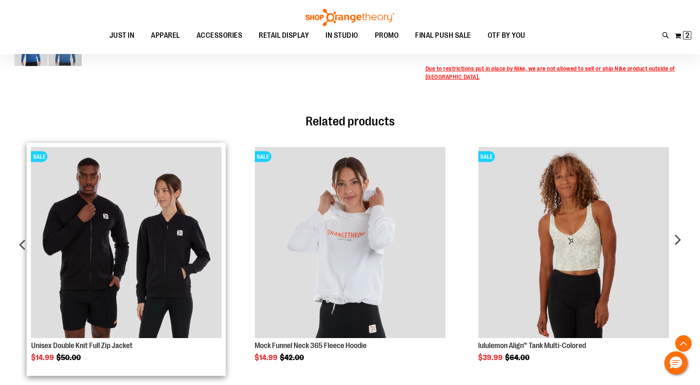
click at [139, 243] on img "Product Page Link" at bounding box center [126, 242] width 191 height 191
click at [142, 235] on img "Product Page Link" at bounding box center [126, 242] width 191 height 191
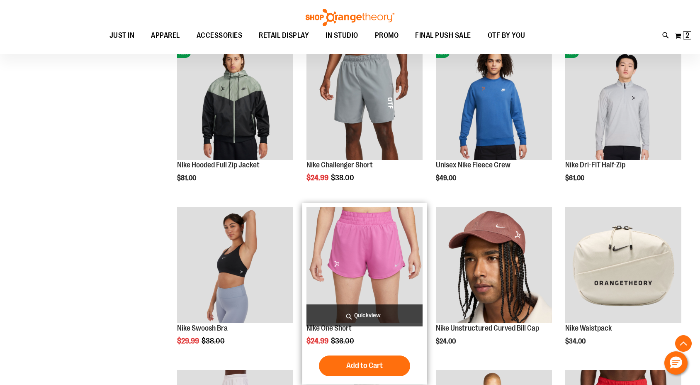
scroll to position [318, 0]
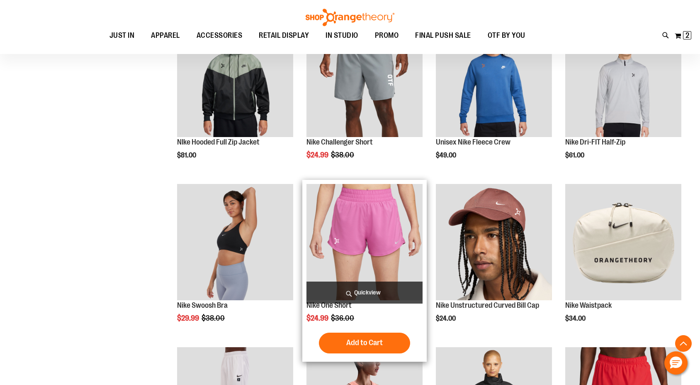
click at [355, 244] on img "product" at bounding box center [365, 242] width 116 height 116
click at [360, 236] on img "product" at bounding box center [365, 242] width 116 height 116
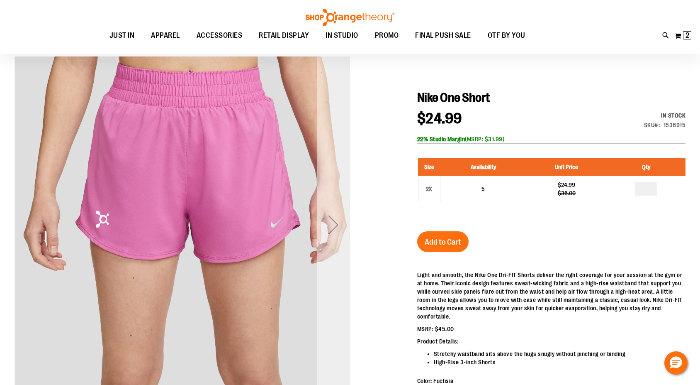
scroll to position [119, 0]
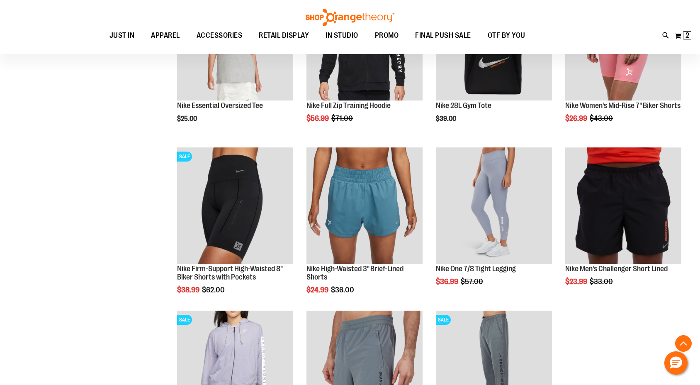
scroll to position [1226, 0]
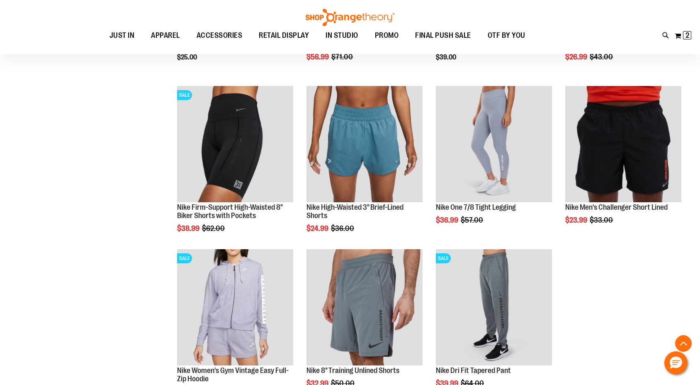
scroll to position [1332, 0]
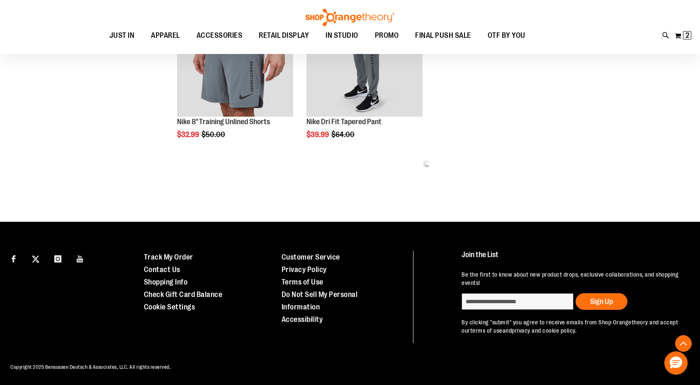
scroll to position [2985, 0]
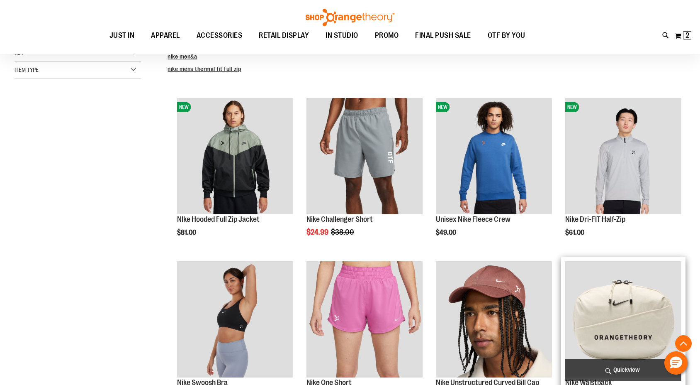
scroll to position [264, 0]
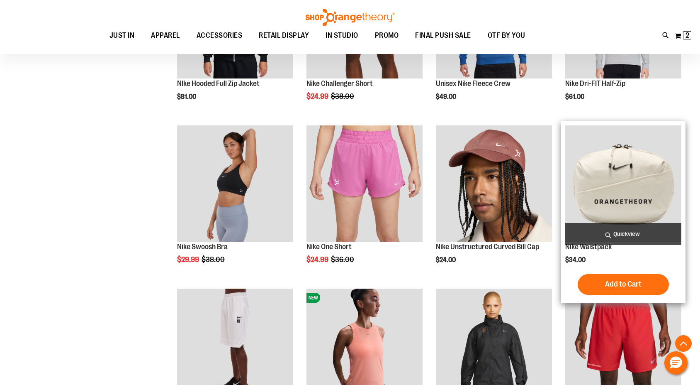
click at [601, 180] on img "product" at bounding box center [623, 183] width 116 height 116
click at [611, 179] on img "product" at bounding box center [623, 183] width 116 height 116
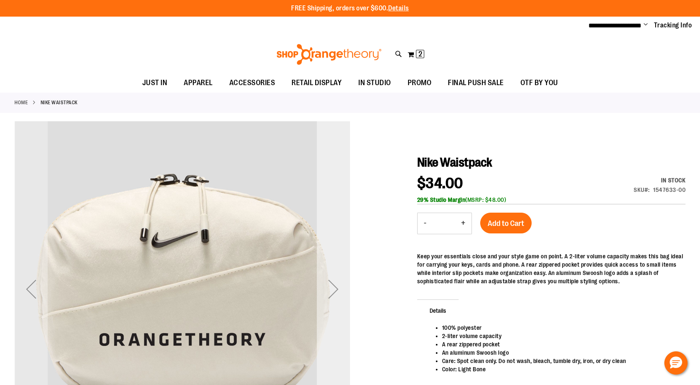
click at [334, 280] on div "Next" at bounding box center [333, 288] width 33 height 33
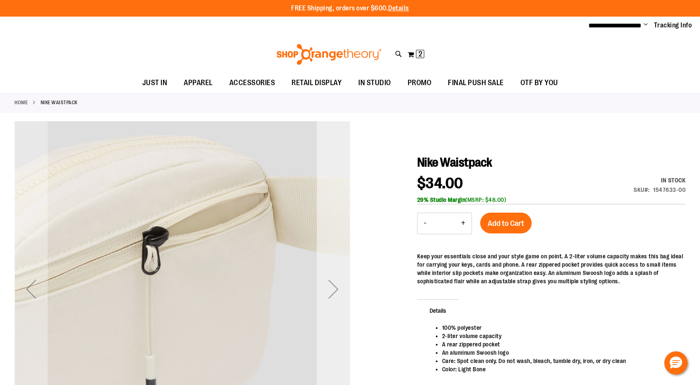
click at [335, 280] on div "Next" at bounding box center [333, 288] width 33 height 33
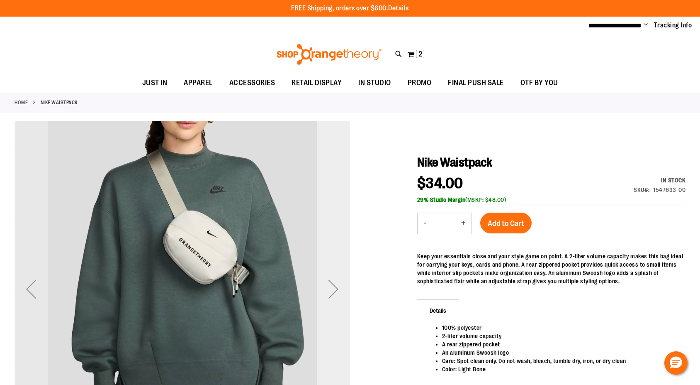
click at [335, 280] on div "Next" at bounding box center [333, 288] width 33 height 33
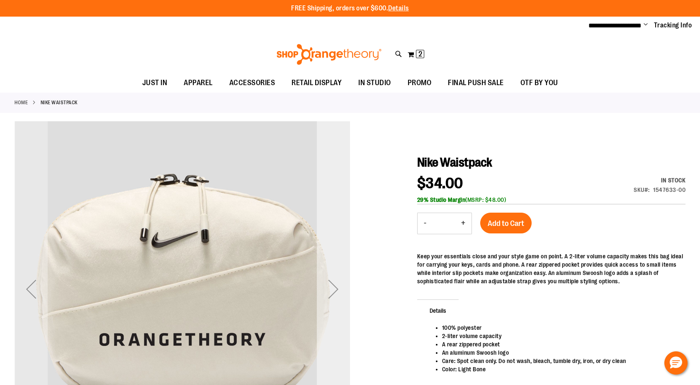
click at [335, 280] on div "Next" at bounding box center [333, 288] width 33 height 33
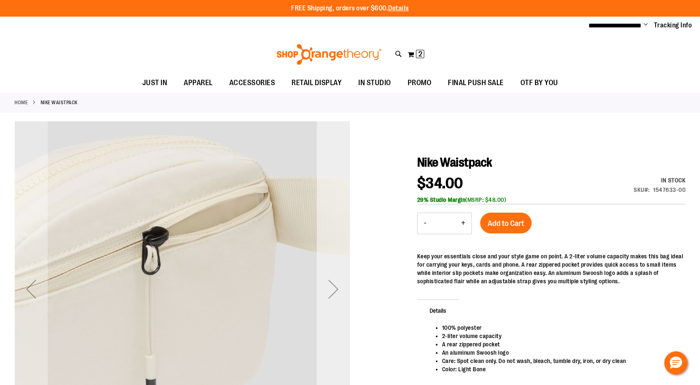
click at [335, 280] on div "Next" at bounding box center [333, 288] width 33 height 33
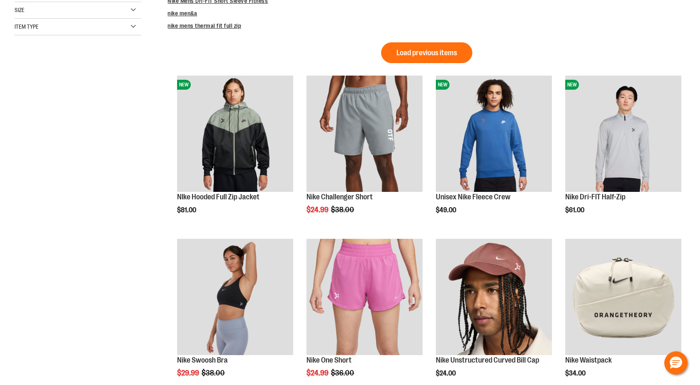
scroll to position [264, 0]
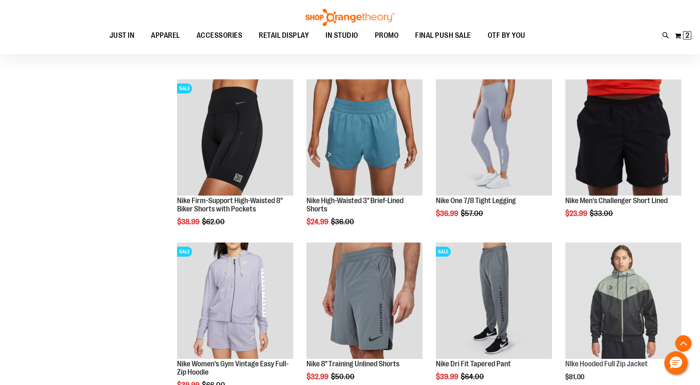
scroll to position [1342, 0]
